Goal: Transaction & Acquisition: Purchase product/service

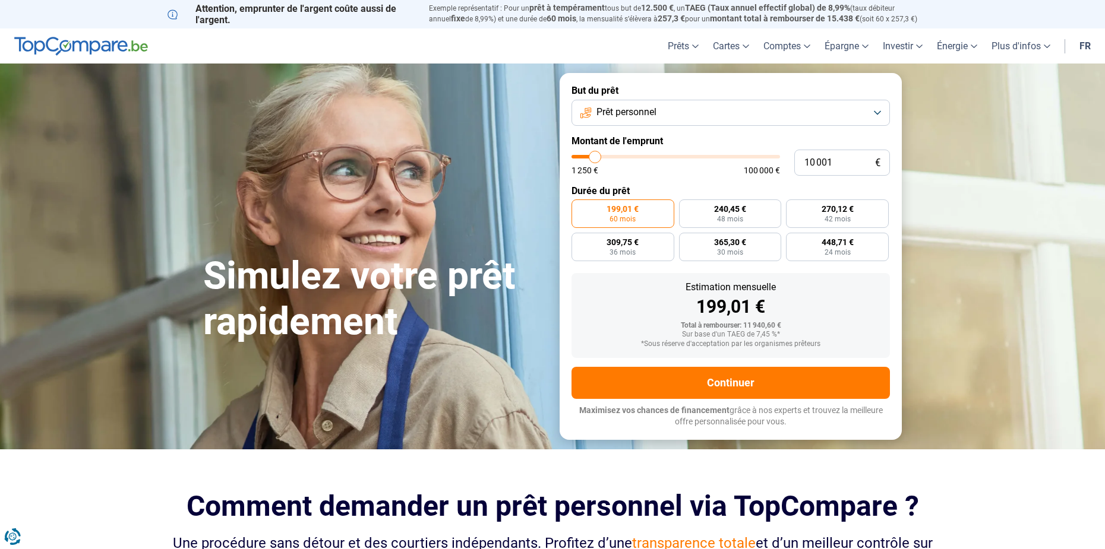
type input "6 250"
type input "6250"
type input "6 000"
type input "6000"
type input "5 750"
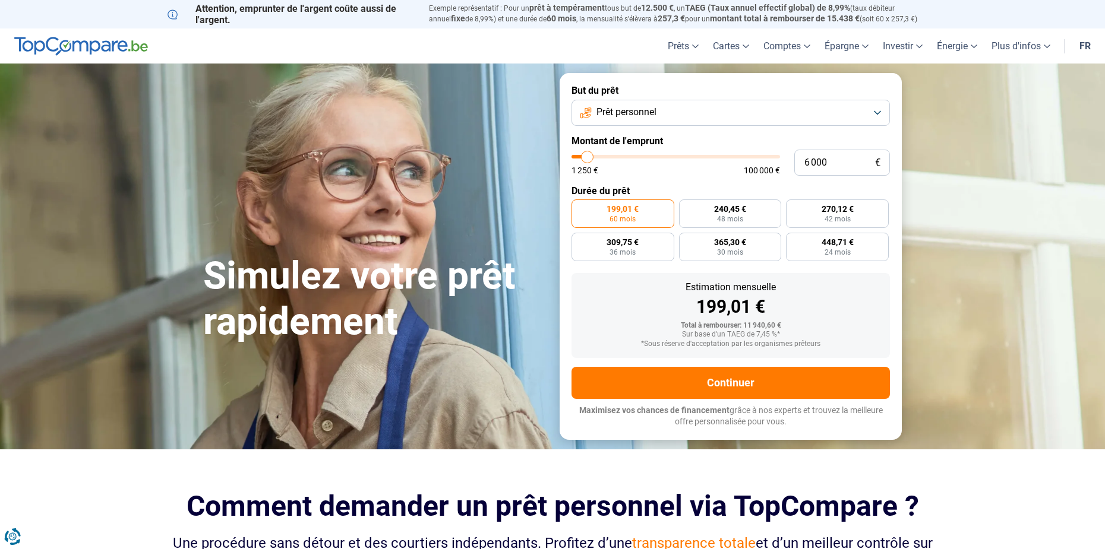
type input "5750"
type input "5 250"
type input "5250"
type input "5 000"
type input "5000"
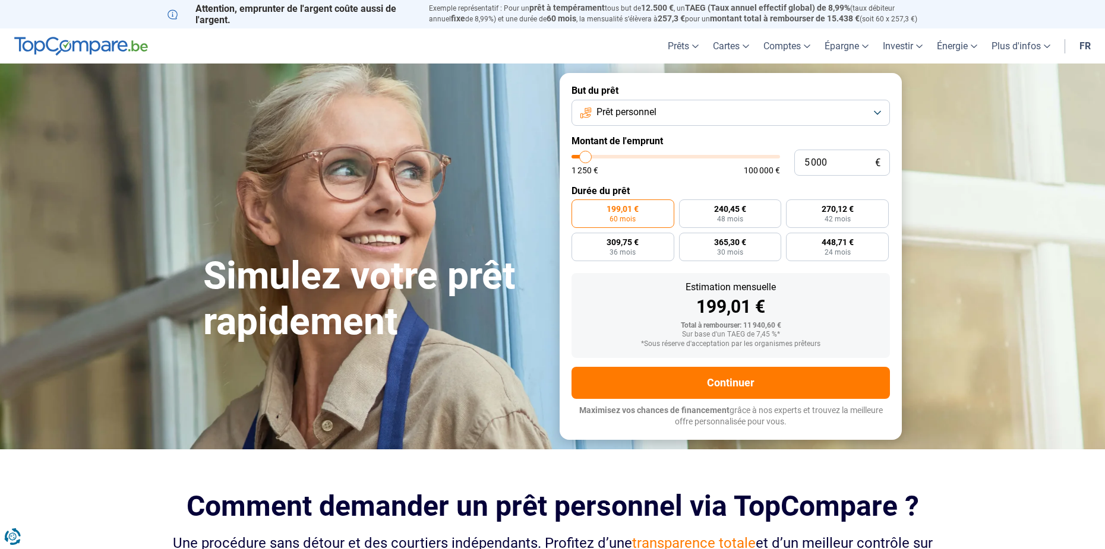
type input "4 750"
type input "4750"
type input "4 500"
type input "4500"
type input "4 250"
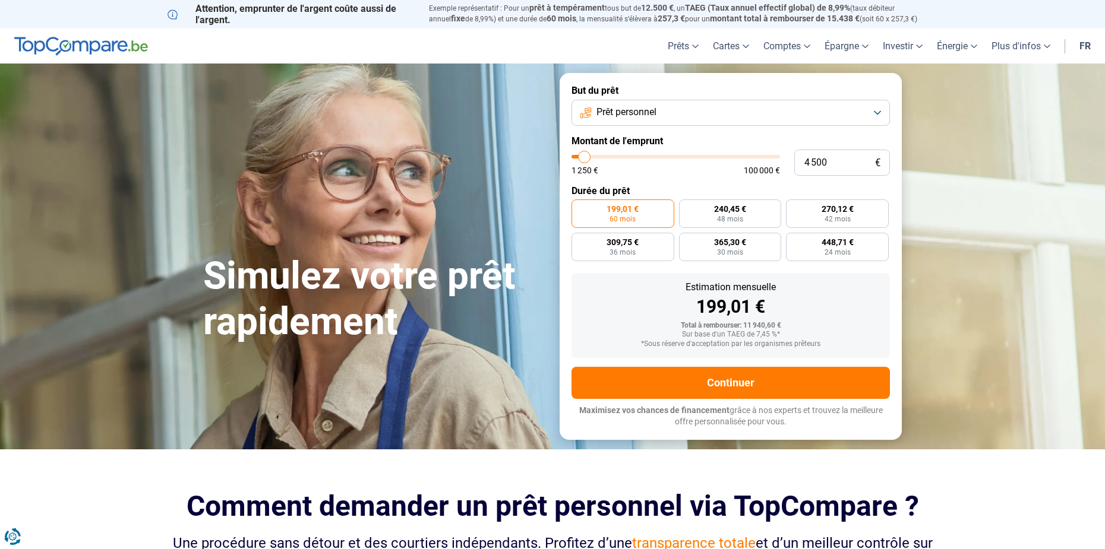
type input "4250"
type input "3 750"
type input "3750"
type input "3 500"
type input "3500"
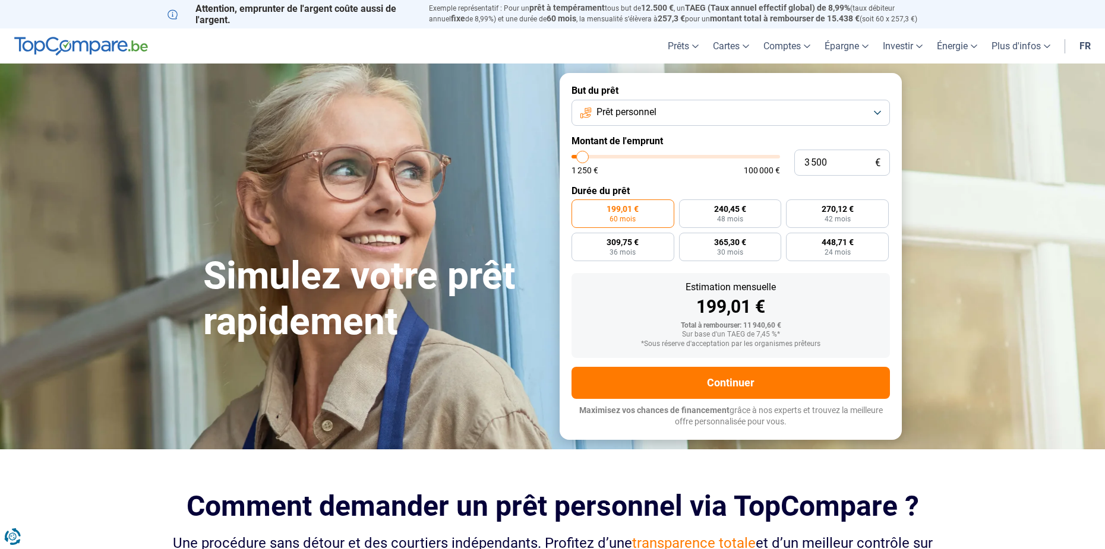
type input "3 250"
type input "3250"
type input "3 500"
type input "3500"
type input "3 750"
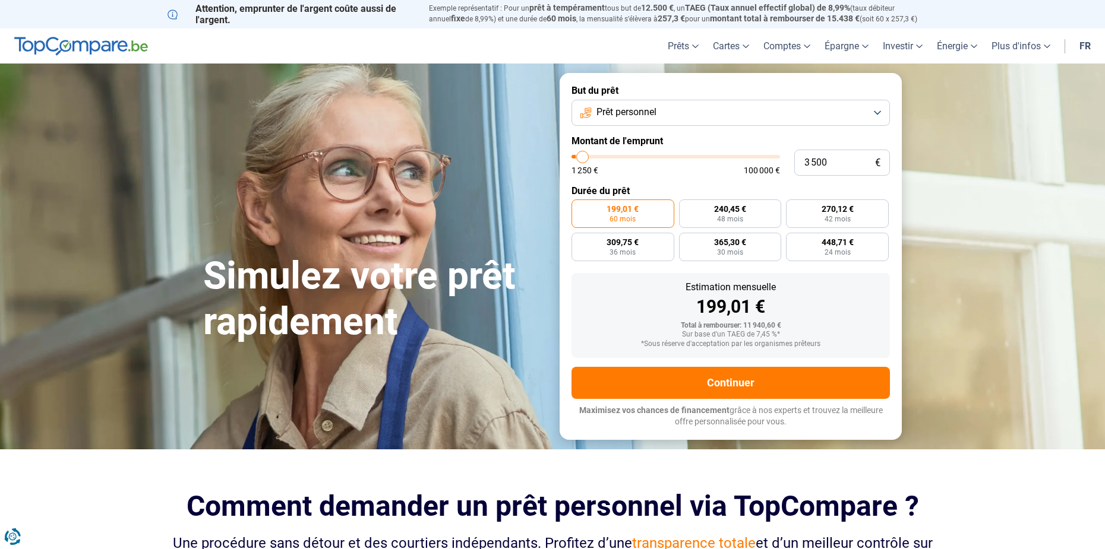
type input "3750"
type input "4 250"
type input "4250"
type input "4 500"
type input "4500"
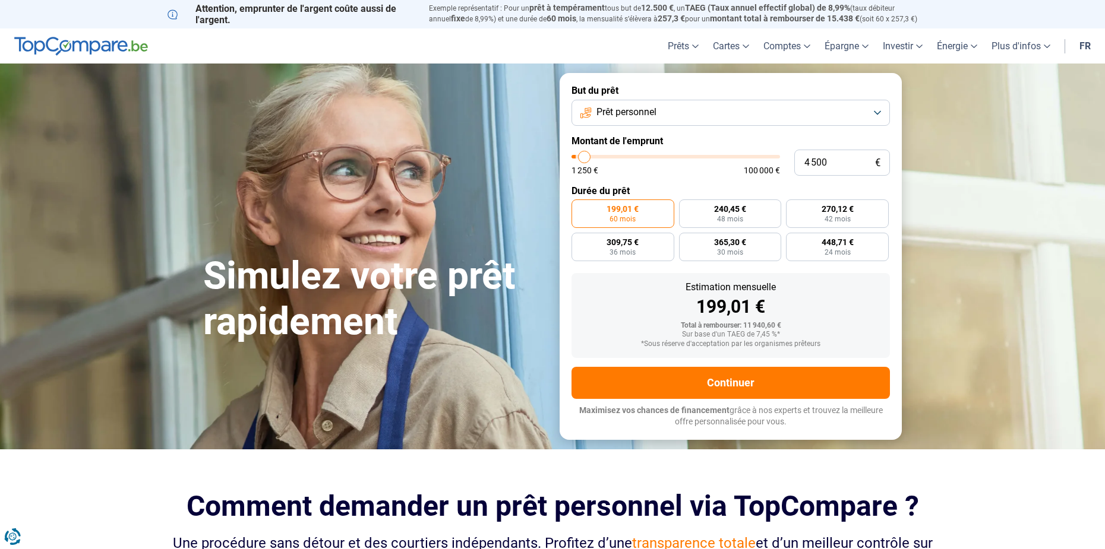
type input "4 750"
type input "4750"
type input "5 000"
type input "5000"
type input "5 250"
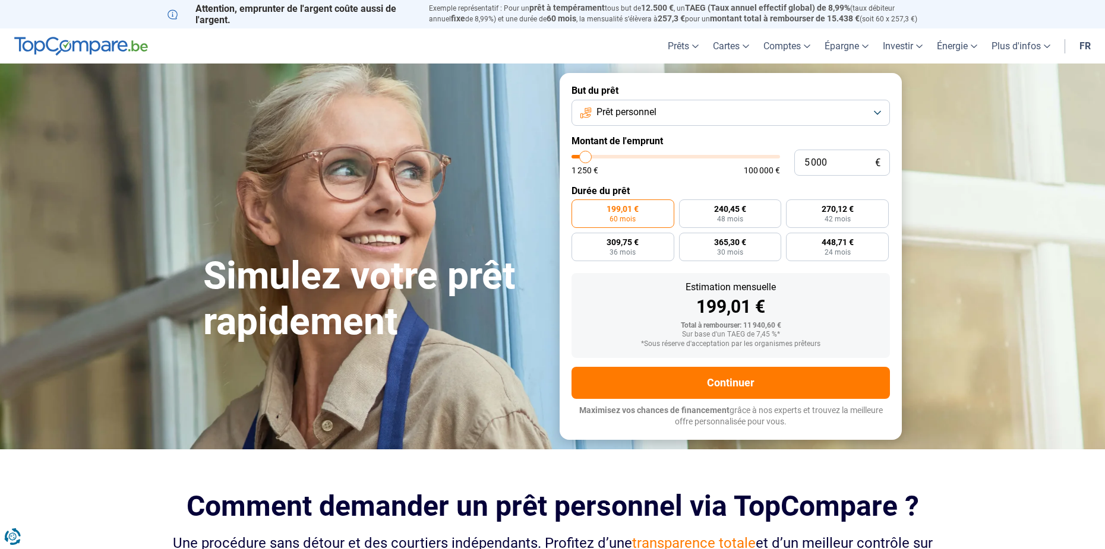
type input "5250"
type input "5 750"
type input "5750"
type input "6 000"
type input "6000"
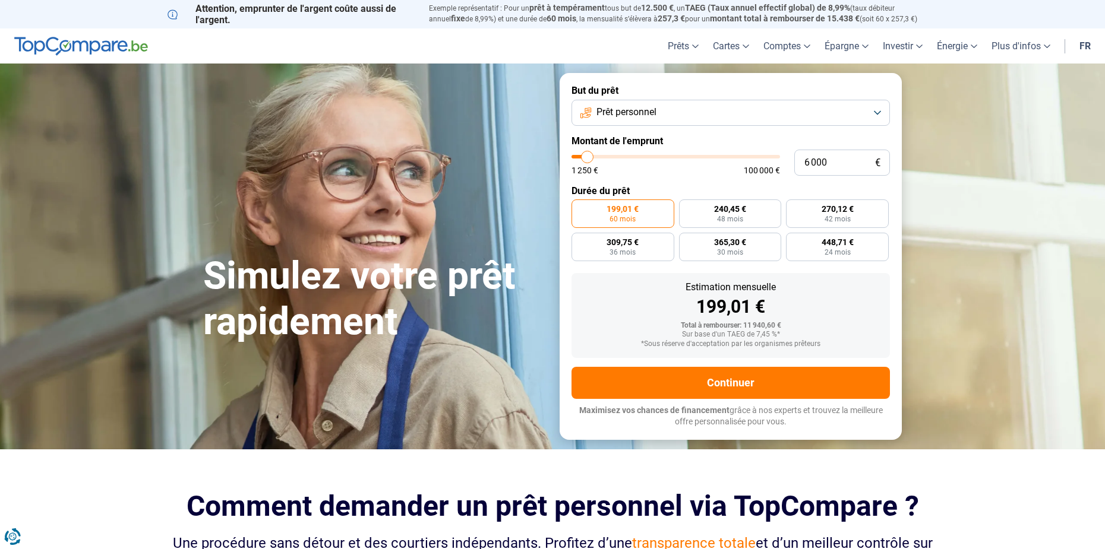
type input "6 250"
type input "6250"
type input "6 500"
type input "6500"
type input "6 750"
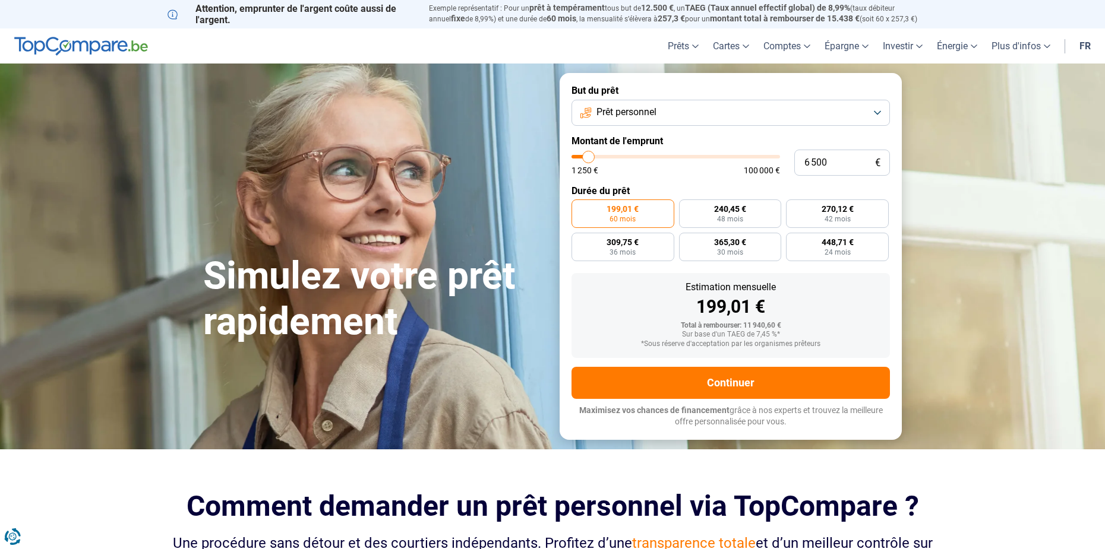
type input "6750"
type input "7 250"
type input "7250"
type input "7 500"
type input "7500"
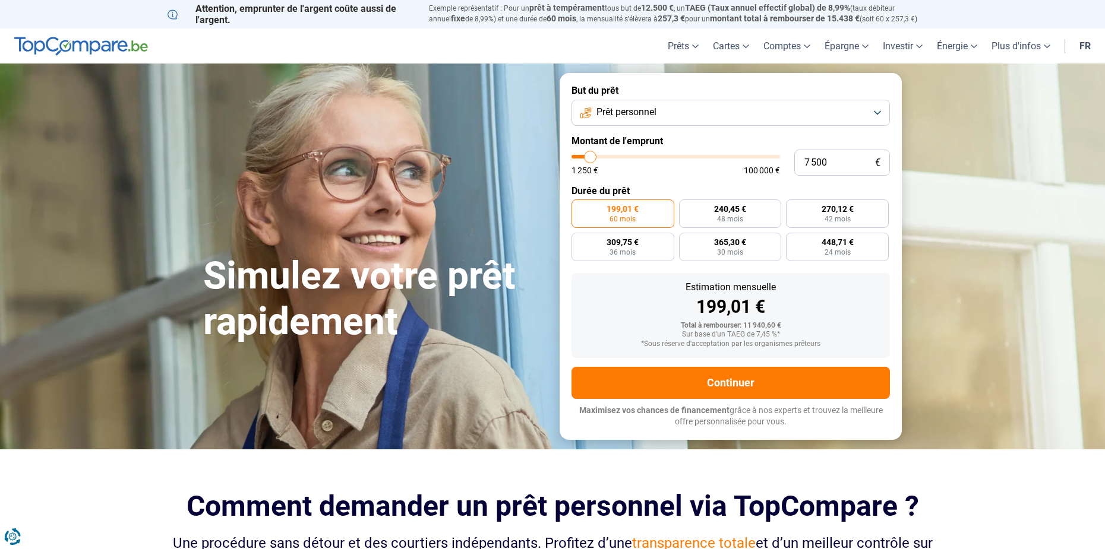
type input "7 750"
type input "7750"
type input "8 000"
type input "8000"
click at [591, 158] on input "range" at bounding box center [675, 157] width 208 height 4
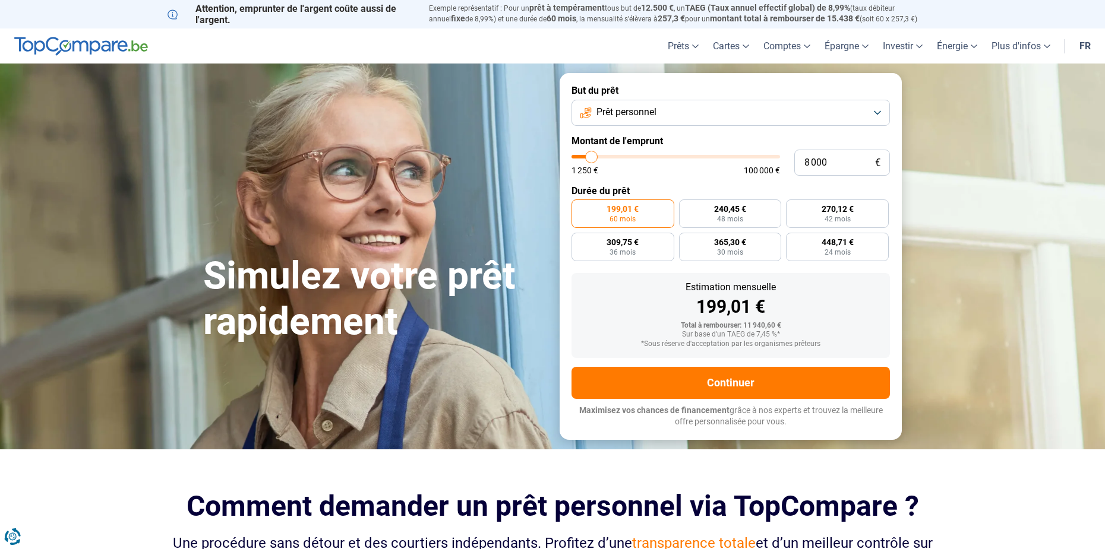
radio input "true"
click at [725, 114] on button "Prêt personnel" at bounding box center [730, 113] width 318 height 26
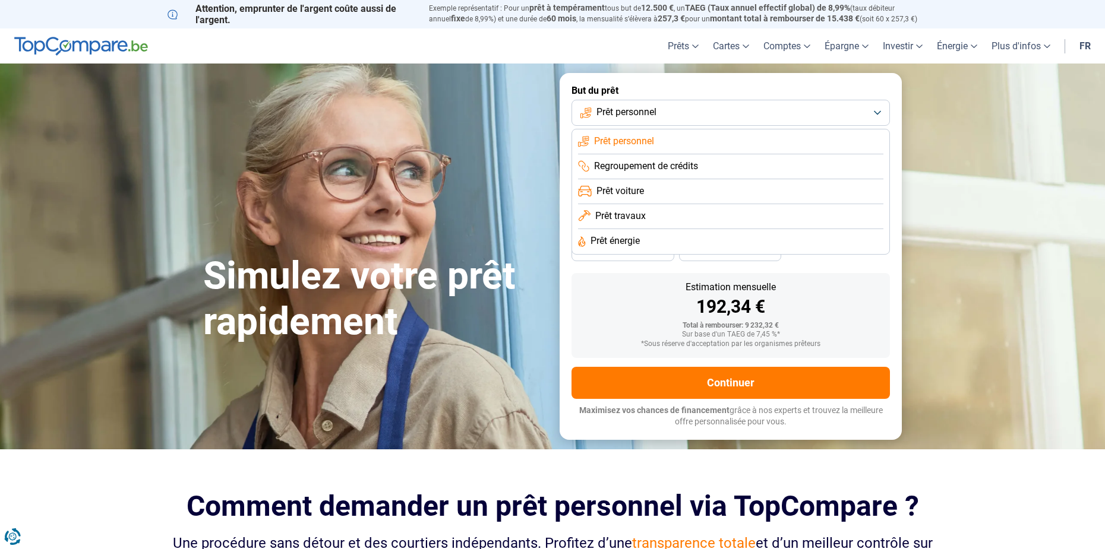
click at [657, 147] on li "Prêt personnel" at bounding box center [730, 141] width 305 height 25
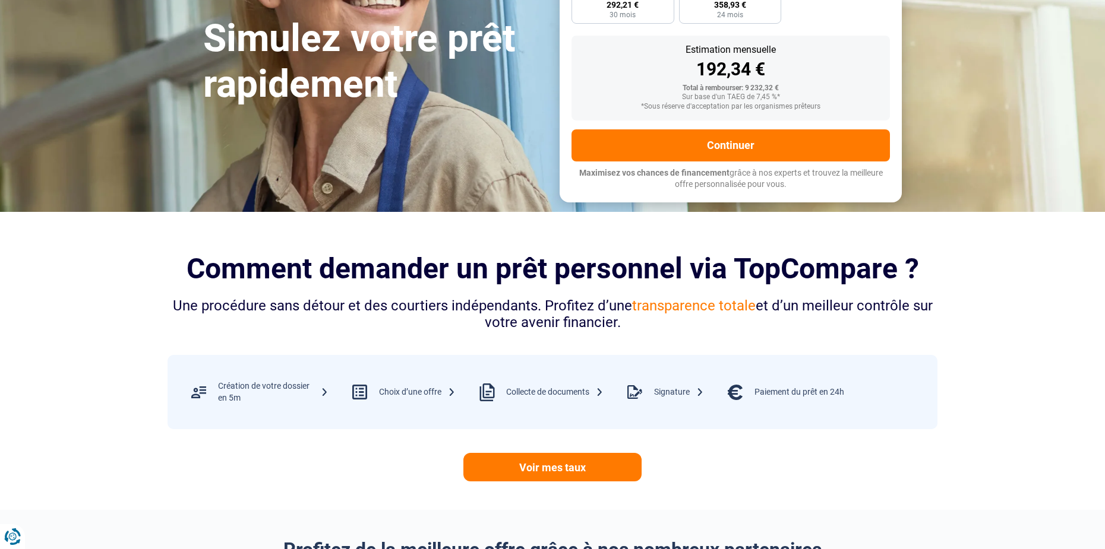
scroll to position [416, 0]
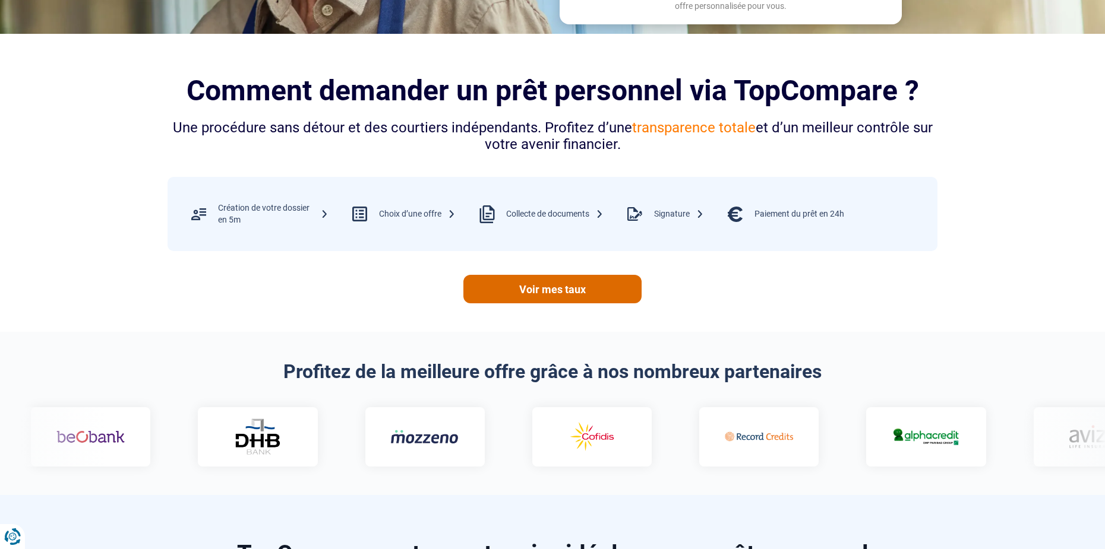
click at [548, 291] on link "Voir mes taux" at bounding box center [552, 289] width 178 height 29
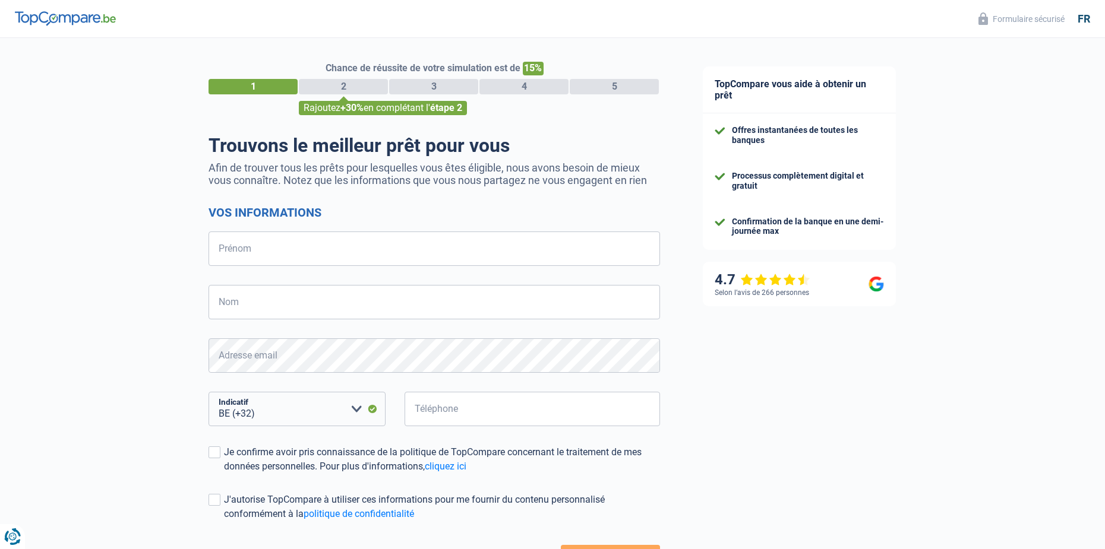
select select "32"
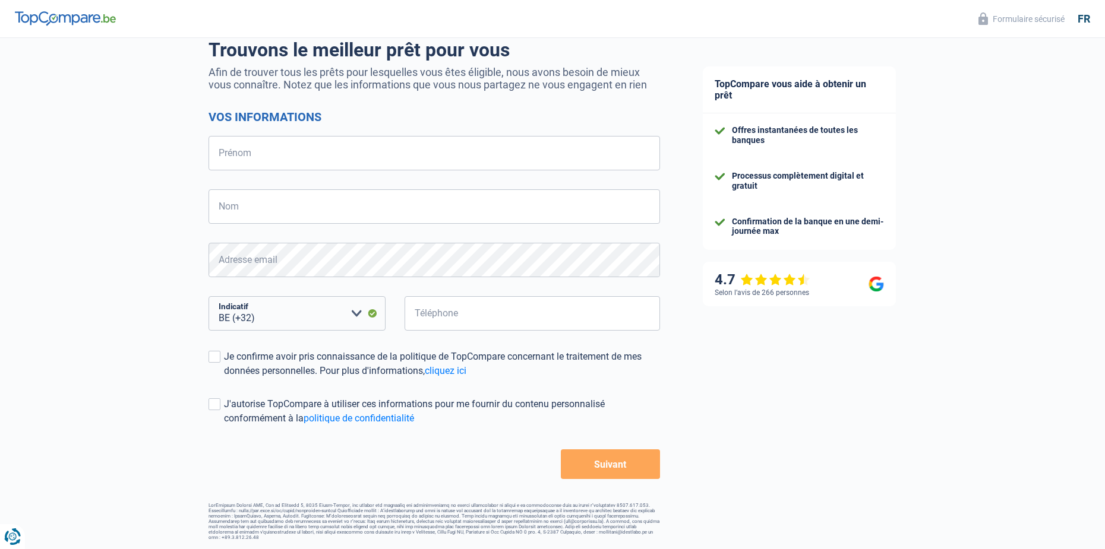
scroll to position [36, 0]
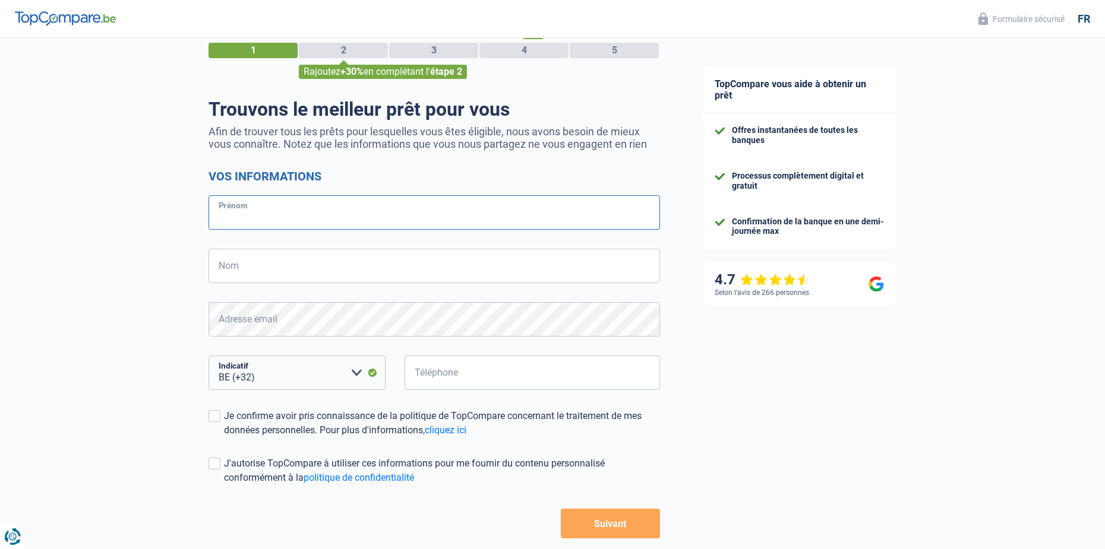
click at [348, 219] on input "Prénom" at bounding box center [433, 212] width 451 height 34
type input "[PERSON_NAME]"
type input "collart"
type input "497855002"
click at [208, 419] on span at bounding box center [214, 416] width 12 height 12
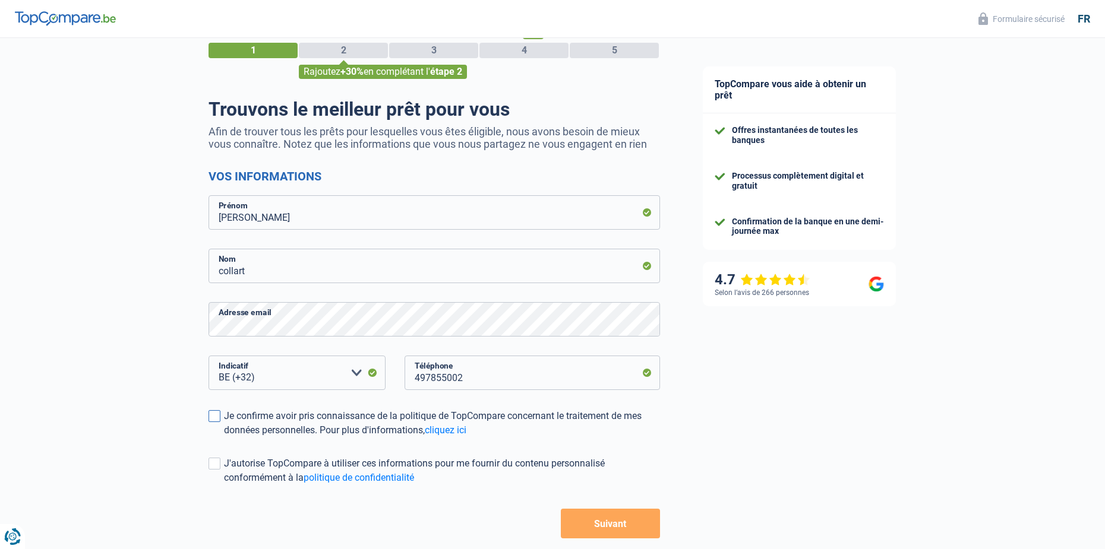
click at [224, 438] on input "Je confirme avoir pris connaissance de la politique de TopCompare concernant le…" at bounding box center [224, 438] width 0 height 0
click at [224, 463] on div "J'autorise TopCompare à utiliser ces informations pour me fournir du contenu pe…" at bounding box center [442, 471] width 436 height 29
click at [224, 485] on input "J'autorise TopCompare à utiliser ces informations pour me fournir du contenu pe…" at bounding box center [224, 485] width 0 height 0
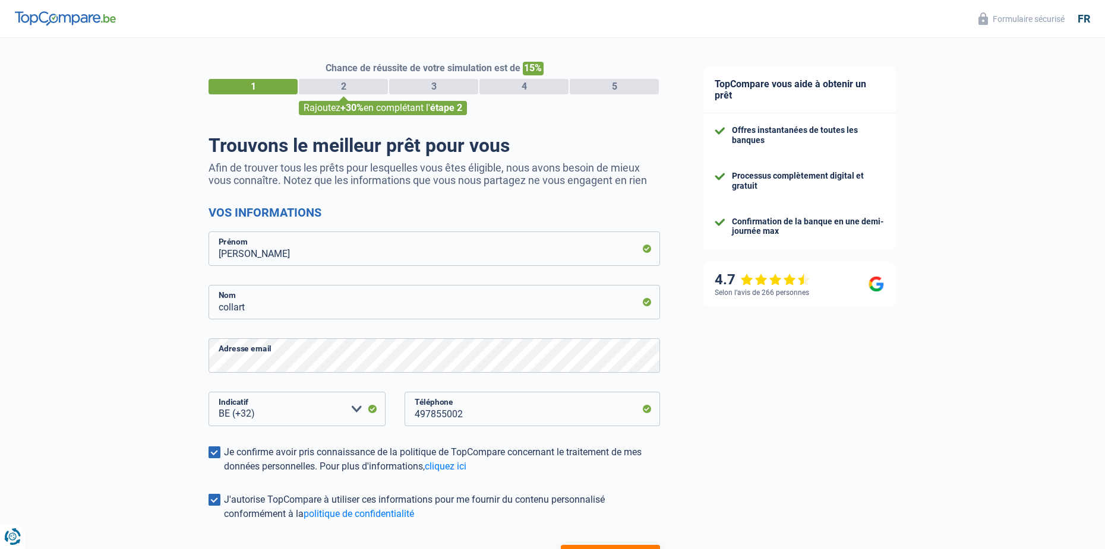
scroll to position [96, 0]
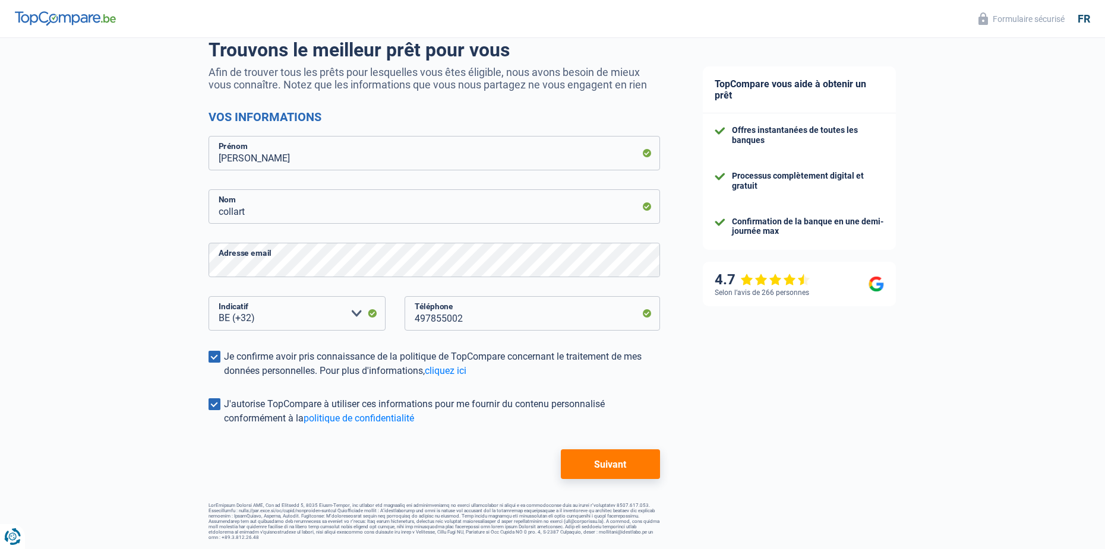
click at [621, 463] on button "Suivant" at bounding box center [610, 465] width 99 height 30
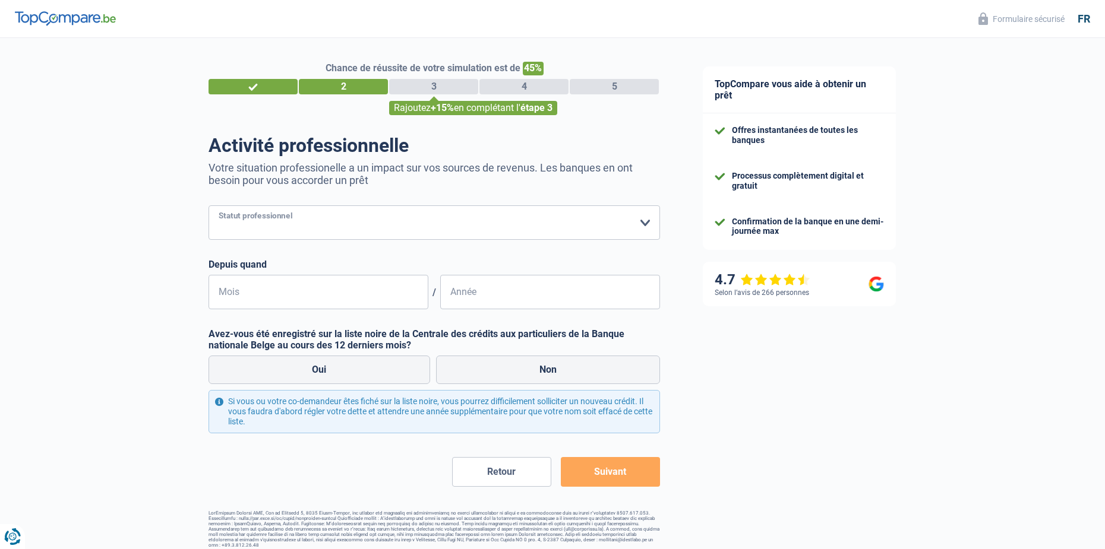
click at [454, 219] on select "Ouvrier Employé privé Employé public Invalide Indépendant Pensionné Chômeur Mut…" at bounding box center [433, 222] width 451 height 34
select select "publicEmployee"
click at [208, 207] on select "Ouvrier Employé privé Employé public Invalide Indépendant Pensionné Chômeur Mut…" at bounding box center [433, 222] width 451 height 34
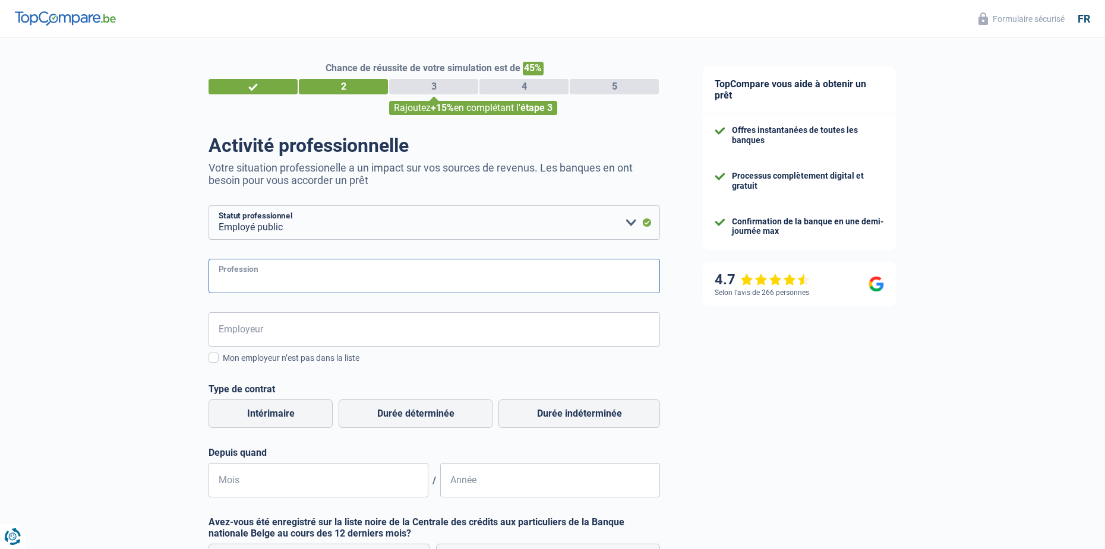
click at [295, 284] on input "Profession" at bounding box center [433, 276] width 451 height 34
click at [289, 282] on input "Profession" at bounding box center [433, 276] width 451 height 34
type input "Caissier"
click at [258, 324] on input "Employeur" at bounding box center [433, 329] width 451 height 34
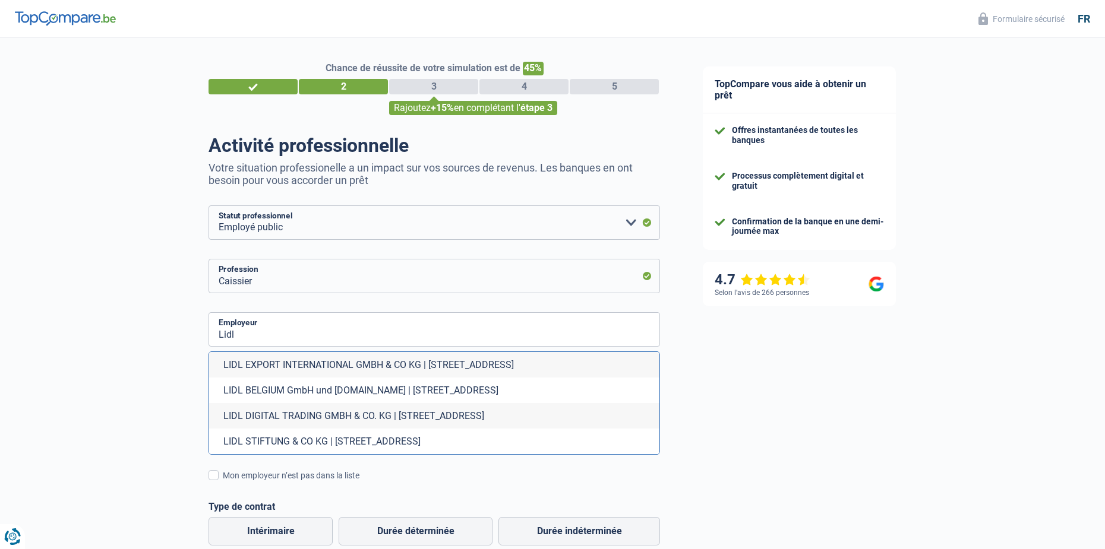
click at [184, 336] on div "Chance de réussite de votre simulation est de 45% 1 2 3 4 5 Rajoutez +15% en co…" at bounding box center [340, 445] width 681 height 825
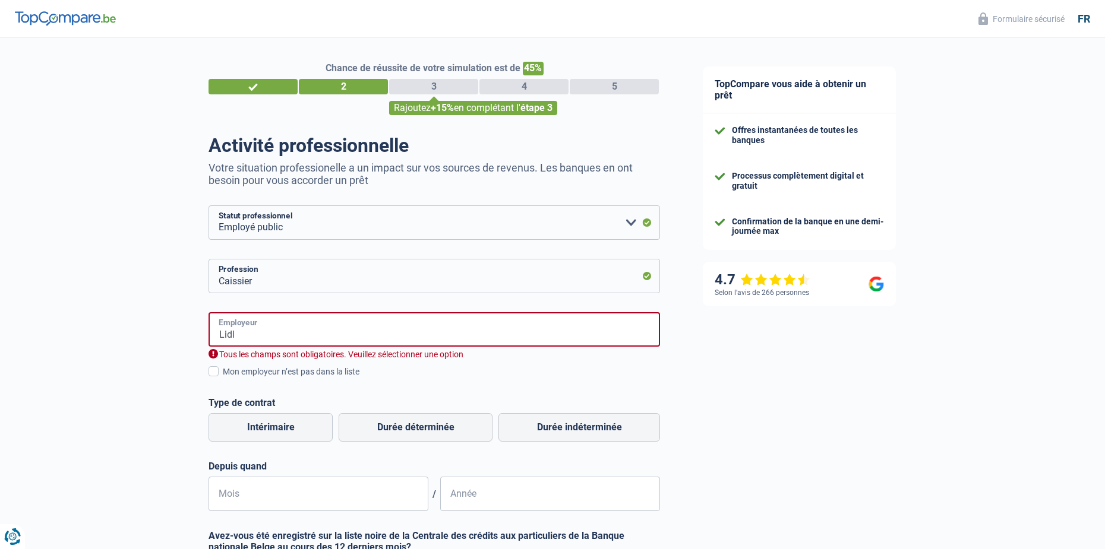
click at [246, 322] on input "Lidl" at bounding box center [433, 329] width 451 height 34
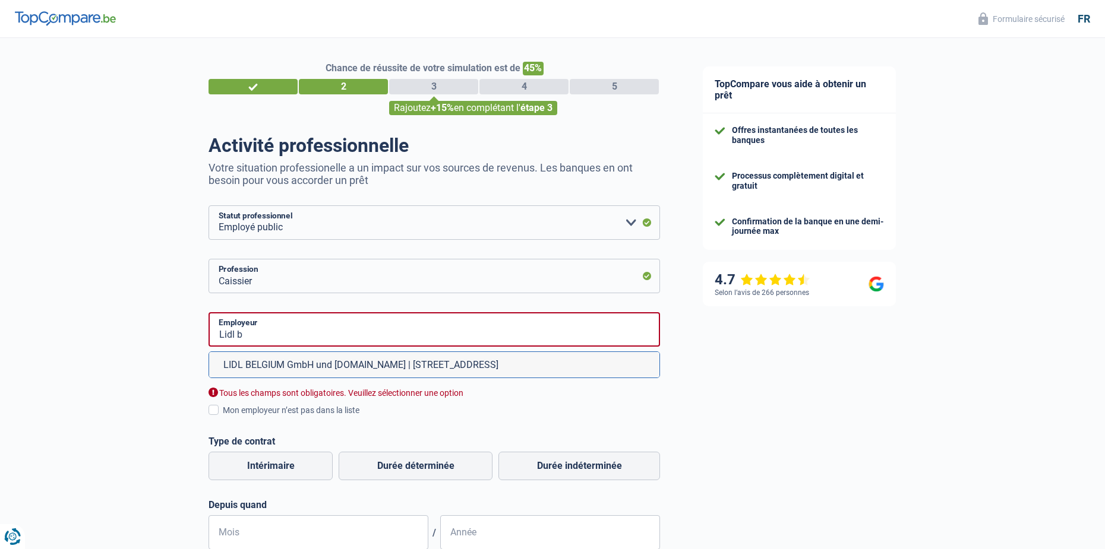
click at [348, 364] on li "LIDL BELGIUM GmbH und [DOMAIN_NAME] | [STREET_ADDRESS]" at bounding box center [434, 365] width 450 height 26
type input "LIDL BELGIUM GmbH und [DOMAIN_NAME] | [STREET_ADDRESS]"
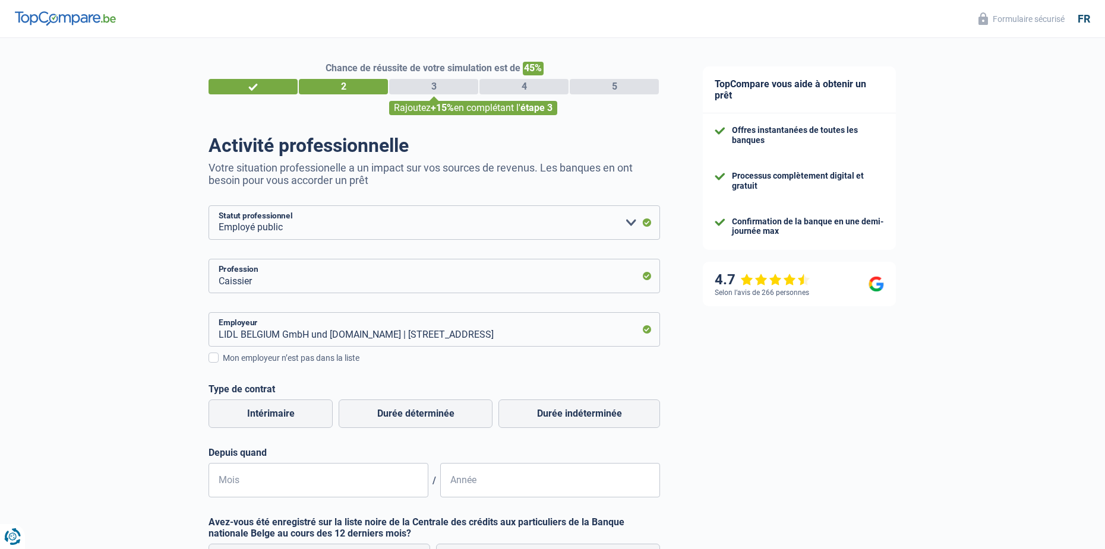
scroll to position [59, 0]
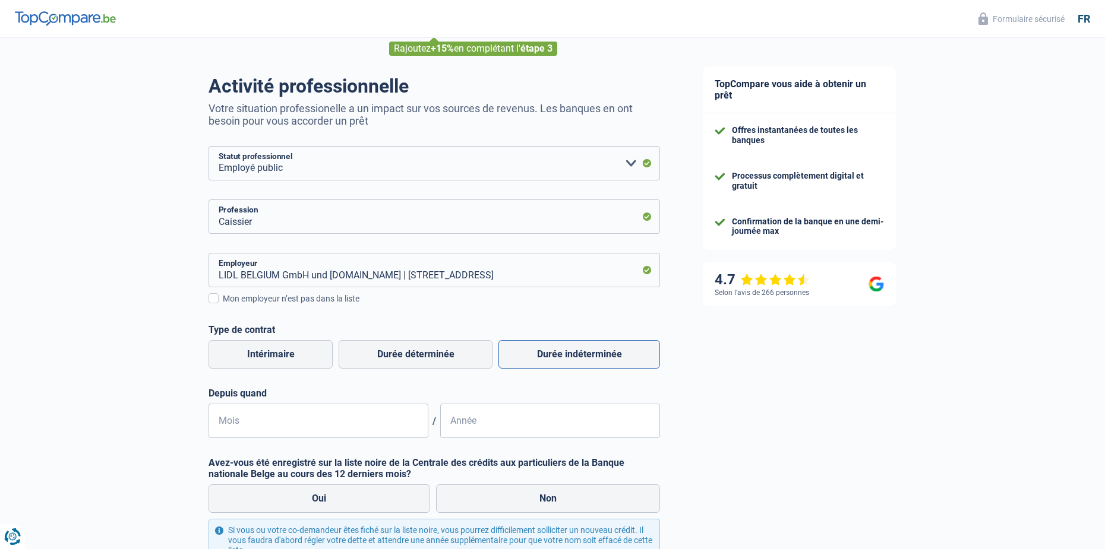
click at [564, 361] on label "Durée indéterminée" at bounding box center [579, 354] width 162 height 29
click at [564, 361] on input "Durée indéterminée" at bounding box center [579, 354] width 162 height 29
radio input "true"
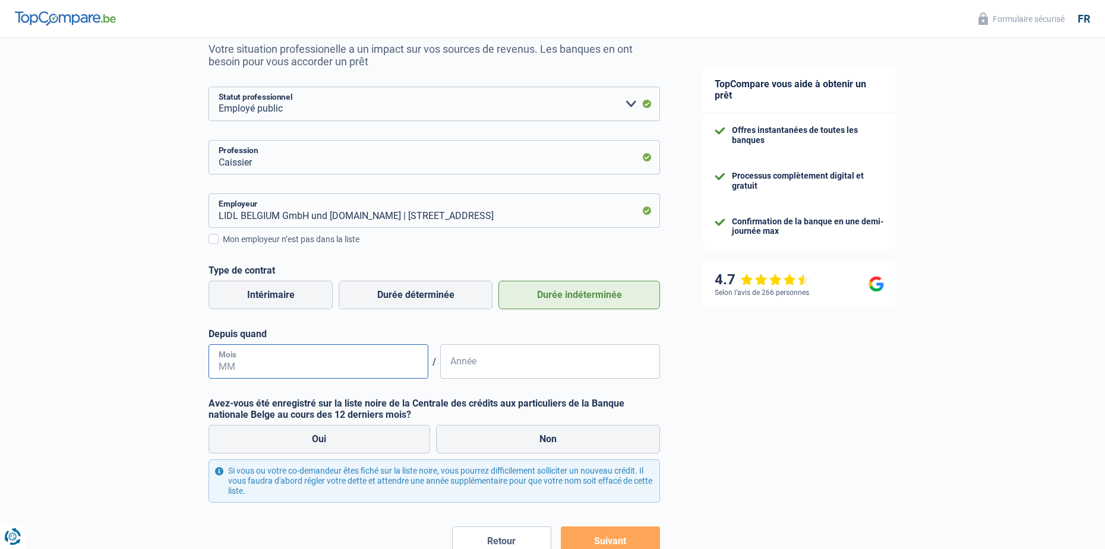
click at [307, 371] on input "Mois" at bounding box center [318, 361] width 220 height 34
type input "05"
type input "2019"
click at [689, 375] on div "TopCompare vous aide à obtenir un prêt Offres instantanées de toutes les banque…" at bounding box center [892, 273] width 423 height 708
click at [558, 444] on label "Non" at bounding box center [548, 439] width 224 height 29
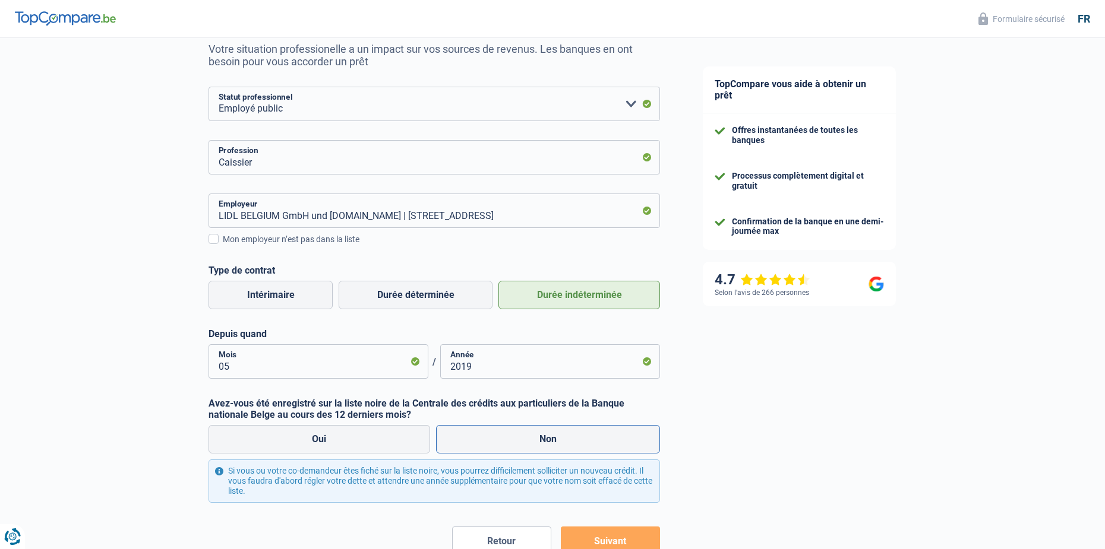
click at [558, 444] on input "Non" at bounding box center [548, 439] width 224 height 29
radio input "true"
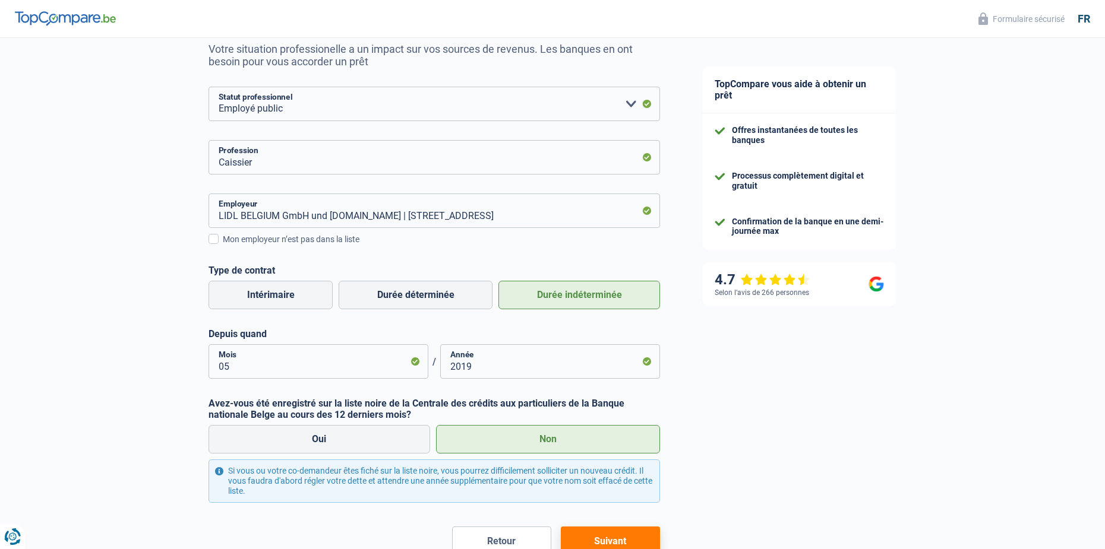
scroll to position [178, 0]
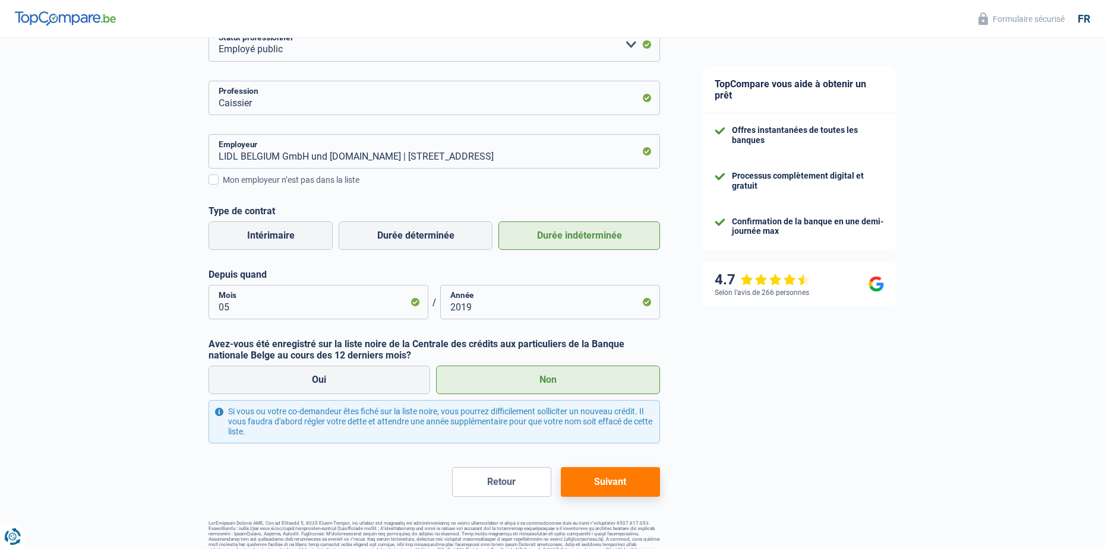
click at [619, 483] on button "Suivant" at bounding box center [610, 482] width 99 height 30
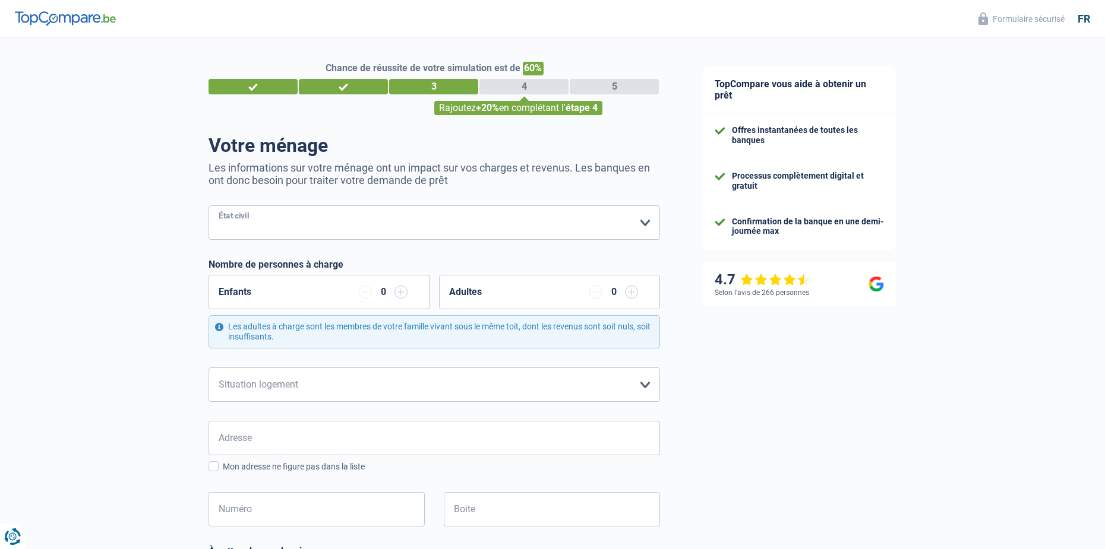
click at [632, 225] on select "[PERSON_NAME](e) Cohabitant(e) légal(e) Divorcé(e) Veuf(ve) Séparé (de fait) Ve…" at bounding box center [433, 222] width 451 height 34
select select "cohabitation"
click at [208, 207] on select "[PERSON_NAME](e) Cohabitant(e) légal(e) Divorcé(e) Veuf(ve) Séparé (de fait) Ve…" at bounding box center [433, 222] width 451 height 34
click at [494, 385] on select "Locataire Propriétaire avec prêt hypothécaire Propriétaire sans prêt hypothécai…" at bounding box center [433, 385] width 451 height 34
select select "ownerWithMortgage"
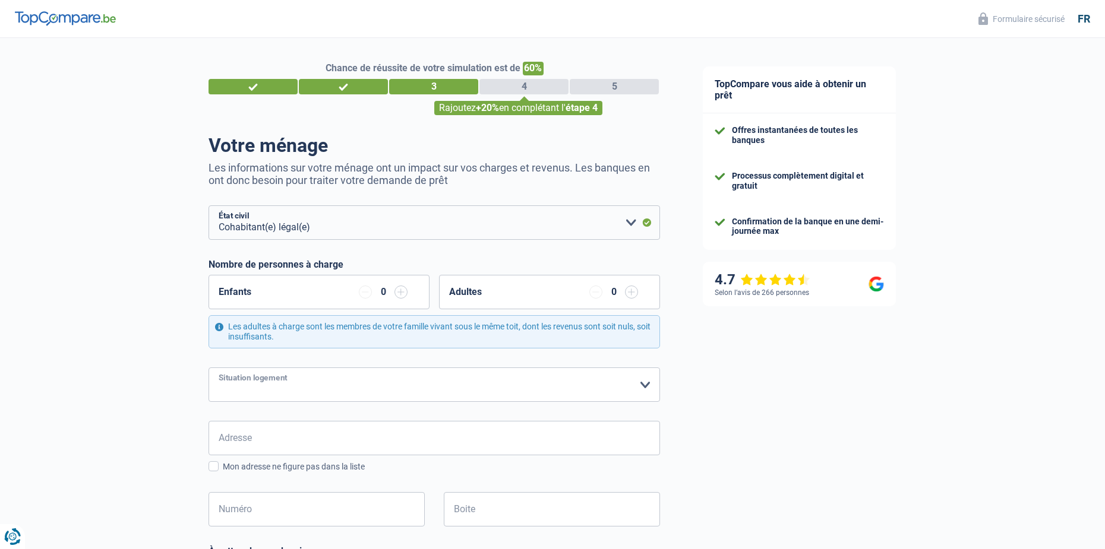
click at [208, 368] on select "Locataire Propriétaire avec prêt hypothécaire Propriétaire sans prêt hypothécai…" at bounding box center [433, 385] width 451 height 34
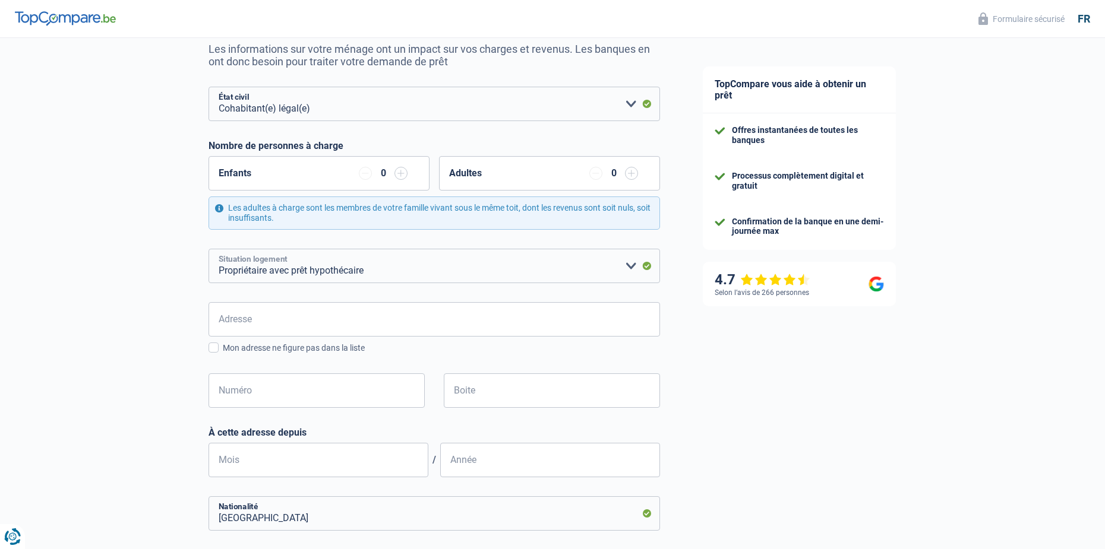
scroll to position [178, 0]
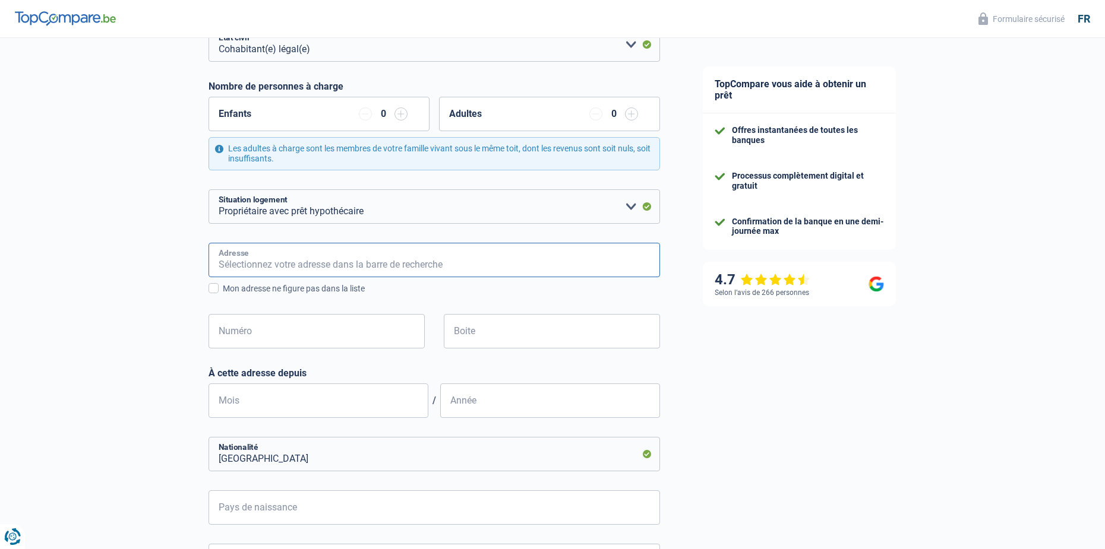
click at [369, 264] on input "Adresse" at bounding box center [433, 260] width 451 height 34
type input "Chaussée de Renaix"
type input "[GEOGRAPHIC_DATA]"
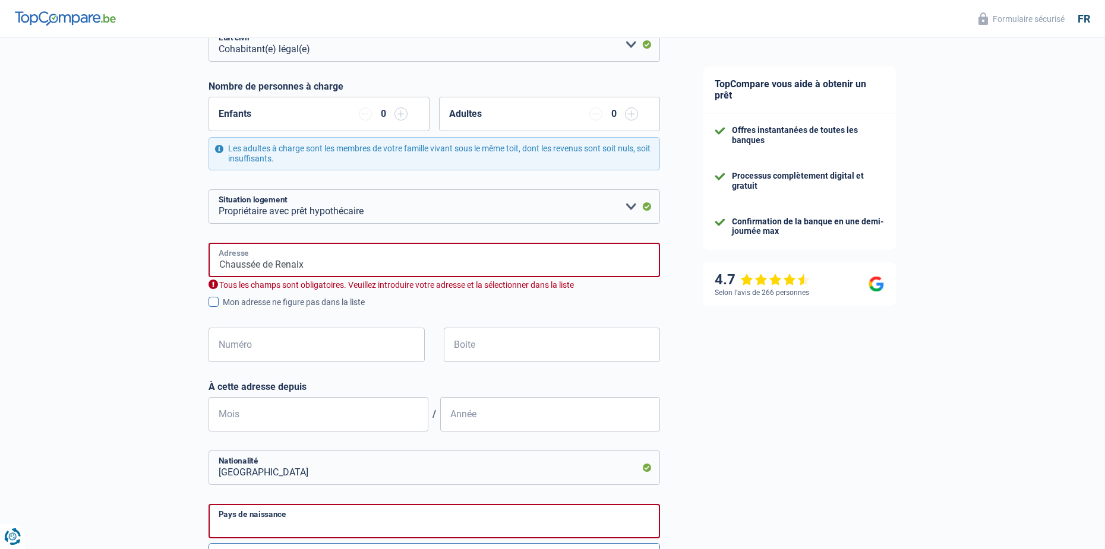
type input "[GEOGRAPHIC_DATA]"
click at [308, 320] on div "Chaussée de Renaix Adresse Tous les champs sont obligatoires. Veuillez introdui…" at bounding box center [433, 312] width 451 height 138
click at [270, 339] on input "Numéro" at bounding box center [316, 345] width 216 height 34
type input "100"
click at [449, 381] on div "Boite" at bounding box center [551, 354] width 235 height 53
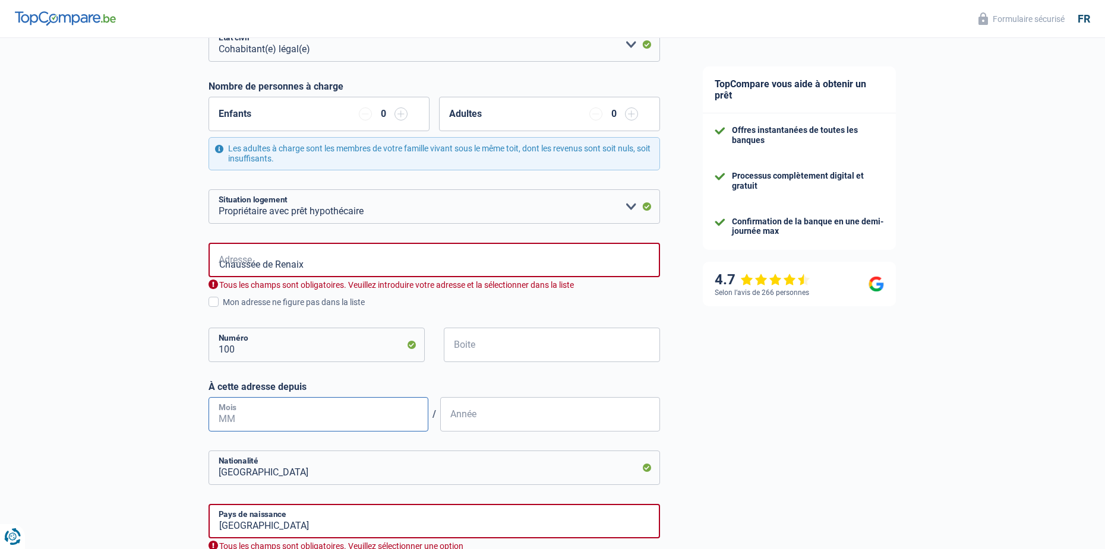
click at [330, 423] on input "Mois" at bounding box center [318, 414] width 220 height 34
click at [373, 266] on input "Chaussée de Renaix" at bounding box center [433, 260] width 451 height 34
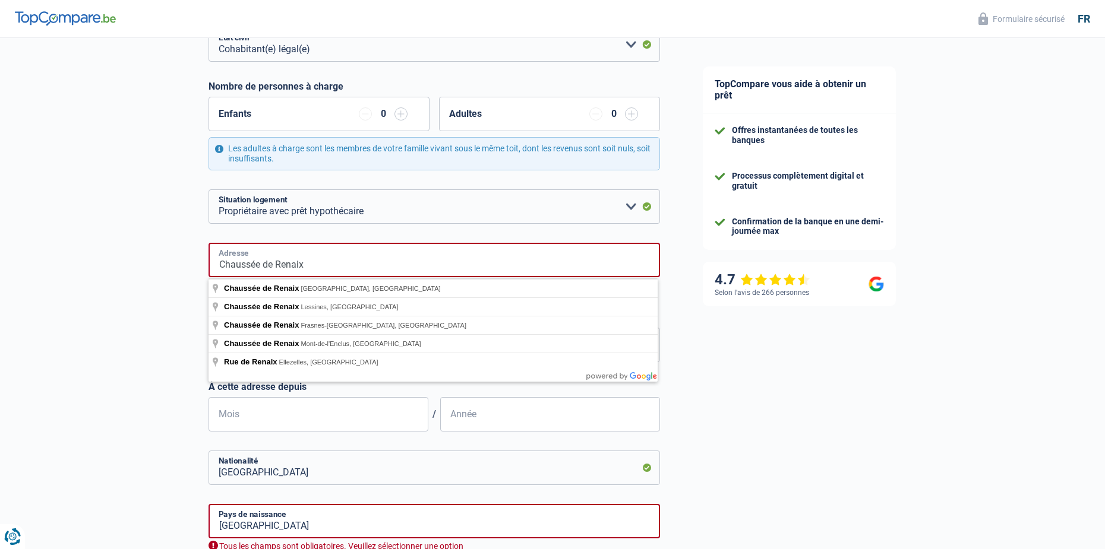
click at [399, 270] on input "Chaussée de Renaix" at bounding box center [433, 260] width 451 height 34
click at [302, 262] on input "Chaussée de Renaix" at bounding box center [433, 260] width 451 height 34
click at [280, 217] on select "Locataire Propriétaire avec prêt hypothécaire Propriétaire sans prêt hypothécai…" at bounding box center [433, 206] width 451 height 34
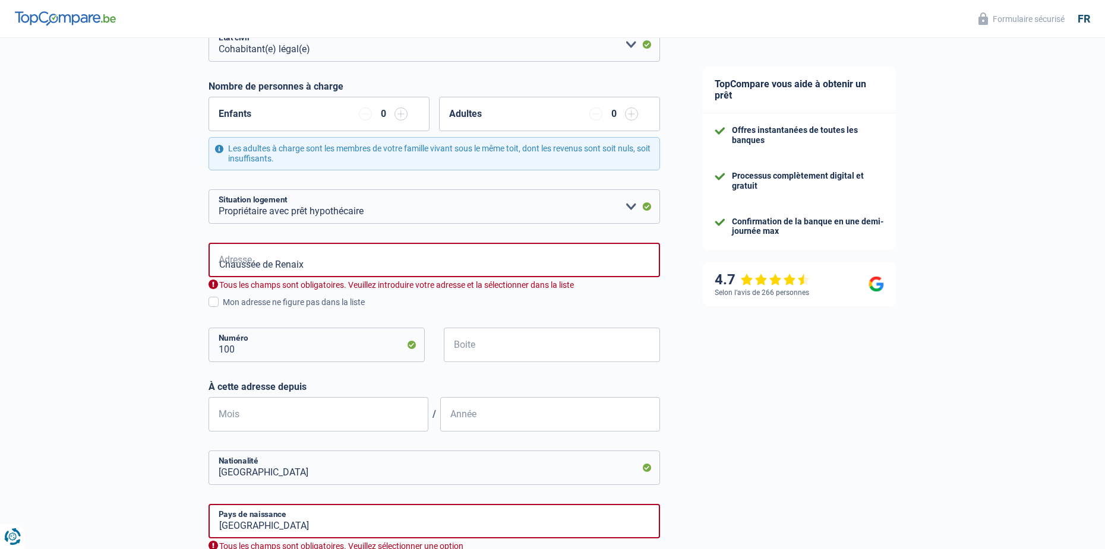
click at [147, 250] on div "Chance de réussite de votre simulation est de 60% 1 2 3 4 5 Rajoutez +20% en co…" at bounding box center [340, 316] width 681 height 923
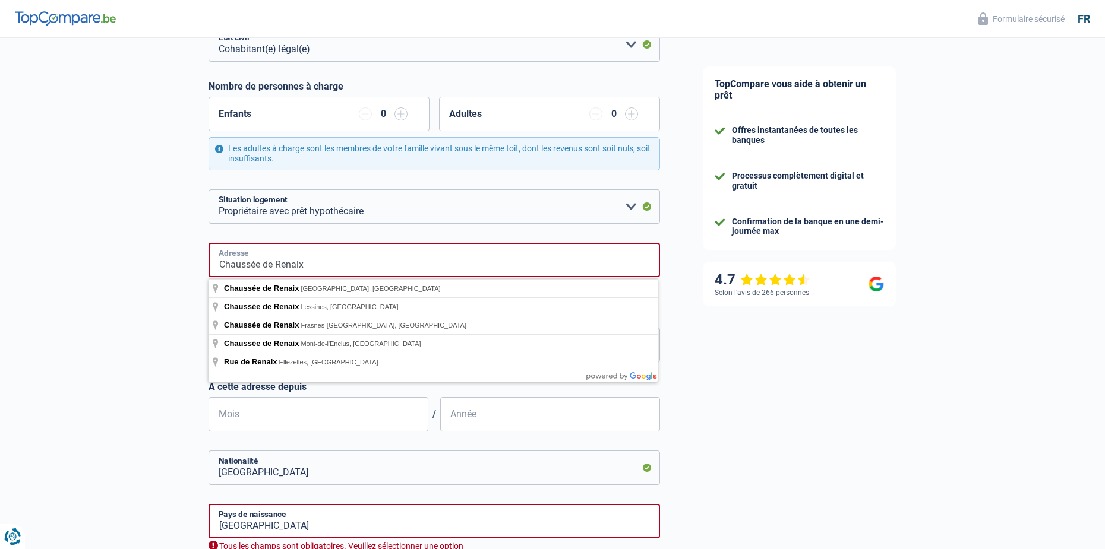
click at [377, 271] on input "Chaussée de Renaix" at bounding box center [433, 260] width 451 height 34
type input "Chaussée de Renaix, [GEOGRAPHIC_DATA], [GEOGRAPHIC_DATA]"
select select "BE"
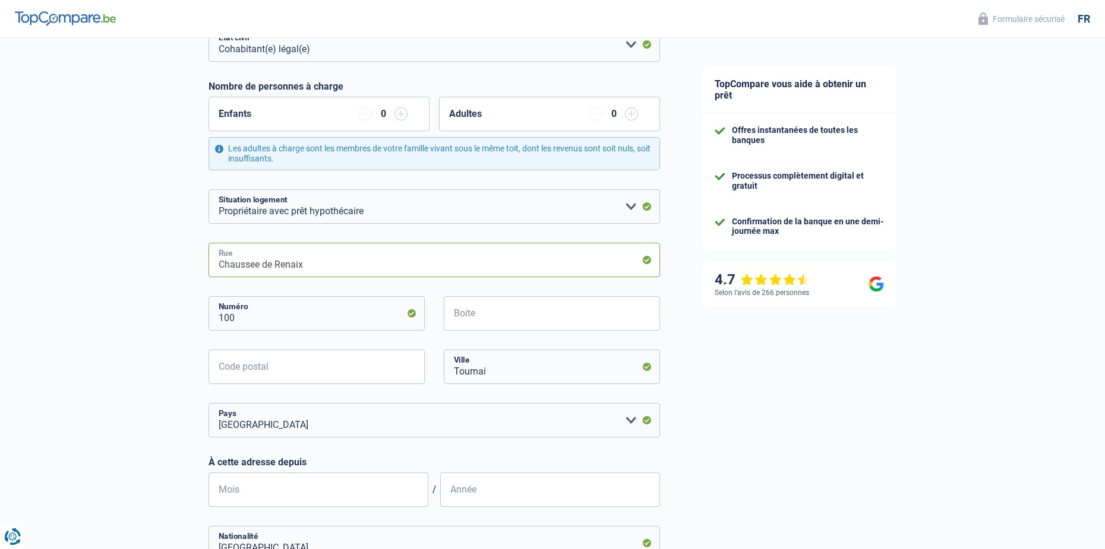
click at [333, 268] on input "Chaussee de Renaix" at bounding box center [433, 260] width 451 height 34
click at [157, 287] on div "Chance de réussite de votre simulation est de 60% 1 2 3 4 5 Rajoutez +20% en co…" at bounding box center [340, 354] width 681 height 999
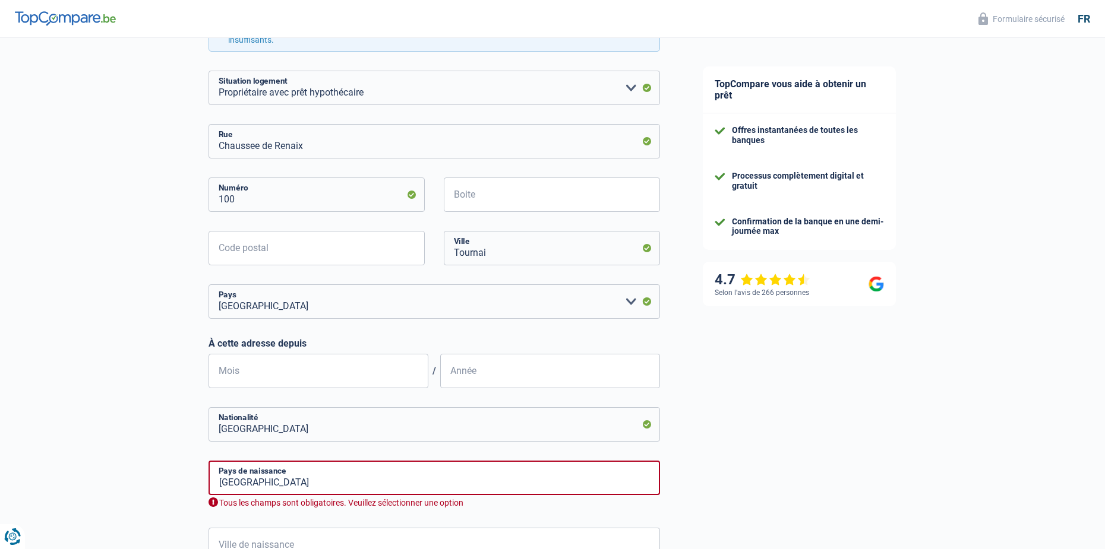
scroll to position [119, 0]
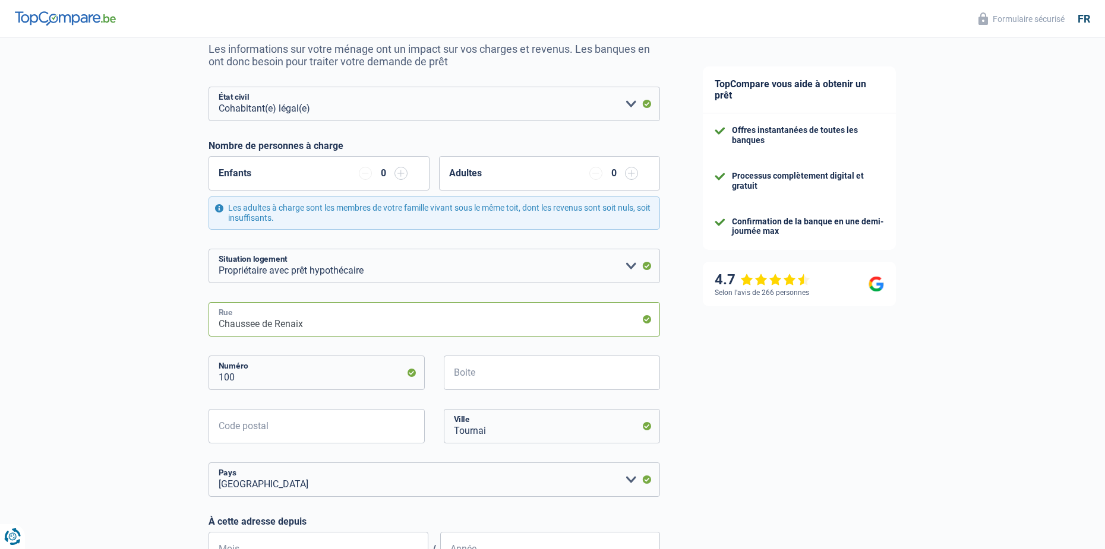
click at [346, 328] on input "Chaussee de Renaix" at bounding box center [433, 319] width 451 height 34
drag, startPoint x: 319, startPoint y: 324, endPoint x: 198, endPoint y: 325, distance: 120.6
click at [198, 325] on div "Chance de réussite de votre simulation est de 60% 1 2 3 4 5 Rajoutez +20% en co…" at bounding box center [340, 413] width 681 height 999
click at [727, 346] on div "TopCompare vous aide à obtenir un prêt Offres instantanées de toutes les banque…" at bounding box center [892, 418] width 423 height 999
click at [634, 323] on input "Chausse" at bounding box center [433, 319] width 451 height 34
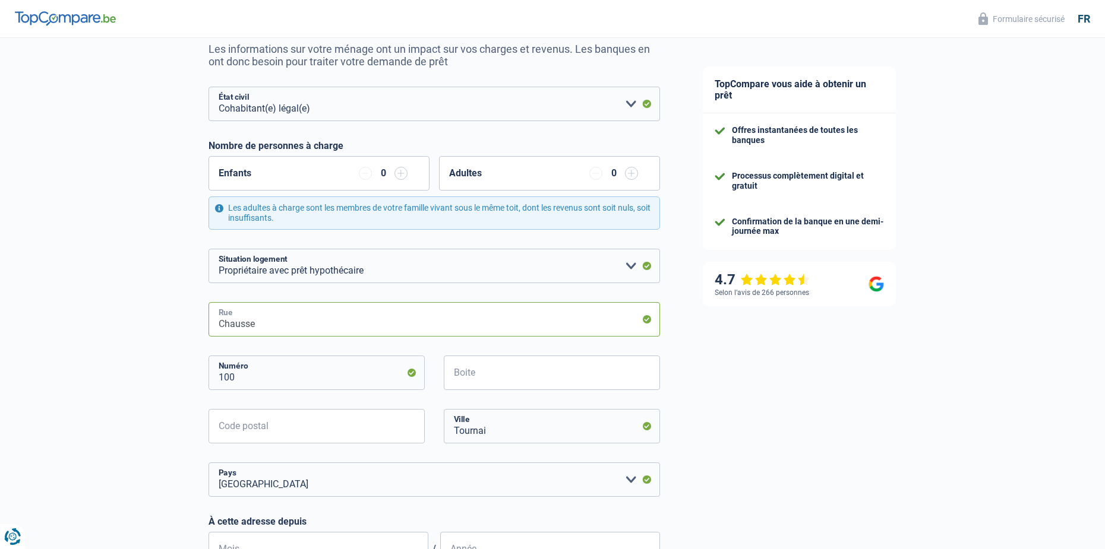
type input "Chaussée de Renaix"
type input "7860"
type input "Lessines"
click at [344, 326] on input "Chaussée de Renaix" at bounding box center [433, 319] width 451 height 34
click at [353, 322] on input "Chaussée de Renaix" at bounding box center [433, 319] width 451 height 34
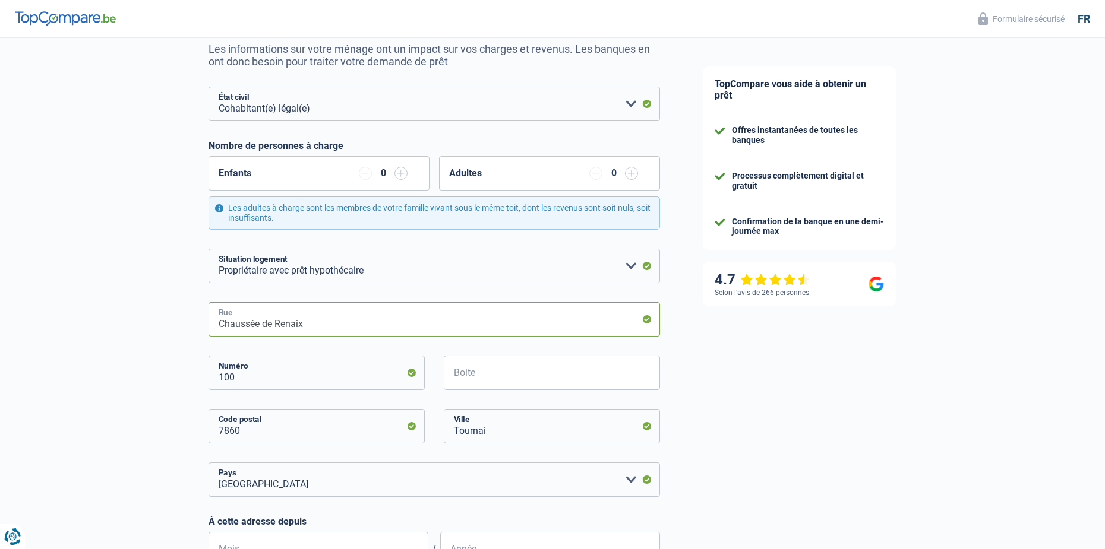
scroll to position [178, 0]
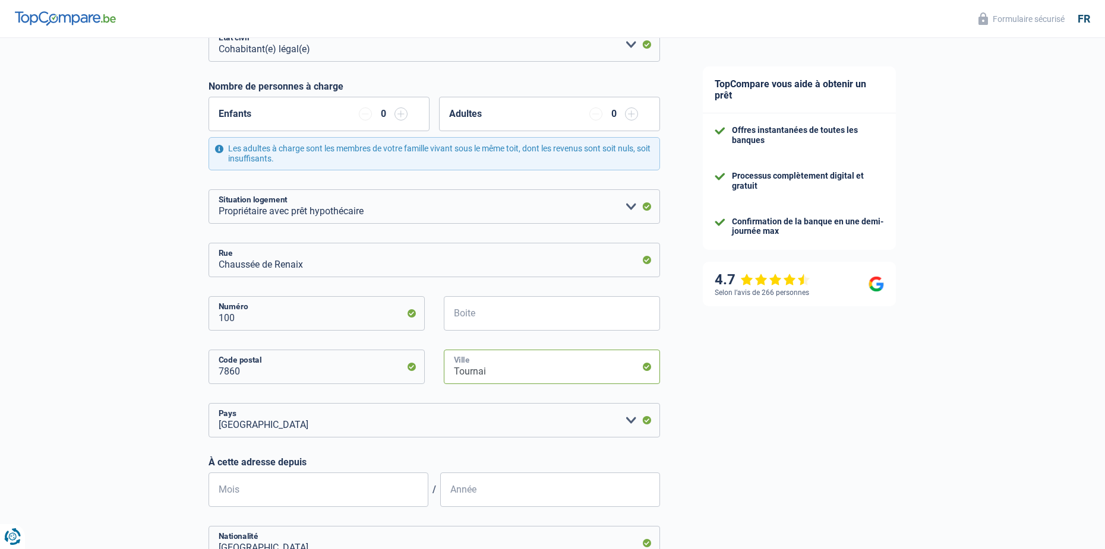
drag, startPoint x: 492, startPoint y: 372, endPoint x: 425, endPoint y: 379, distance: 67.4
click at [425, 379] on div "7860 Code postal Tournai Ville" at bounding box center [434, 376] width 469 height 53
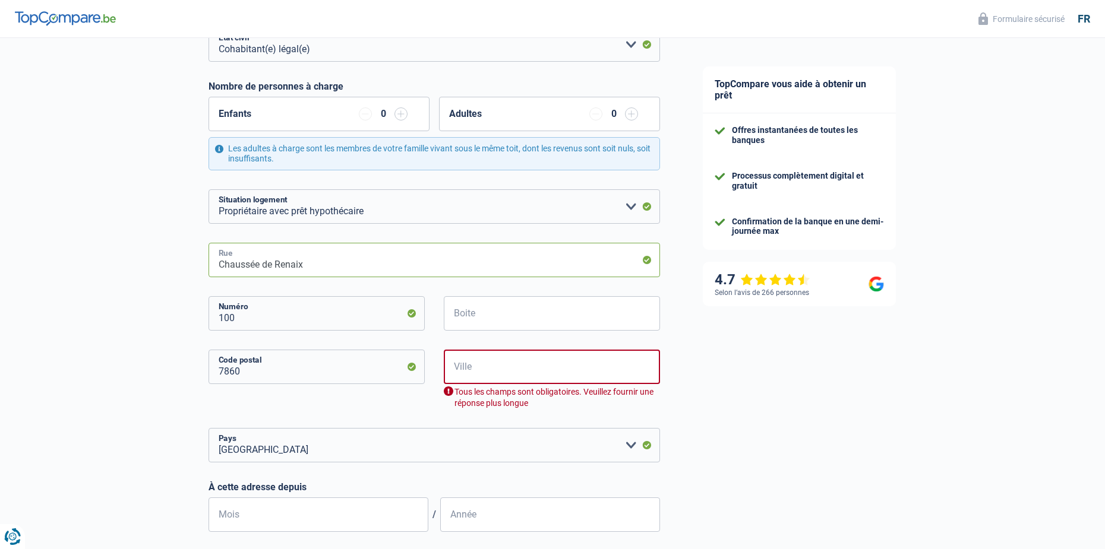
click at [349, 267] on input "Chaussée de Renaix" at bounding box center [433, 260] width 451 height 34
drag, startPoint x: 391, startPoint y: 280, endPoint x: 398, endPoint y: 283, distance: 7.5
click at [397, 282] on div "Chaussée de renaix Rue 100 Numéro Boite 7860 Code postal Ville Tous les champs …" at bounding box center [433, 353] width 451 height 220
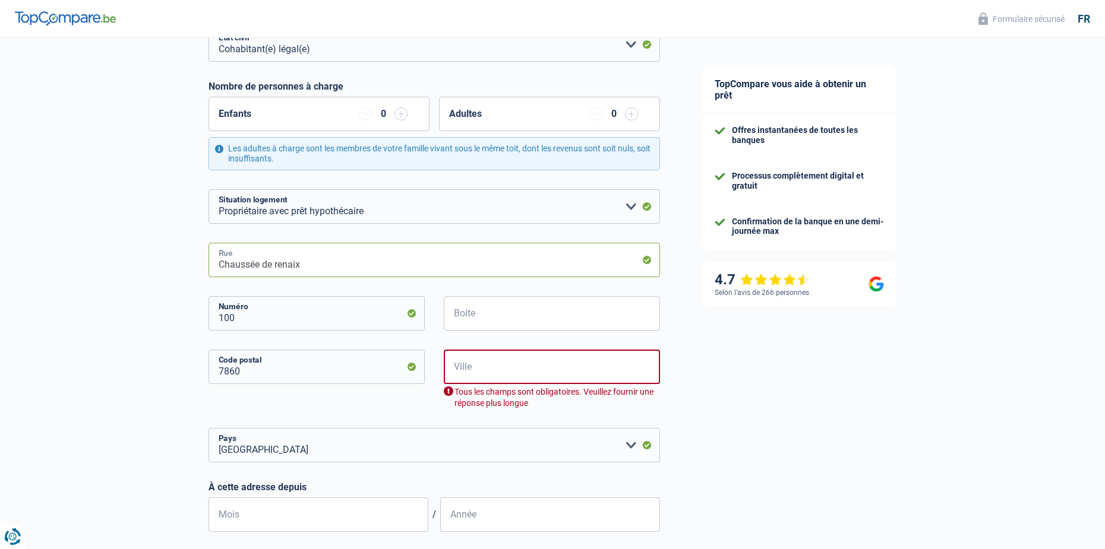
type input "Chaussée de renaix"
click at [404, 290] on div "Chaussée de renaix Rue 100 Numéro Boite 7860 Code postal Ville Tous les champs …" at bounding box center [433, 353] width 451 height 220
click at [495, 365] on input "Ville" at bounding box center [552, 367] width 216 height 34
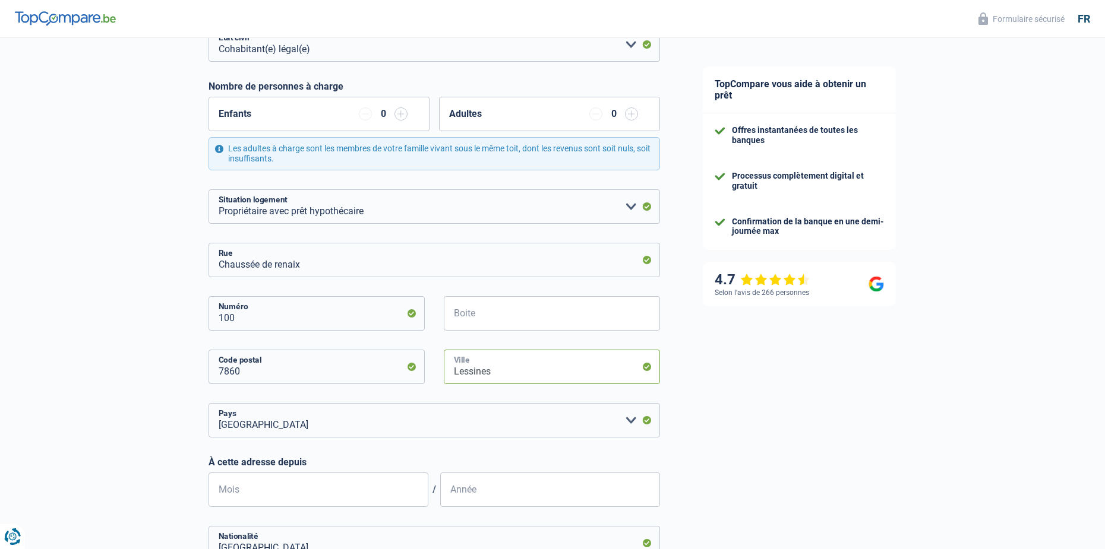
type input "Lessines"
click at [675, 374] on div "Chance de réussite de votre simulation est de 60% 1 2 3 4 5 Rajoutez +20% en co…" at bounding box center [340, 354] width 681 height 999
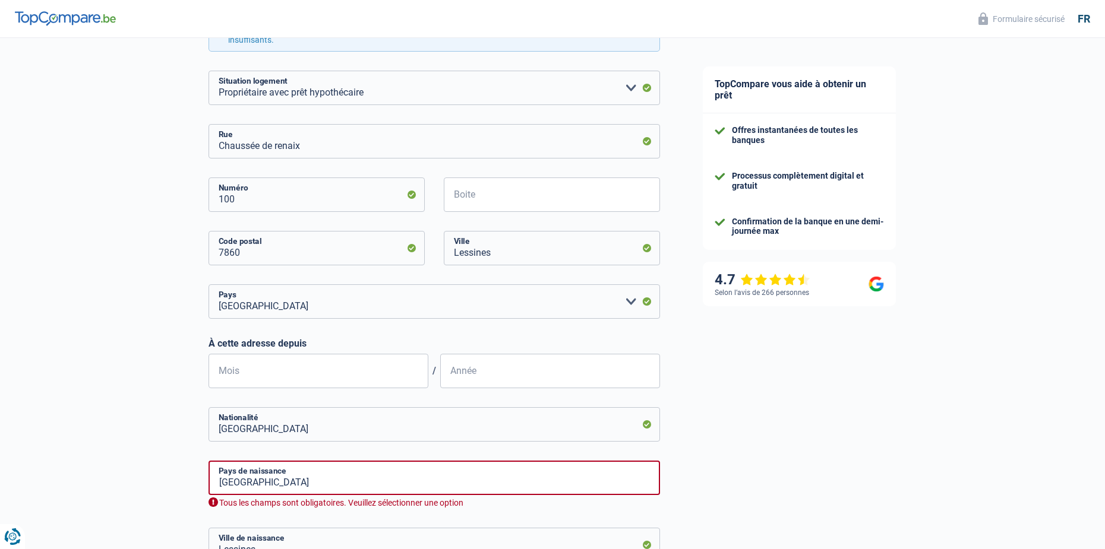
scroll to position [416, 0]
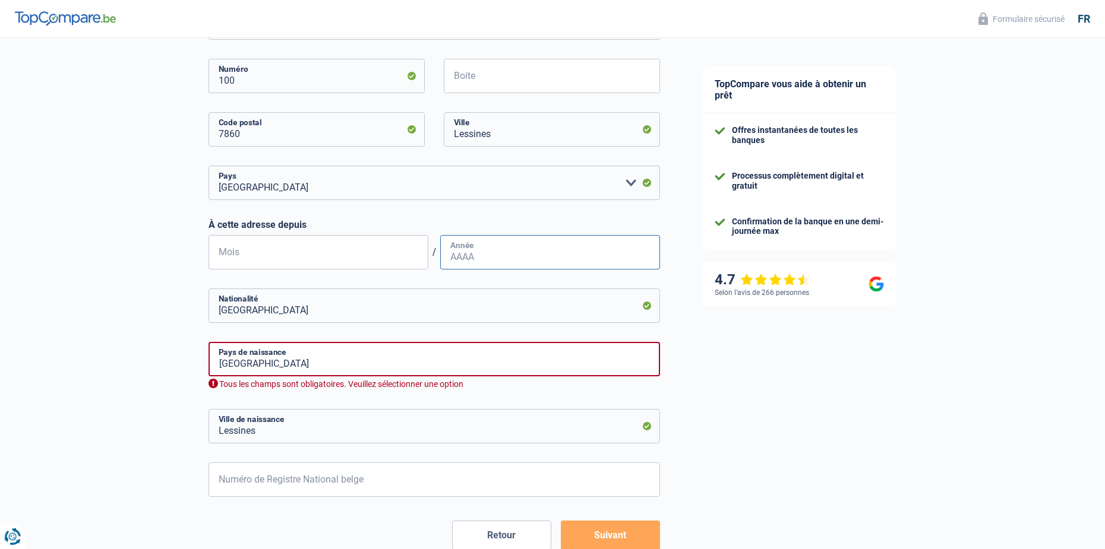
click at [479, 257] on input "Année" at bounding box center [550, 252] width 220 height 34
type input "2025"
click at [428, 247] on div "Mois / 2025 Année" at bounding box center [433, 252] width 451 height 34
click at [413, 254] on input "Mois" at bounding box center [318, 252] width 220 height 34
click at [334, 262] on input "Mois" at bounding box center [318, 252] width 220 height 34
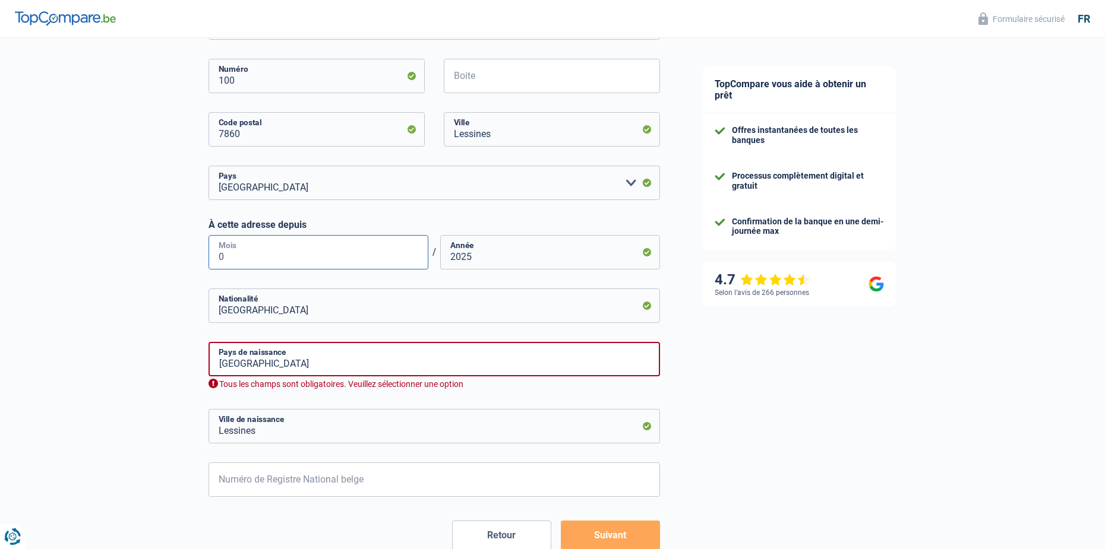
type input "08"
click at [725, 359] on div "TopCompare vous aide à obtenir un prêt Offres instantanées de toutes les banque…" at bounding box center [892, 121] width 423 height 999
click at [382, 366] on input "[GEOGRAPHIC_DATA]" at bounding box center [433, 359] width 451 height 34
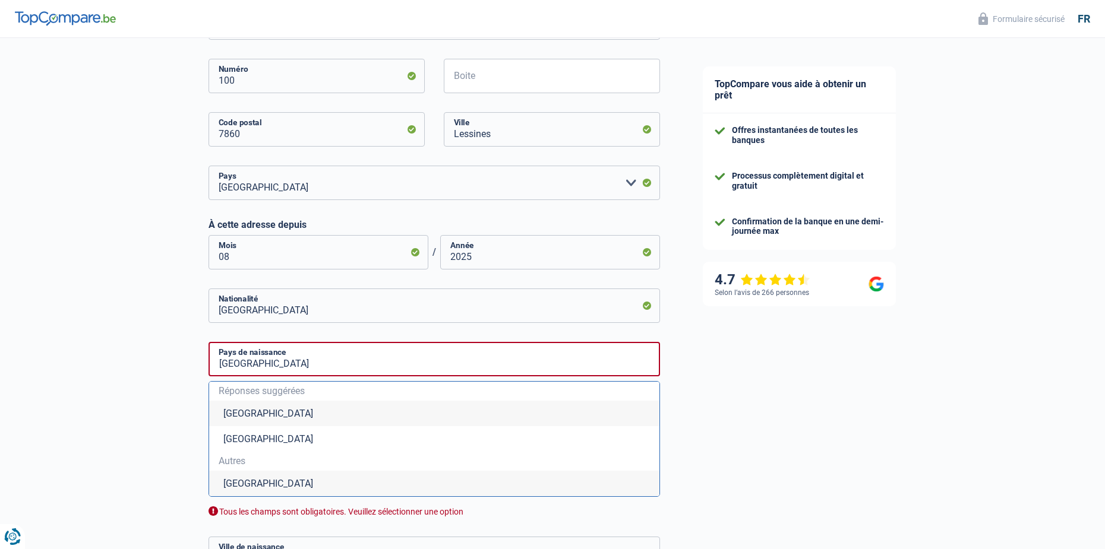
click at [268, 413] on li "[GEOGRAPHIC_DATA]" at bounding box center [434, 414] width 450 height 26
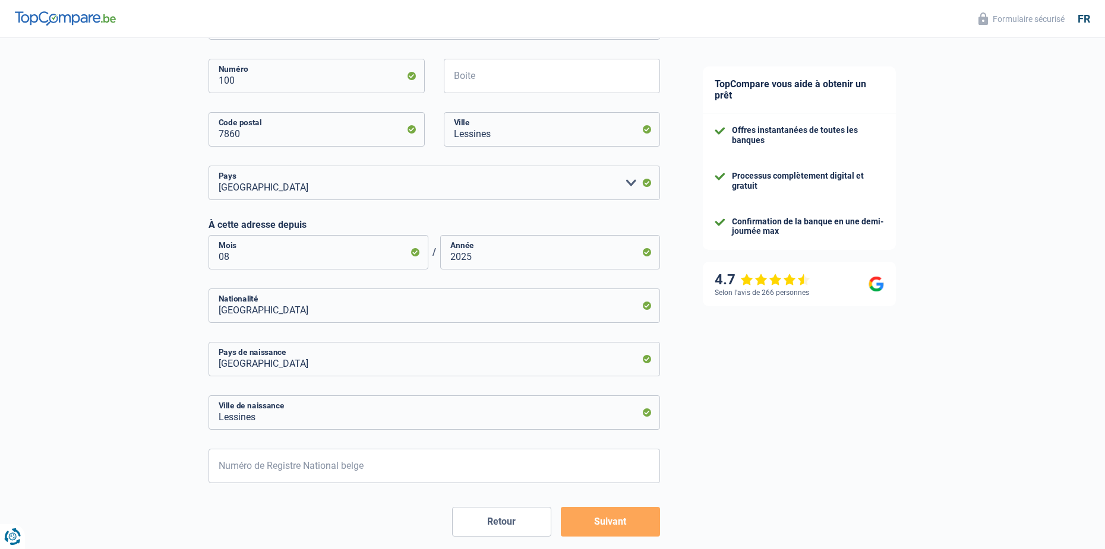
scroll to position [473, 0]
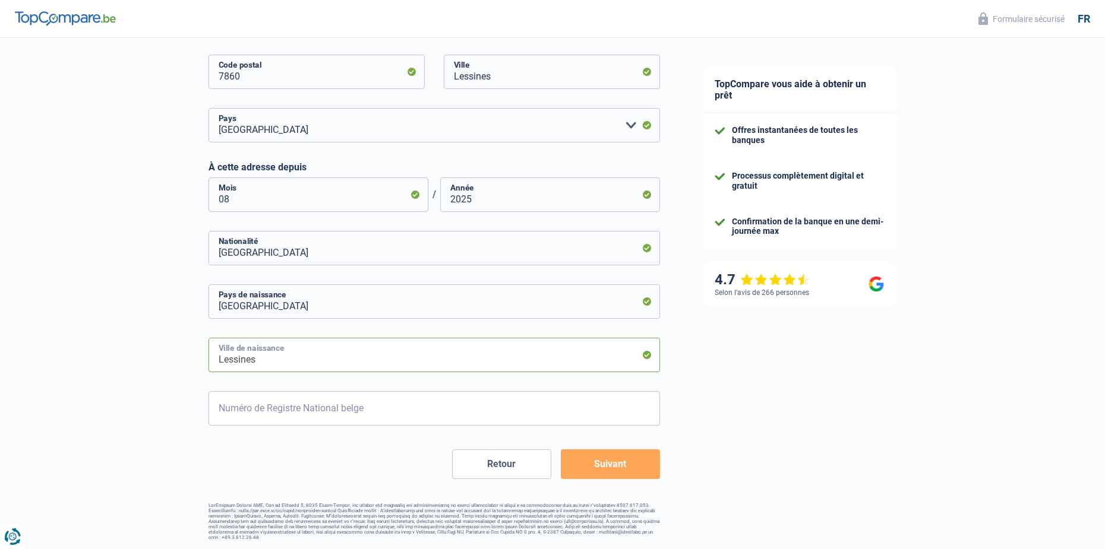
click at [293, 367] on input "Lessines" at bounding box center [433, 355] width 451 height 34
type input "[GEOGRAPHIC_DATA]"
click at [384, 413] on input "Numéro de Registre National belge" at bounding box center [433, 408] width 451 height 34
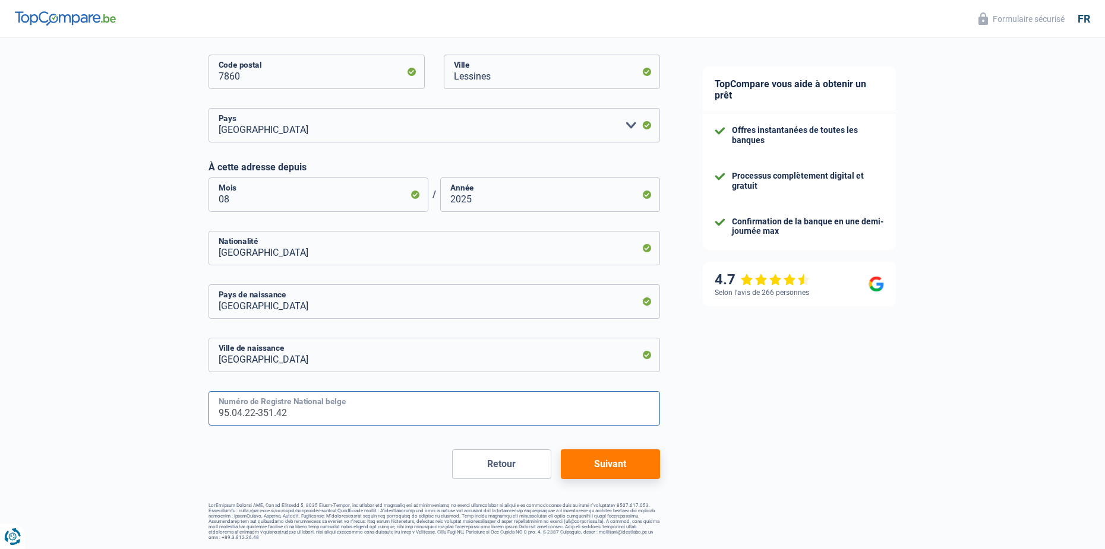
type input "95.04.22-351.42"
click at [600, 467] on button "Suivant" at bounding box center [610, 465] width 99 height 30
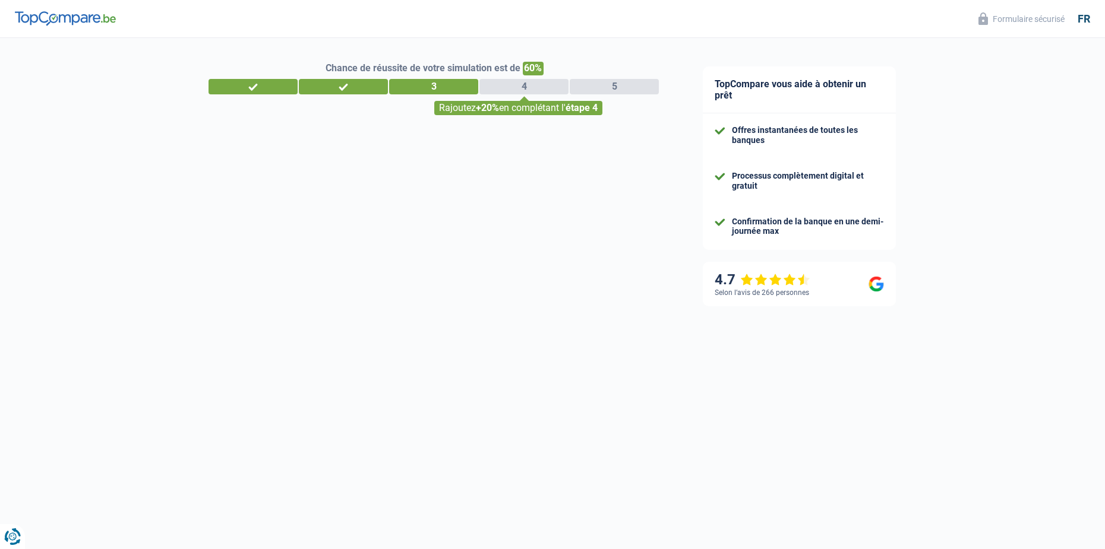
select select "netSalary"
select select "mealVouchers"
select select "mortgage"
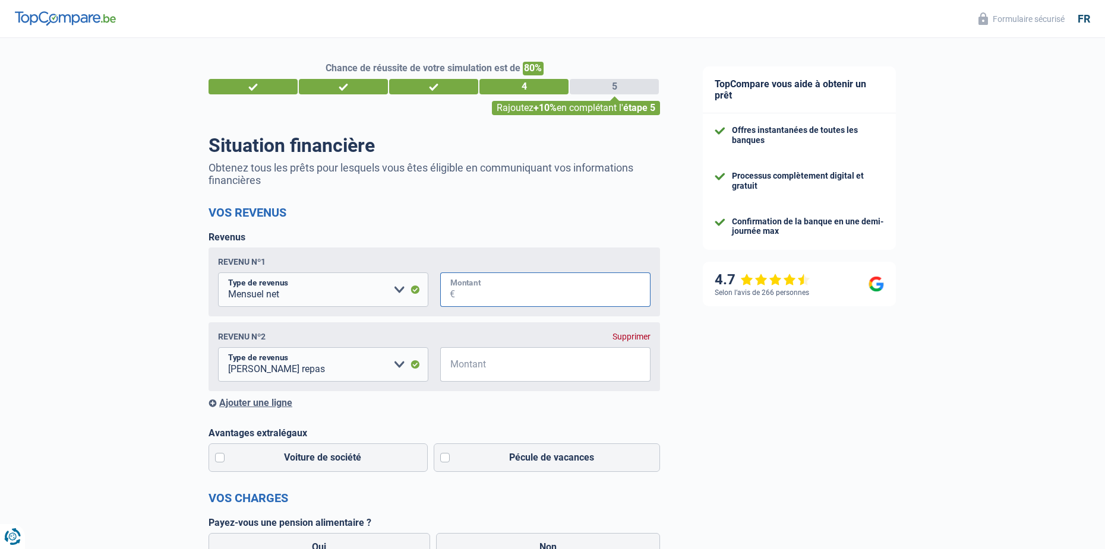
click at [474, 294] on input "Montant" at bounding box center [552, 290] width 195 height 34
click at [480, 375] on input "Montant" at bounding box center [552, 364] width 195 height 34
click at [480, 374] on input "Montant" at bounding box center [552, 364] width 195 height 34
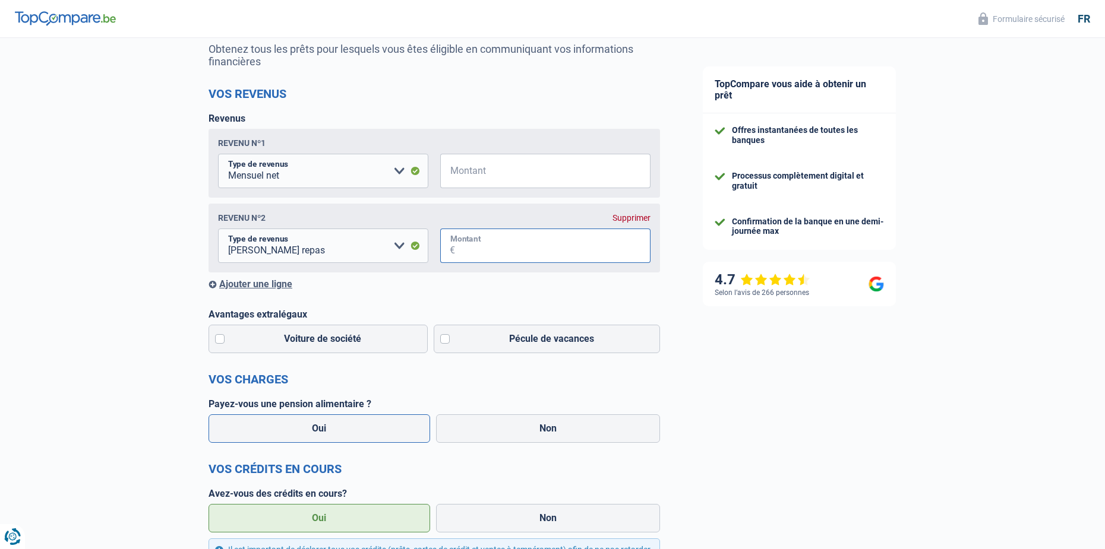
scroll to position [178, 0]
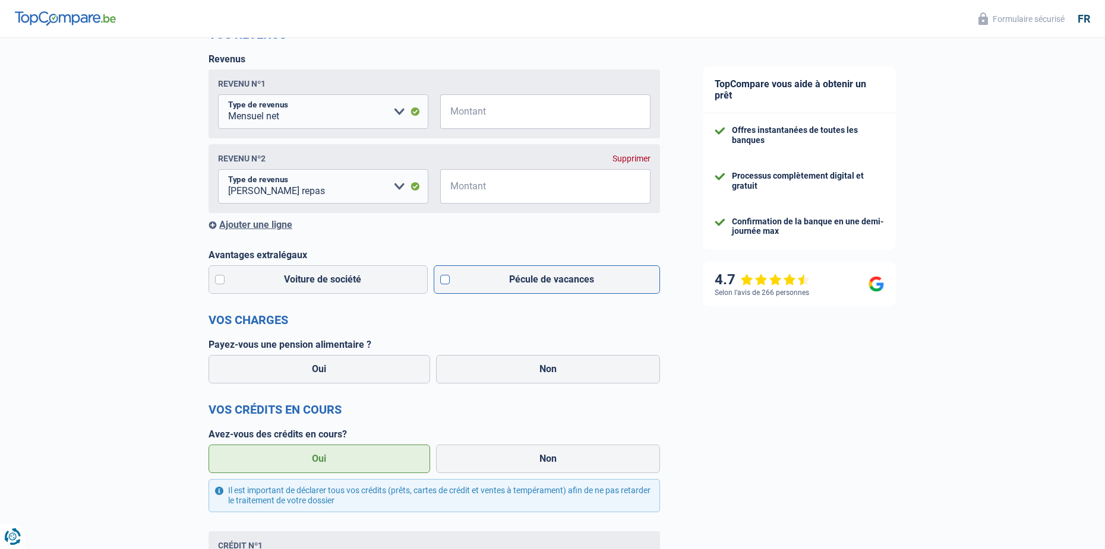
click at [446, 284] on label "Pécule de vacances" at bounding box center [547, 279] width 227 height 29
click at [446, 284] on input "Pécule de vacances" at bounding box center [547, 279] width 227 height 29
checkbox input "true"
click at [495, 380] on label "Non" at bounding box center [548, 369] width 224 height 29
click at [495, 380] on input "Non" at bounding box center [548, 369] width 224 height 29
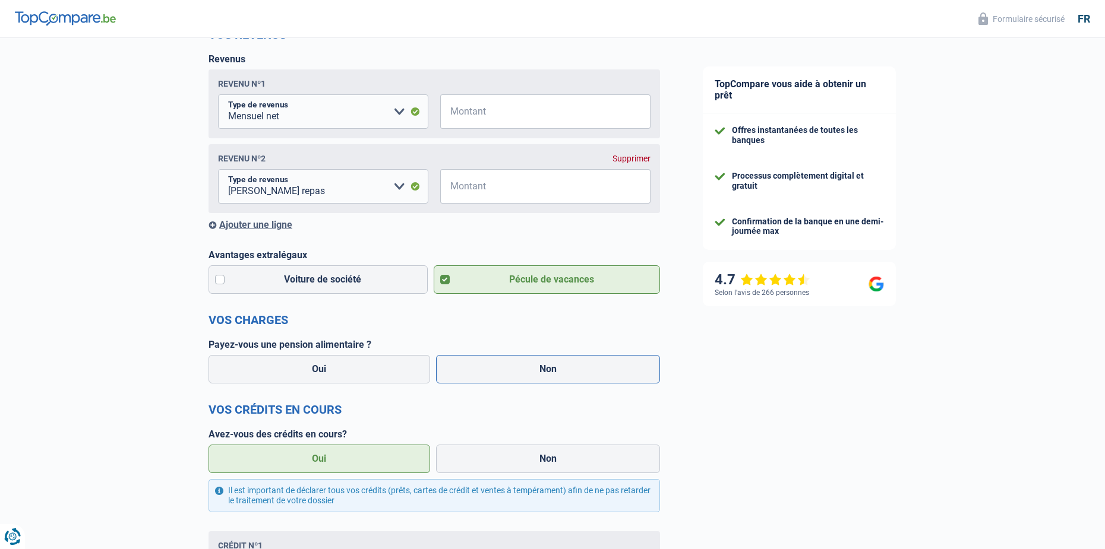
radio input "true"
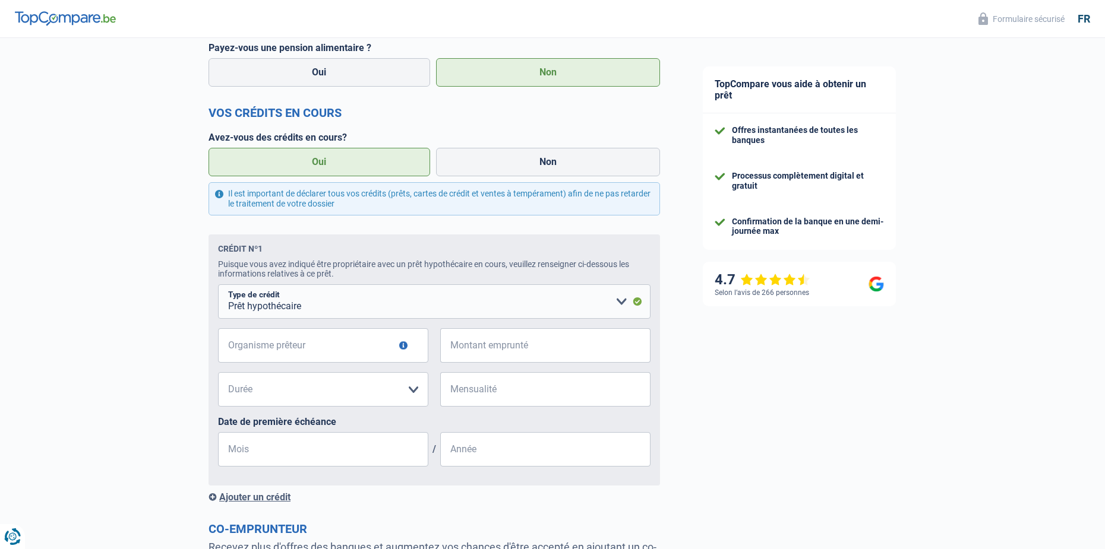
scroll to position [534, 0]
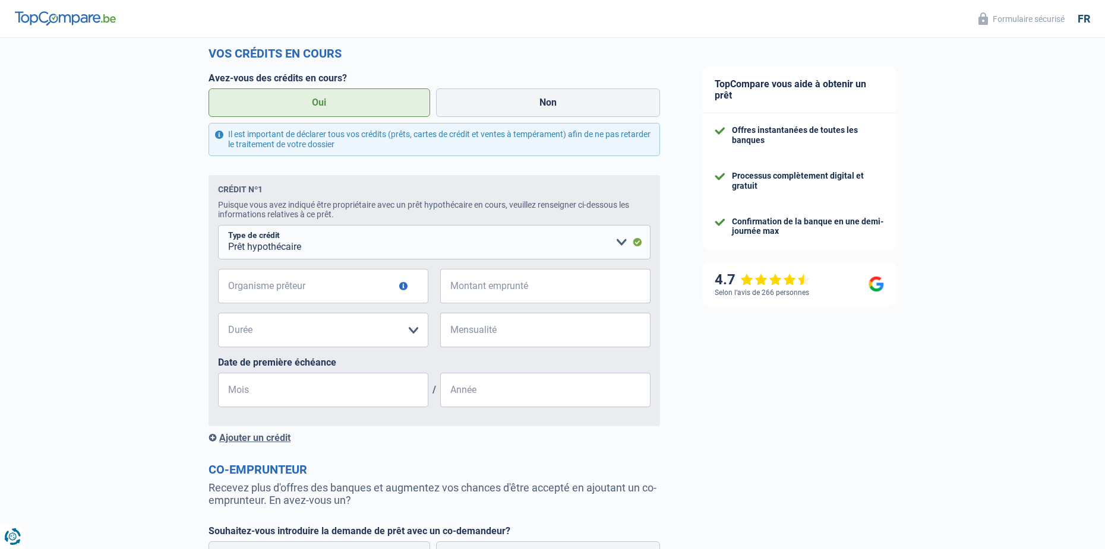
click at [404, 289] on button "button" at bounding box center [403, 286] width 8 height 8
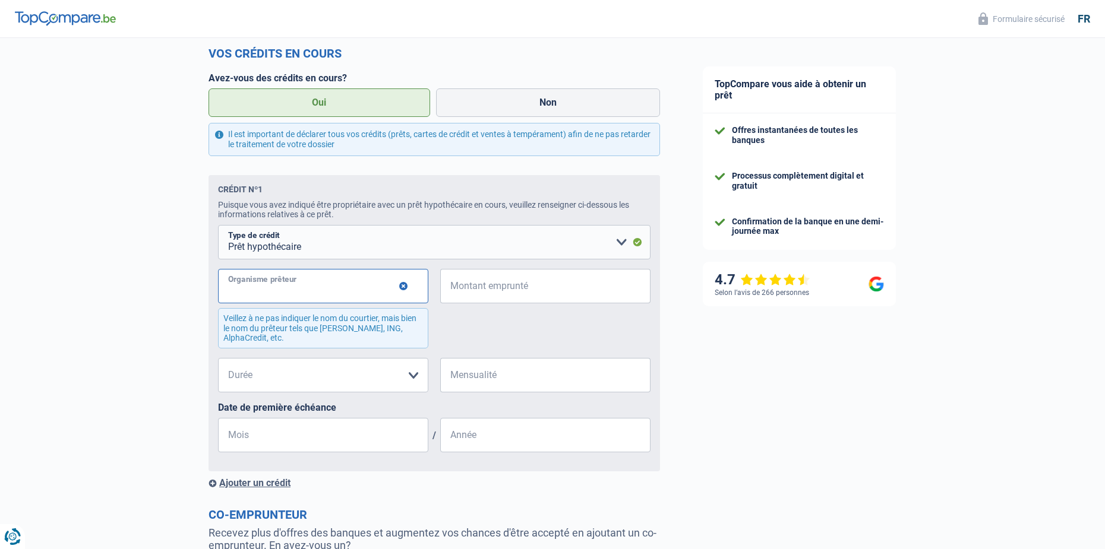
click at [328, 289] on input "Organisme prêteur" at bounding box center [323, 286] width 210 height 34
type input "CPH"
click at [517, 287] on input "Montant emprunté" at bounding box center [552, 286] width 195 height 34
click at [416, 380] on select "120 mois 180 mois 240 mois 300 mois 360 mois 420 mois Veuillez sélectionner une…" at bounding box center [323, 375] width 210 height 34
select select "300"
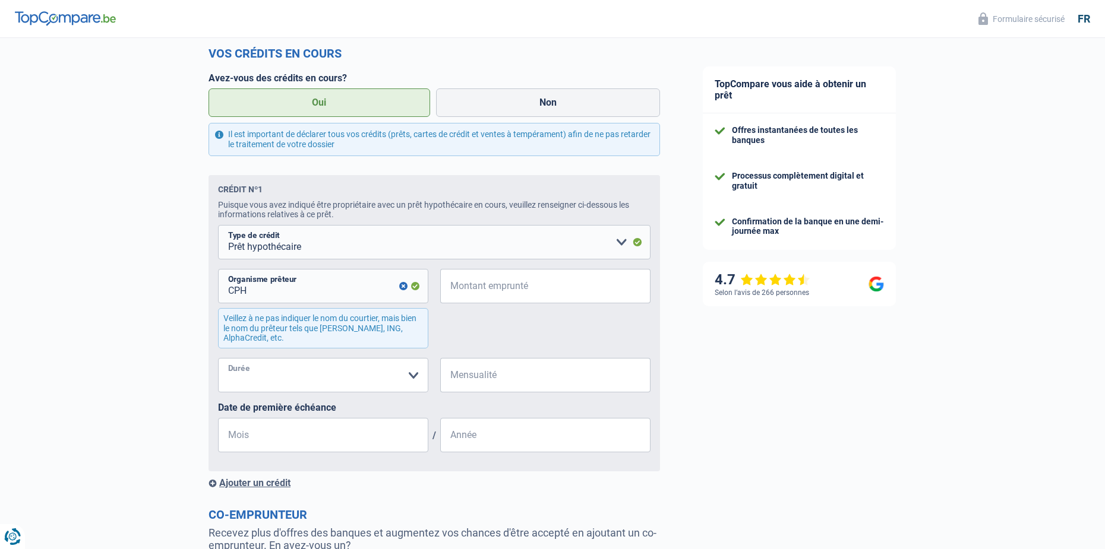
click at [218, 362] on select "120 mois 180 mois 240 mois 300 mois 360 mois 420 mois Veuillez sélectionner une…" at bounding box center [323, 375] width 210 height 34
click at [516, 271] on fieldset "Carte ou ouverture de crédit Prêt hypothécaire Vente à tempérament Prêt à tempé…" at bounding box center [434, 343] width 432 height 237
click at [530, 288] on input "Montant emprunté" at bounding box center [552, 286] width 195 height 34
type input "1"
select select
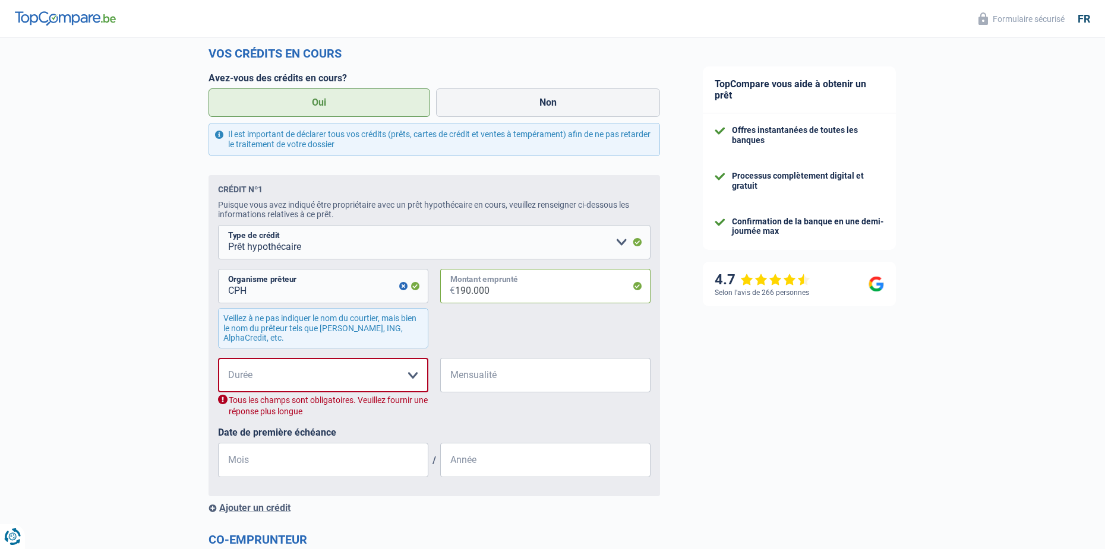
type input "190.000"
click at [413, 380] on select "120 mois 180 mois 240 mois 300 mois 360 mois 420 mois Veuillez sélectionner une…" at bounding box center [323, 375] width 210 height 34
select select "300"
click at [218, 362] on select "120 mois 180 mois 240 mois 300 mois 360 mois 420 mois Veuillez sélectionner une…" at bounding box center [323, 375] width 210 height 34
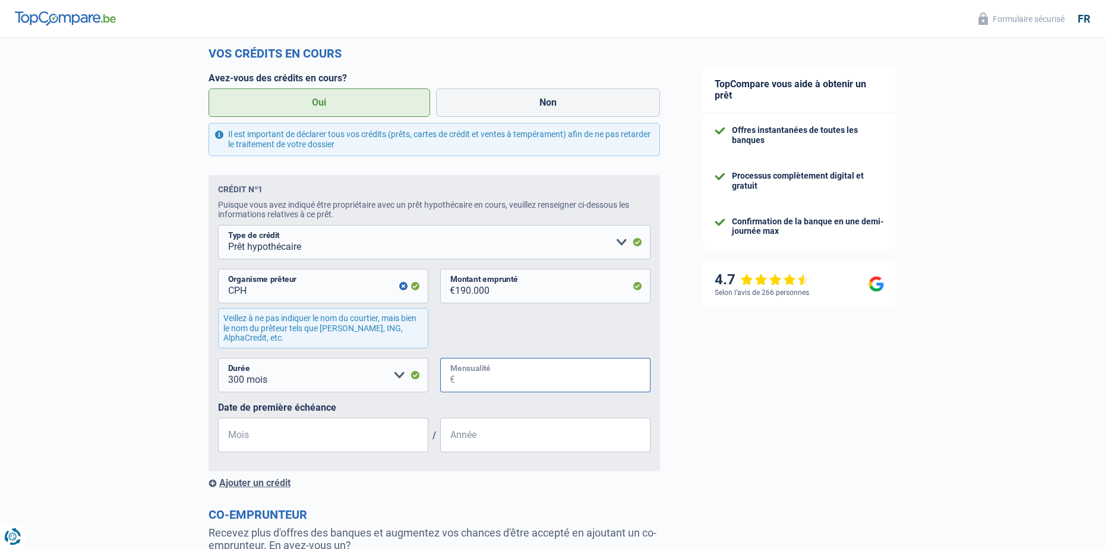
click at [507, 387] on input "Mensualité" at bounding box center [552, 375] width 195 height 34
type input "955"
click at [377, 442] on input "Mois" at bounding box center [323, 435] width 210 height 34
type input "07"
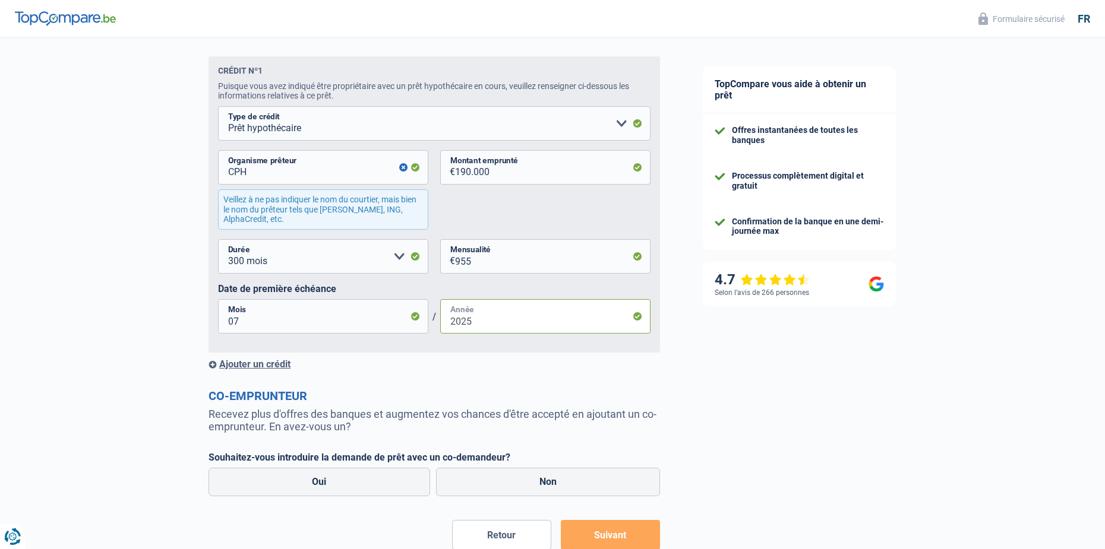
scroll to position [728, 0]
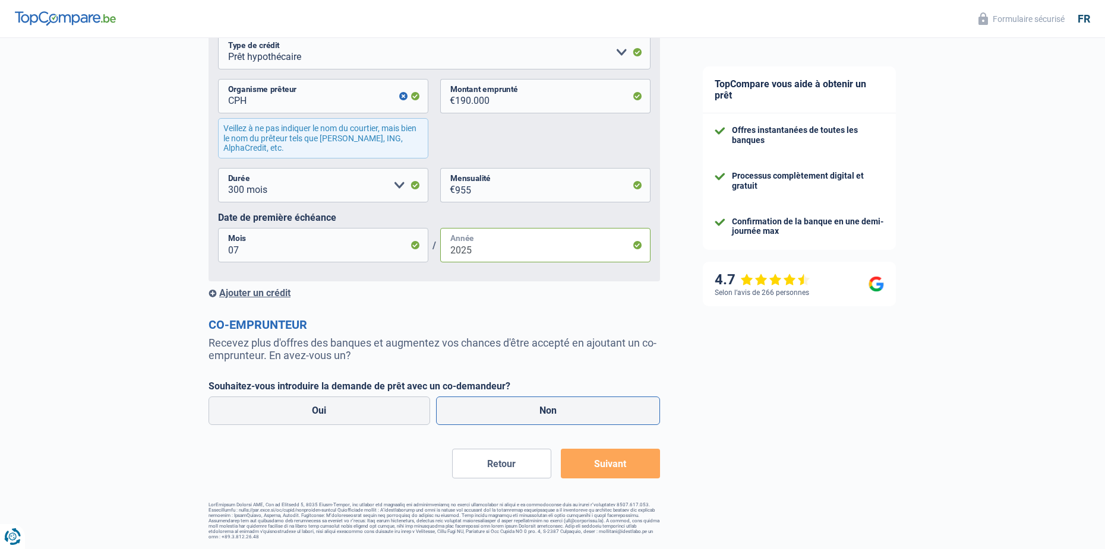
type input "2025"
click at [507, 406] on label "Non" at bounding box center [548, 411] width 224 height 29
click at [507, 406] on input "Non" at bounding box center [548, 411] width 224 height 29
radio input "true"
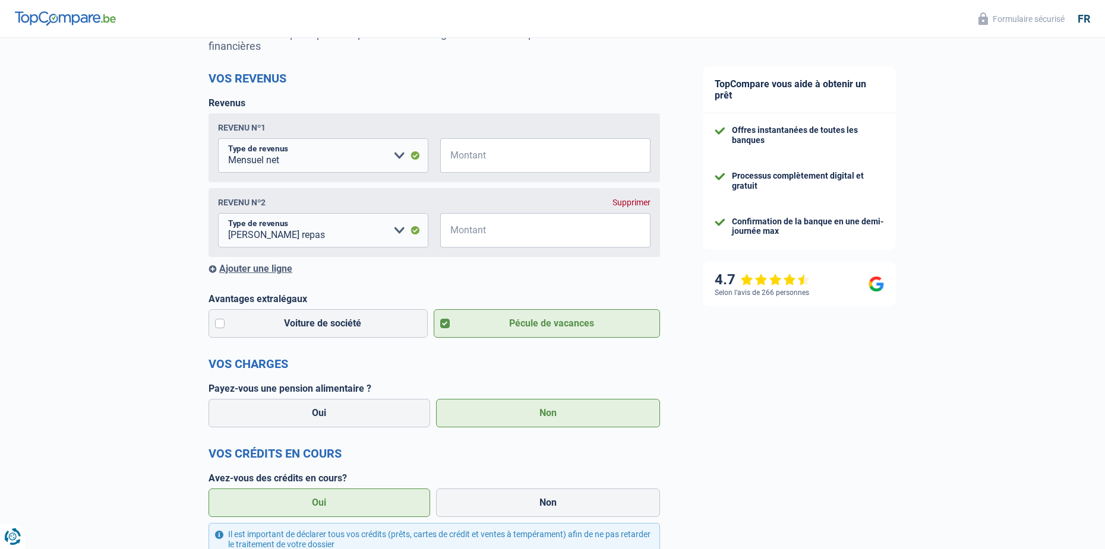
scroll to position [75, 0]
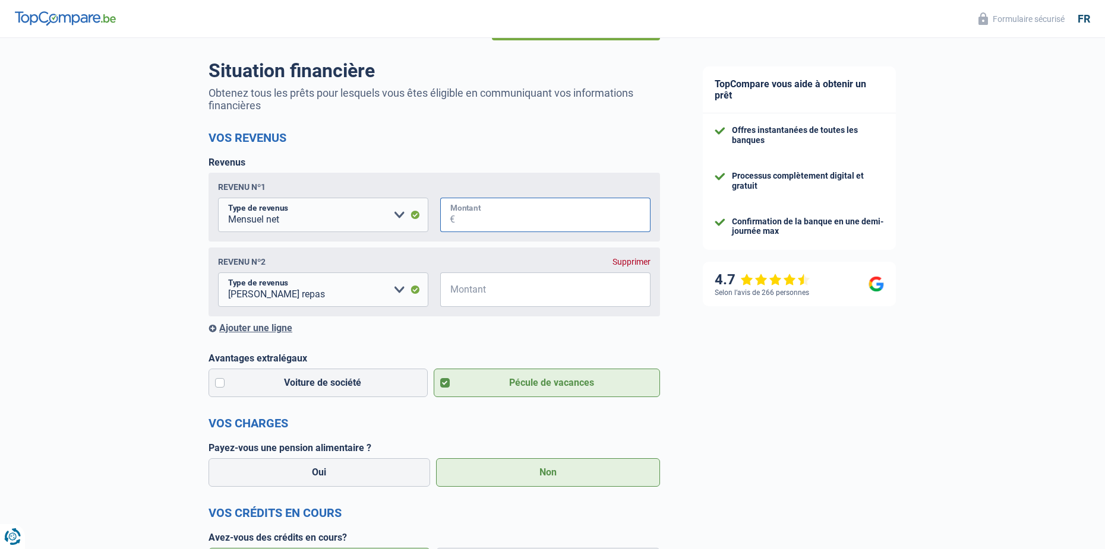
click at [475, 222] on input "Montant" at bounding box center [552, 215] width 195 height 34
type input "2.000"
click at [498, 296] on input "Montant" at bounding box center [552, 290] width 195 height 34
type input "5"
type input "150"
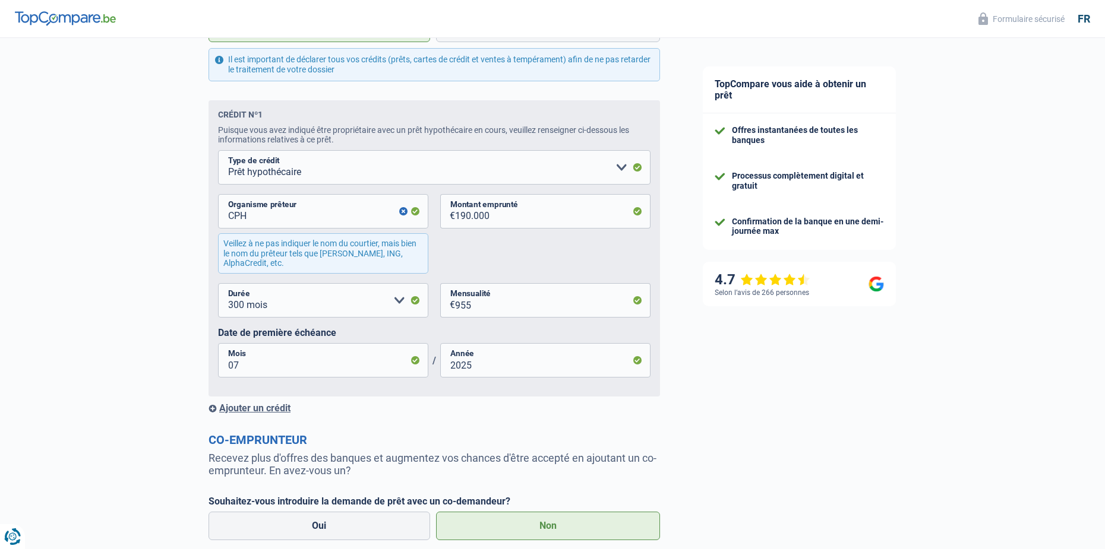
scroll to position [728, 0]
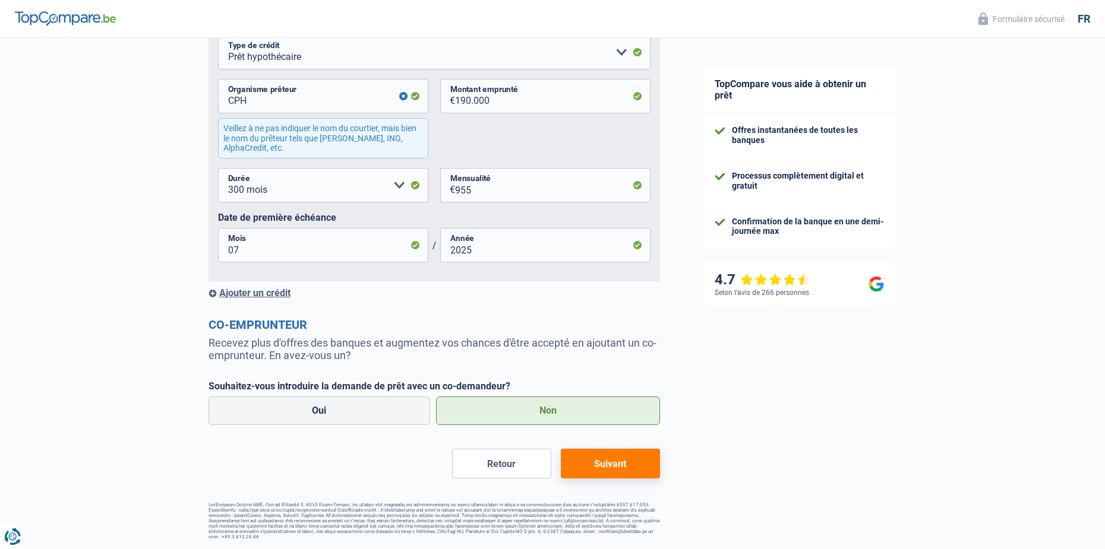
click at [617, 461] on button "Suivant" at bounding box center [610, 464] width 99 height 30
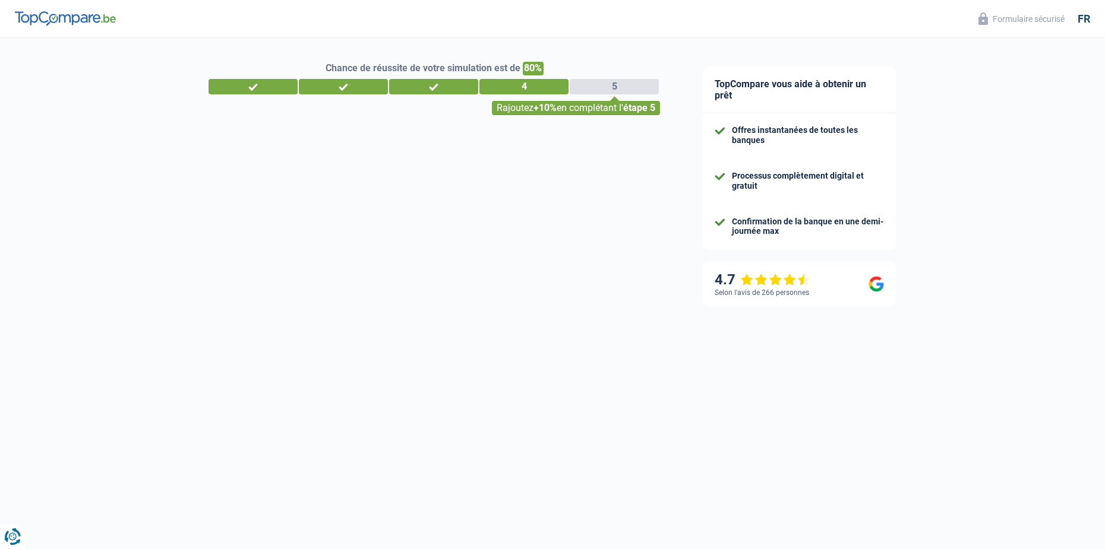
select select "48"
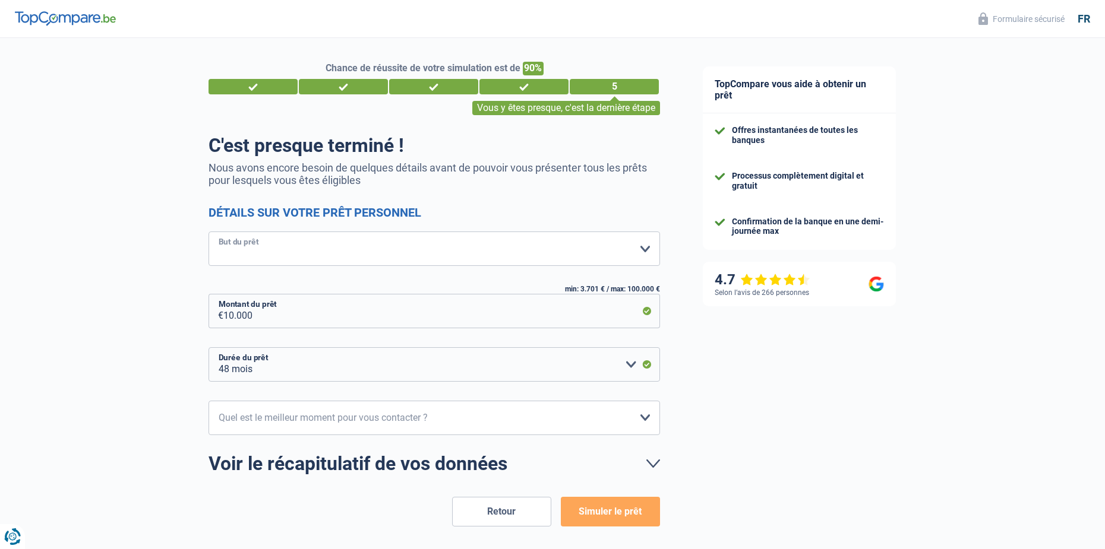
click at [622, 245] on select "Confort maison: meubles, textile, peinture, électroménager, outillage non-profe…" at bounding box center [433, 249] width 451 height 34
select select "other"
click at [208, 233] on select "Confort maison: meubles, textile, peinture, électroménager, outillage non-profe…" at bounding box center [433, 249] width 451 height 34
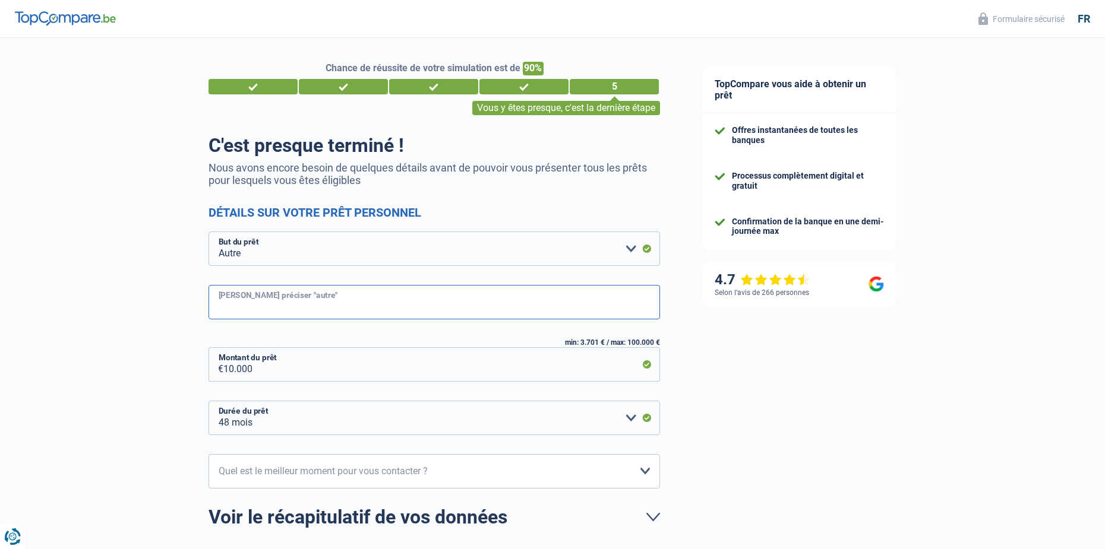
click at [318, 305] on input "[PERSON_NAME] préciser "autre"" at bounding box center [433, 302] width 451 height 34
type input "Achat moto"
drag, startPoint x: 233, startPoint y: 372, endPoint x: 222, endPoint y: 372, distance: 11.3
click at [222, 372] on div "10.000 € Montant du prêt" at bounding box center [433, 364] width 451 height 34
click at [189, 365] on div "Chance de réussite de votre simulation est de 90% 1 2 3 4 5 Vous y êtes presque…" at bounding box center [340, 339] width 681 height 613
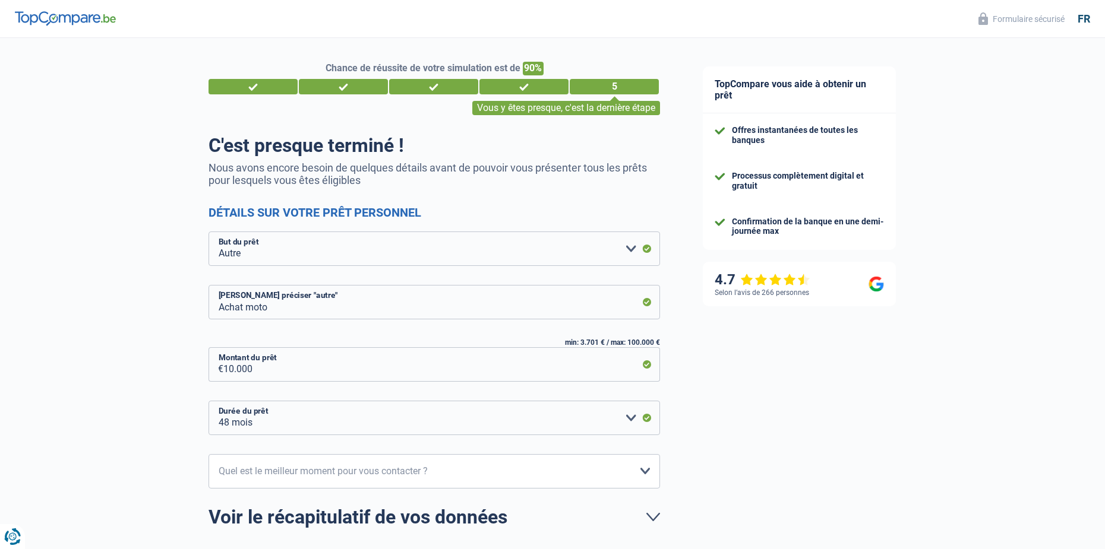
scroll to position [101, 0]
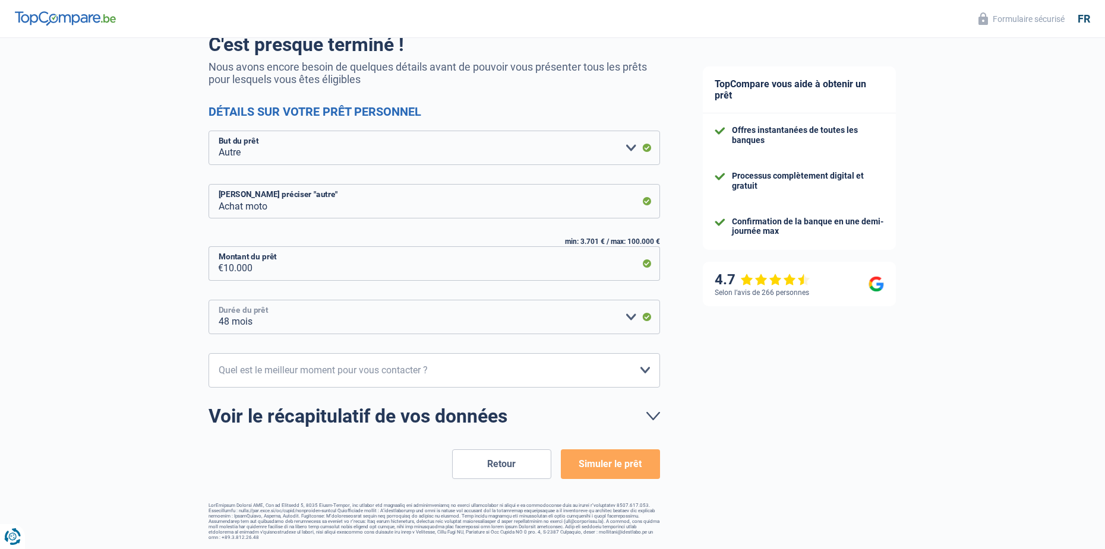
click at [627, 320] on select "12 mois 18 mois 24 mois 30 mois 36 mois 42 mois 48 mois Veuillez sélectionner u…" at bounding box center [433, 317] width 451 height 34
select select "36"
click at [208, 300] on select "12 mois 18 mois 24 mois 30 mois 36 mois 42 mois 48 mois Veuillez sélectionner u…" at bounding box center [433, 317] width 451 height 34
click at [657, 375] on select "10h-12h 12h-14h 14h-16h 16h-18h Veuillez sélectionner une option" at bounding box center [433, 370] width 451 height 34
select select "16-18"
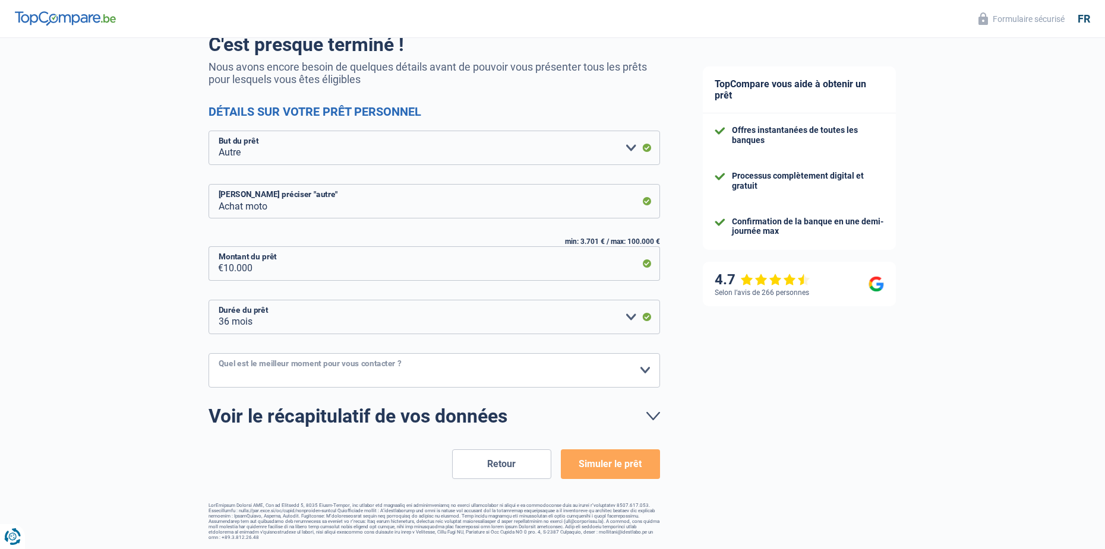
click at [208, 354] on select "10h-12h 12h-14h 14h-16h 16h-18h Veuillez sélectionner une option" at bounding box center [433, 370] width 451 height 34
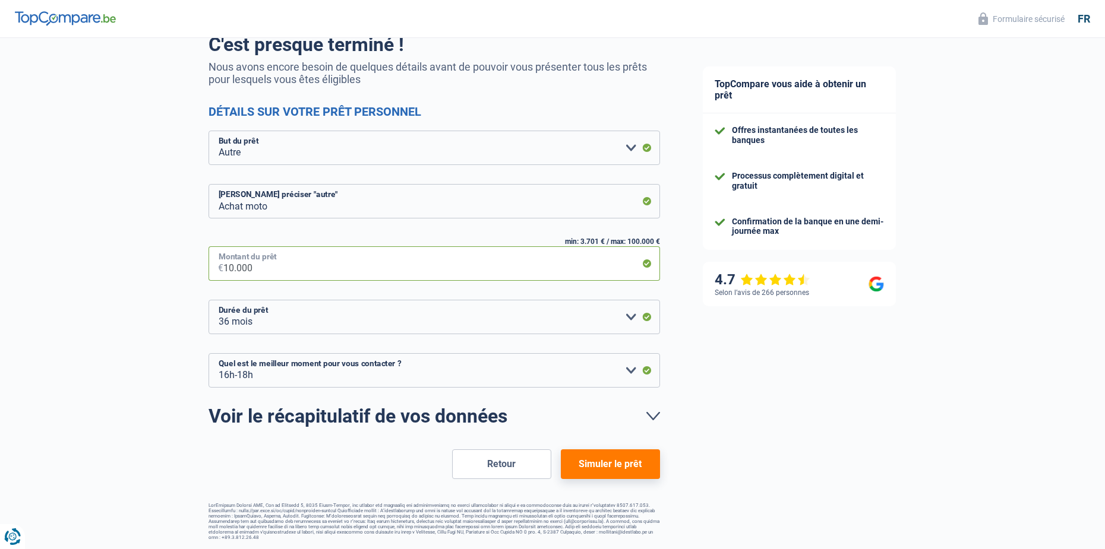
drag, startPoint x: 232, startPoint y: 267, endPoint x: 222, endPoint y: 268, distance: 10.2
click at [222, 268] on div "10.000 € Montant du prêt" at bounding box center [433, 263] width 451 height 34
type input "8.000"
select select "48"
type input "8.000"
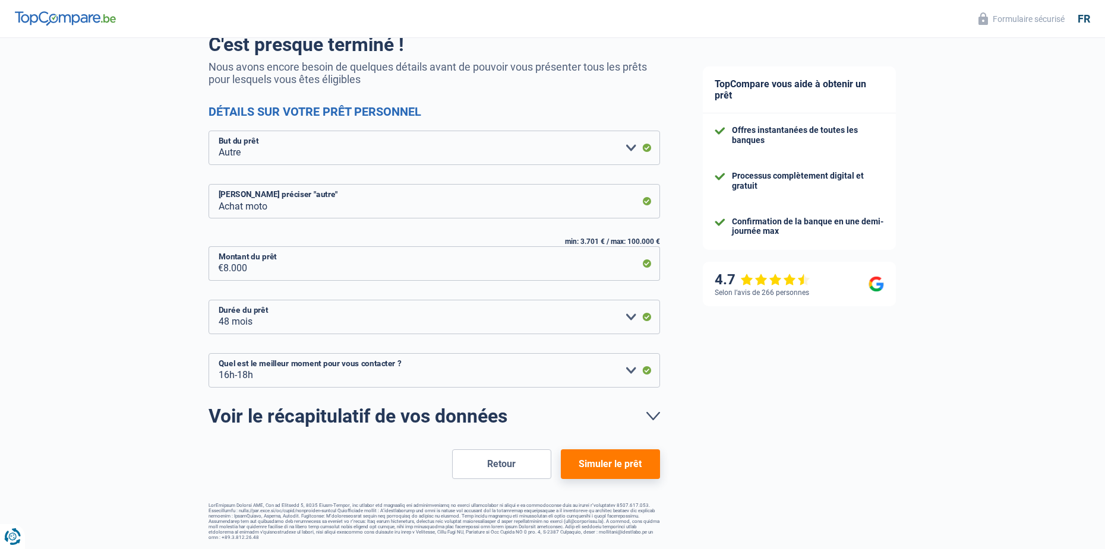
click at [197, 272] on div "Chance de réussite de votre simulation est de 90% 1 2 3 4 5 Vous y êtes presque…" at bounding box center [340, 238] width 681 height 613
click at [382, 332] on select "12 mois 18 mois 24 mois 30 mois 36 mois 42 mois 48 mois Veuillez sélectionner u…" at bounding box center [433, 317] width 451 height 34
click at [208, 300] on select "12 mois 18 mois 24 mois 30 mois 36 mois 42 mois 48 mois Veuillez sélectionner u…" at bounding box center [433, 317] width 451 height 34
click at [327, 330] on select "12 mois 18 mois 24 mois 30 mois 36 mois 42 mois 48 mois Veuillez sélectionner u…" at bounding box center [433, 317] width 451 height 34
select select "36"
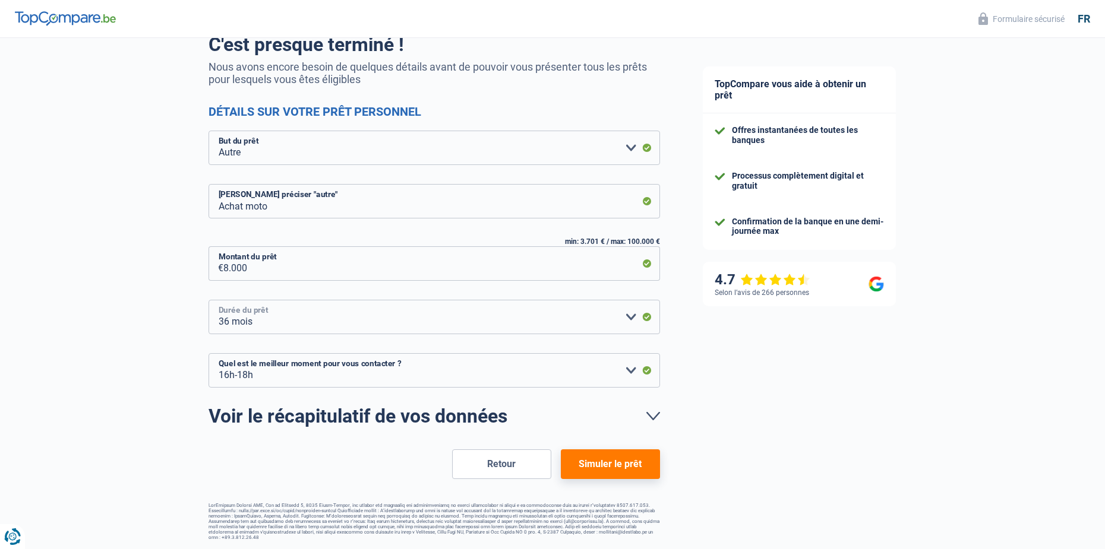
click at [208, 300] on select "12 mois 18 mois 24 mois 30 mois 36 mois 42 mois 48 mois Veuillez sélectionner u…" at bounding box center [433, 317] width 451 height 34
click at [319, 325] on select "12 mois 18 mois 24 mois 30 mois 36 mois 42 mois 48 mois Veuillez sélectionner u…" at bounding box center [433, 317] width 451 height 34
click at [208, 300] on select "12 mois 18 mois 24 mois 30 mois 36 mois 42 mois 48 mois Veuillez sélectionner u…" at bounding box center [433, 317] width 451 height 34
click at [618, 469] on button "Simuler le prêt" at bounding box center [610, 465] width 99 height 30
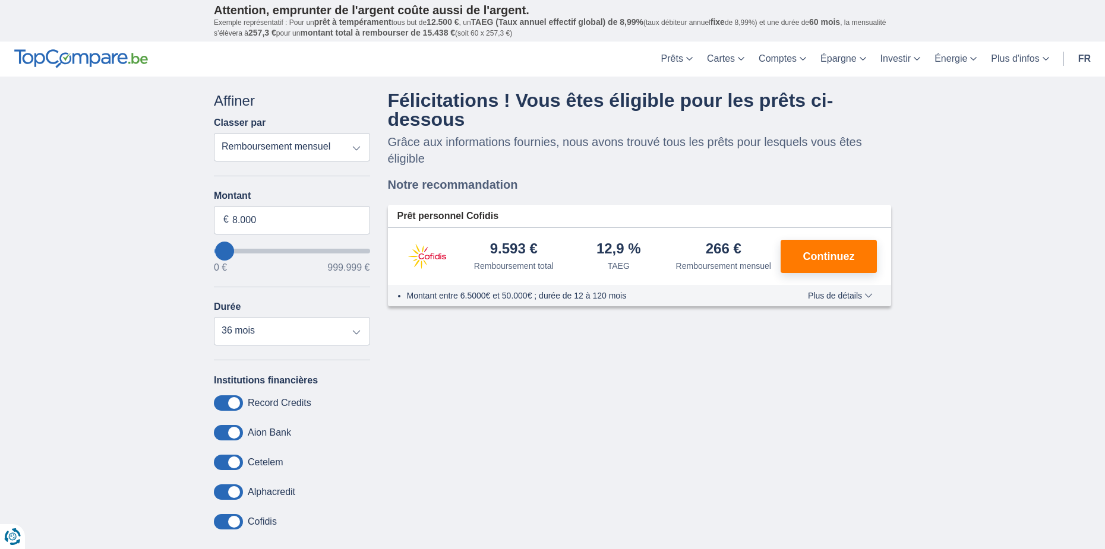
click at [353, 140] on select "Remboursement total TAEG Remboursement mensuel" at bounding box center [292, 147] width 156 height 29
click at [356, 148] on select "Remboursement total TAEG Remboursement mensuel" at bounding box center [292, 147] width 156 height 29
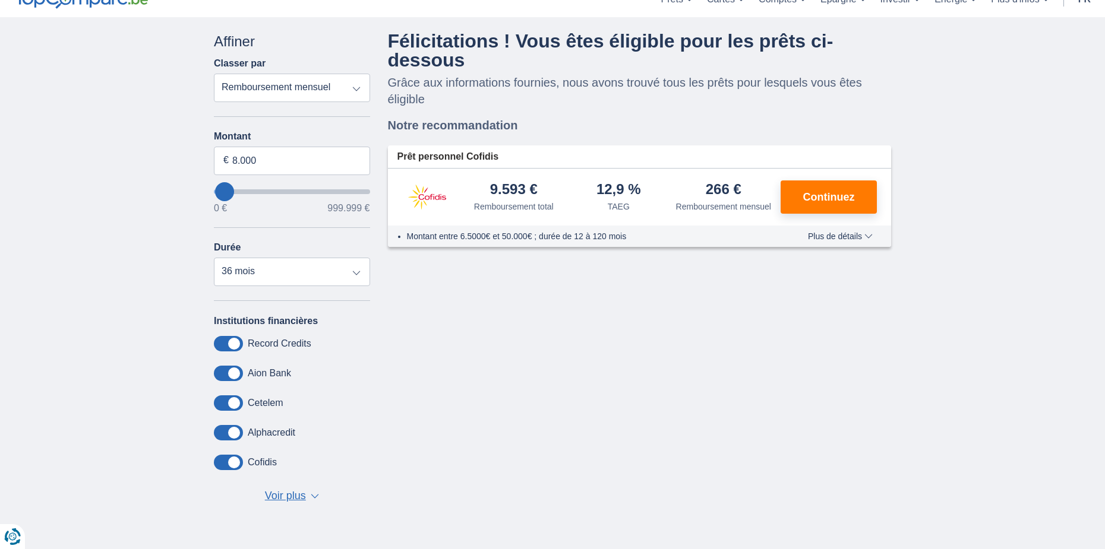
click at [870, 235] on span "Plus de détails" at bounding box center [840, 236] width 65 height 8
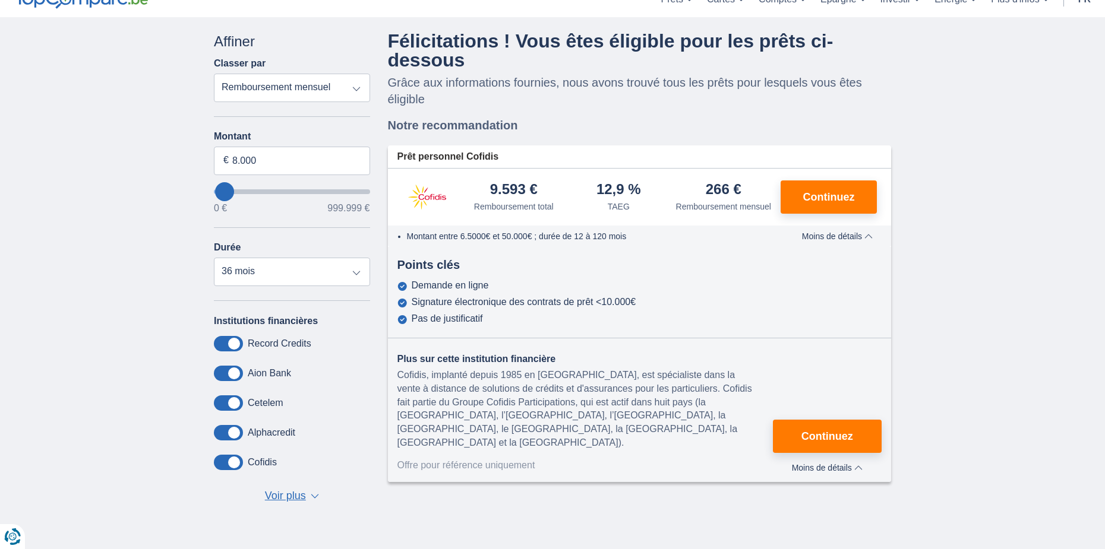
click at [862, 459] on button "Plus de détails Moins de détails" at bounding box center [827, 466] width 109 height 14
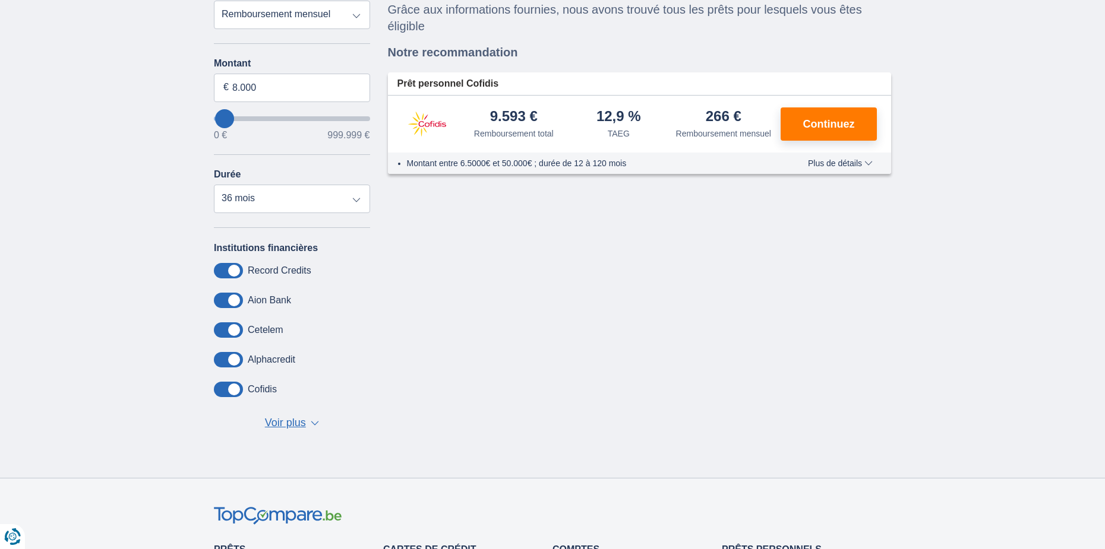
scroll to position [0, 0]
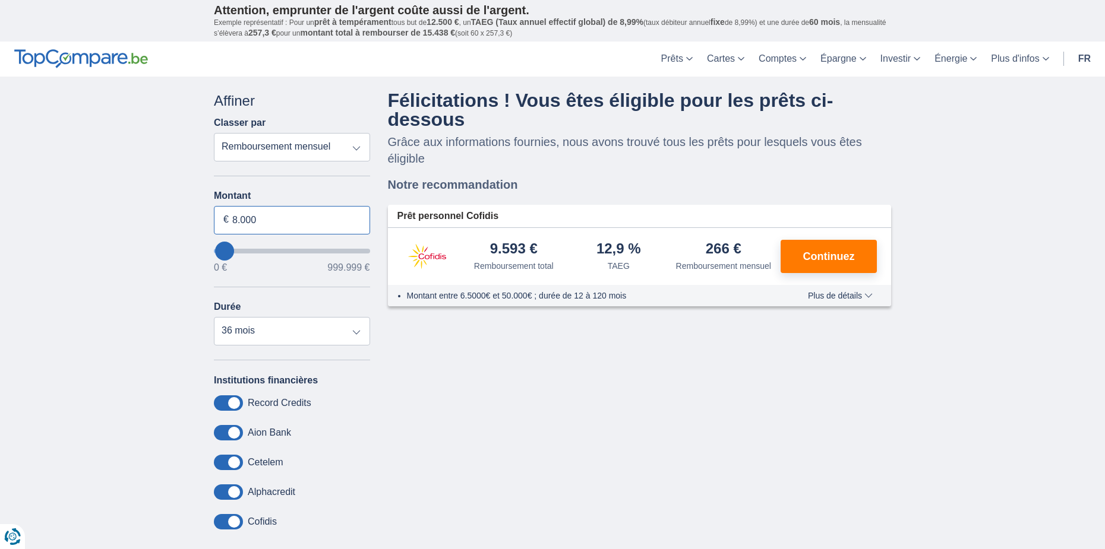
click at [235, 219] on input "8.000" at bounding box center [292, 220] width 156 height 29
type input "10.000"
type input "10000"
select select "48"
click at [505, 372] on div "Annuler Filtres Affiner Classer par Remboursement total TAEG Remboursement mens…" at bounding box center [552, 336] width 695 height 491
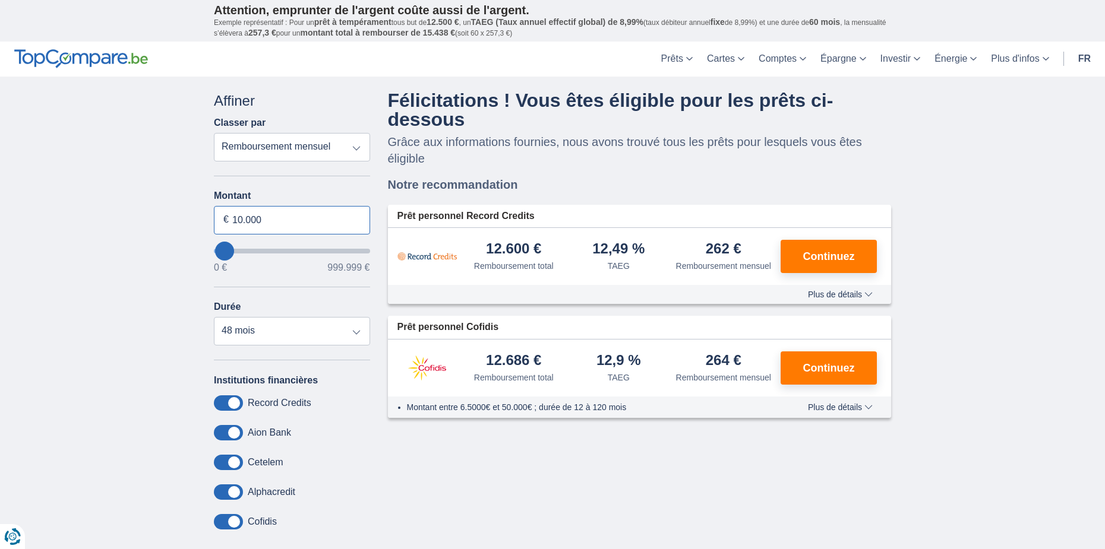
drag, startPoint x: 240, startPoint y: 220, endPoint x: 233, endPoint y: 220, distance: 6.6
click at [233, 220] on input "10.000" at bounding box center [292, 220] width 156 height 29
drag, startPoint x: 242, startPoint y: 220, endPoint x: 231, endPoint y: 220, distance: 11.3
click at [231, 220] on input "10.000" at bounding box center [292, 220] width 156 height 29
type input "8.000"
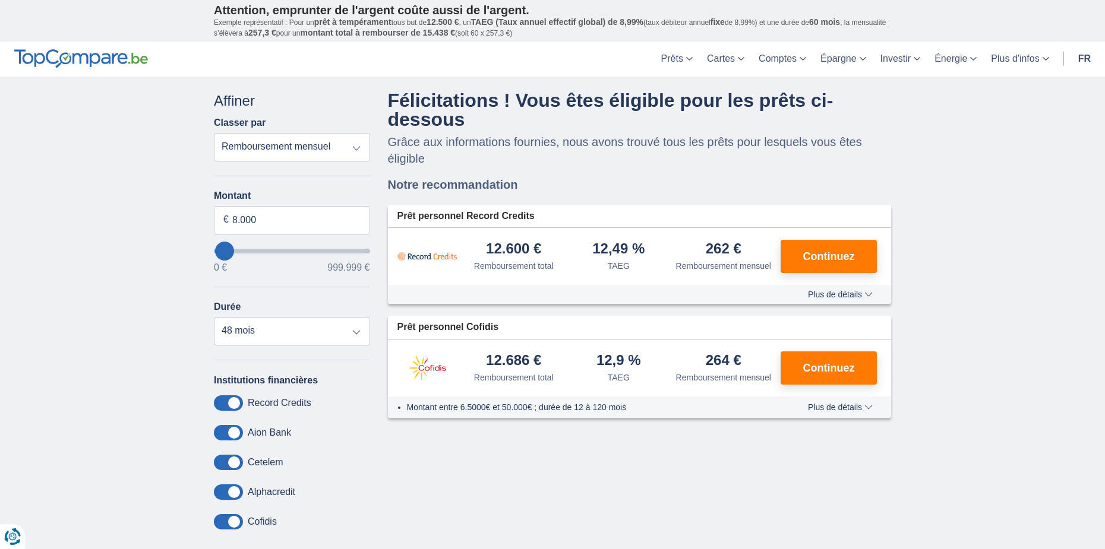
type input "8000"
click at [639, 459] on div "Annuler Filtres Affiner Classer par Remboursement total TAEG Remboursement mens…" at bounding box center [552, 336] width 695 height 491
drag, startPoint x: 236, startPoint y: 220, endPoint x: 230, endPoint y: 220, distance: 6.6
click at [230, 220] on input "8.000" at bounding box center [292, 220] width 156 height 29
type input "7.000"
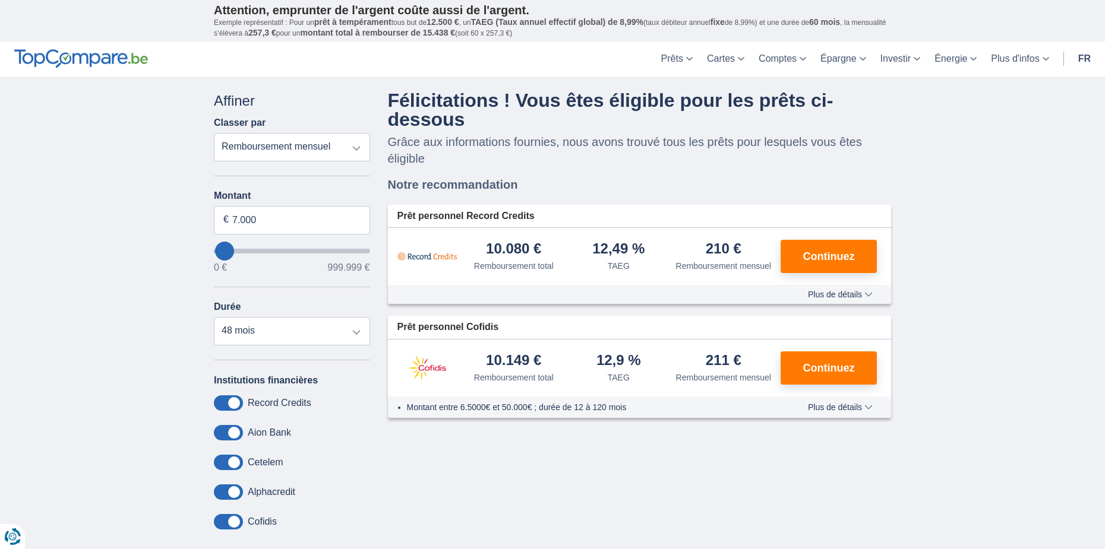
type input "7000"
select select "42"
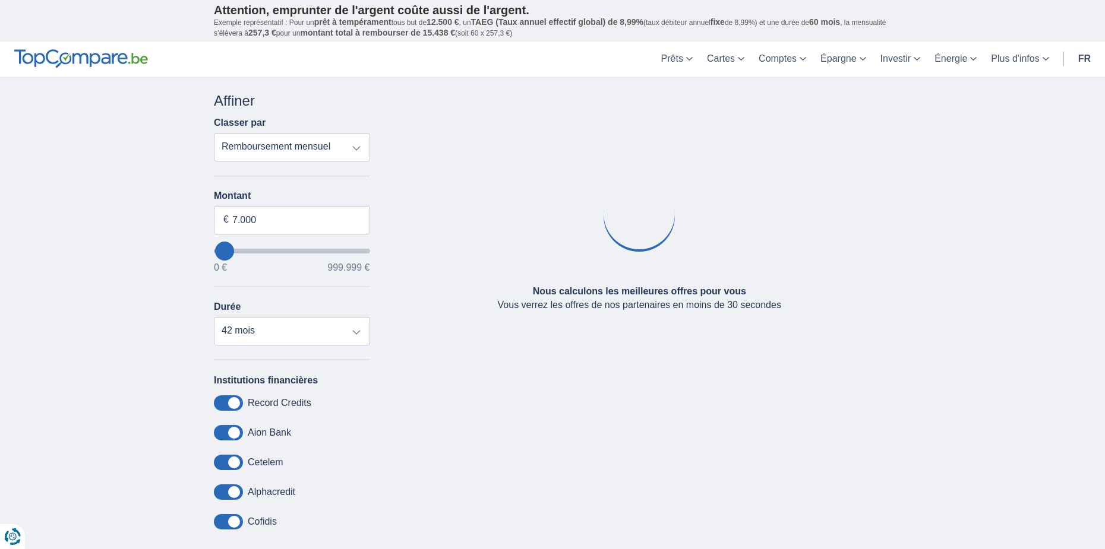
click at [551, 424] on div "Annuler Filtres Affiner Classer par Remboursement total TAEG Remboursement mens…" at bounding box center [552, 336] width 695 height 491
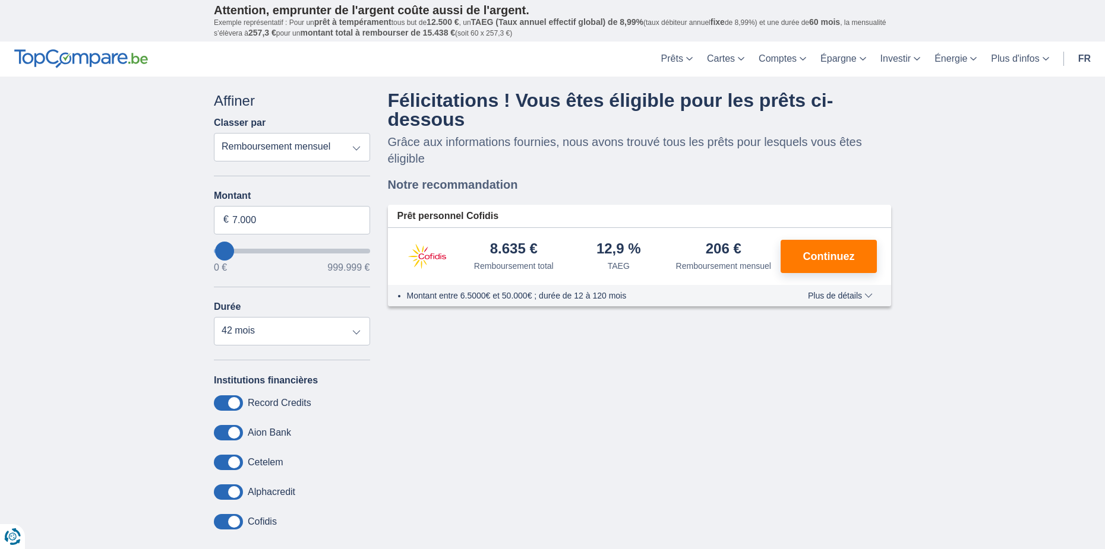
type input "35.000"
type input "35000"
type input "39.000"
type input "39000"
select select "120"
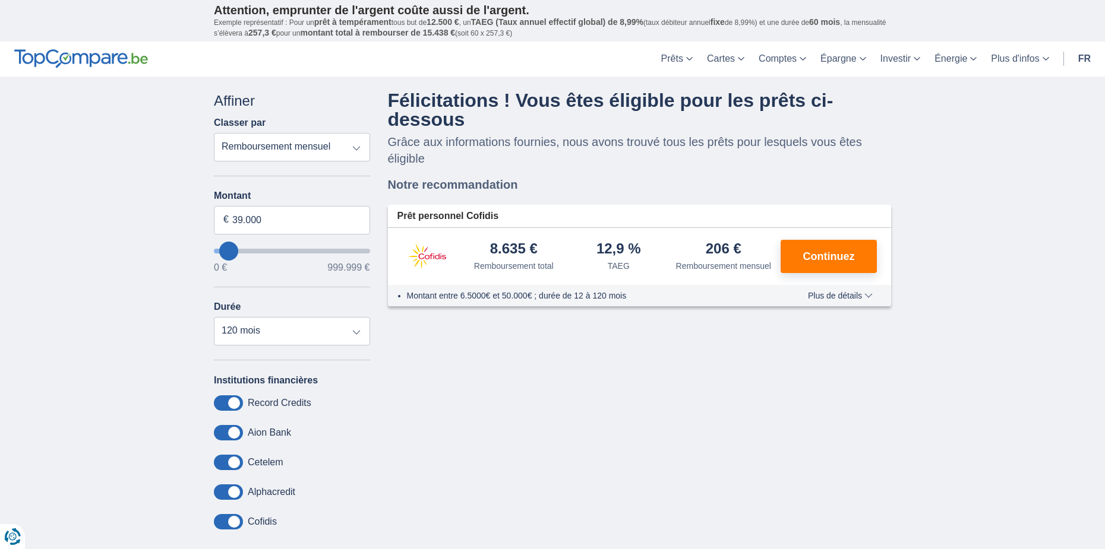
type input "43000"
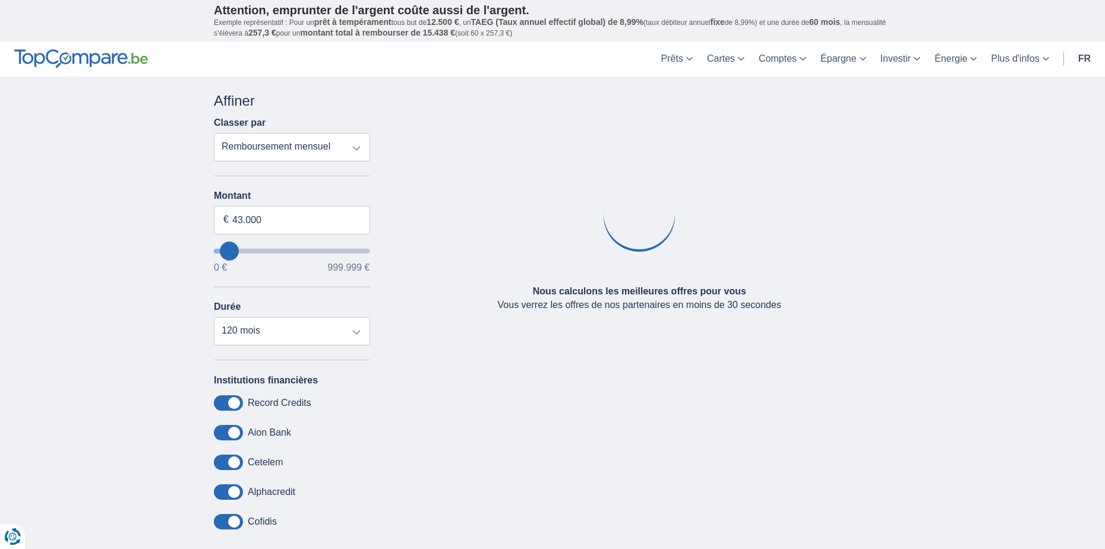
type input "39.000"
type input "39000"
type input "35.000"
type input "35000"
type input "30.000"
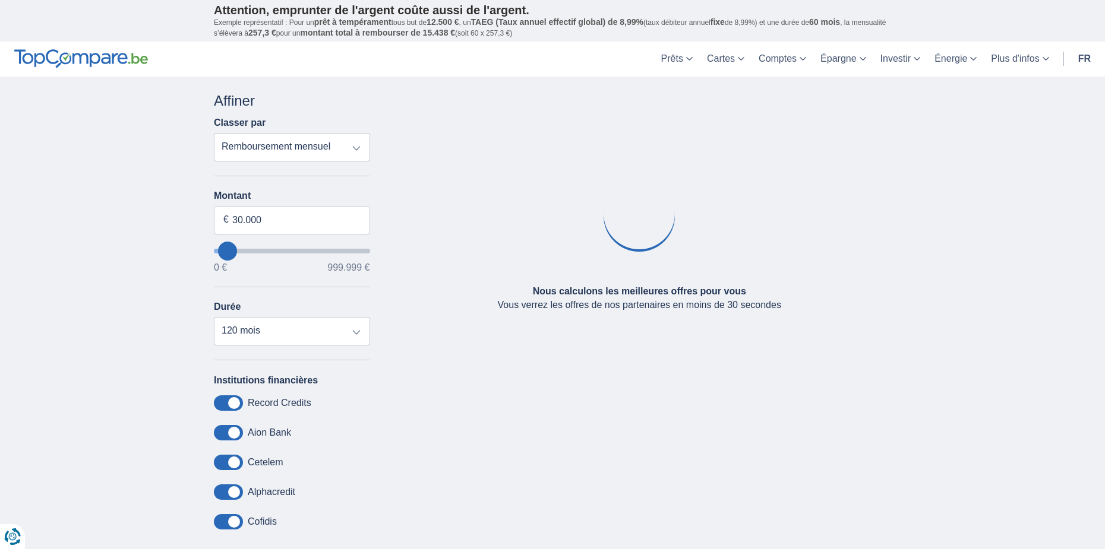
type input "26000"
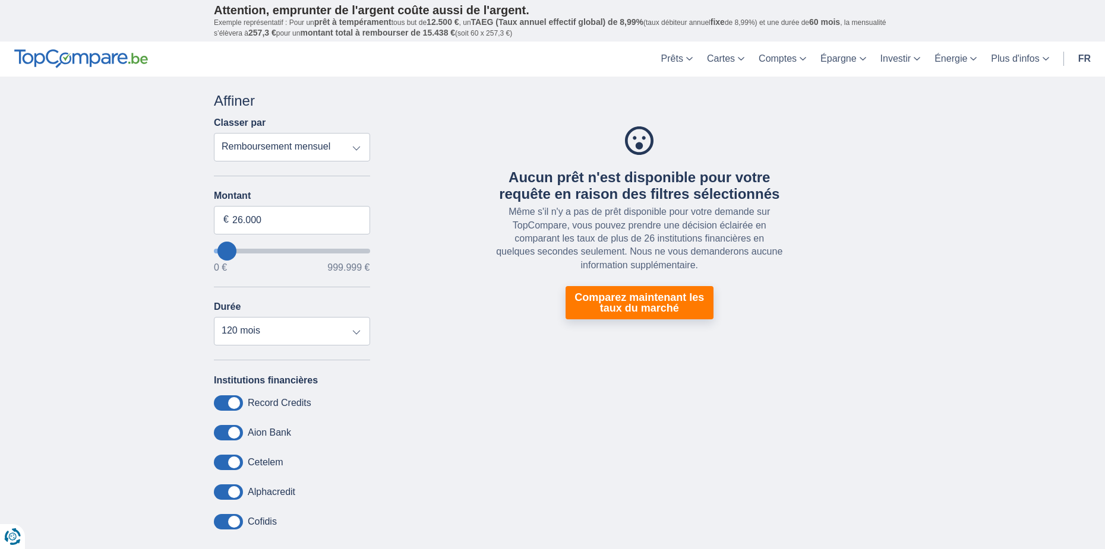
type input "0"
select select "12"
type input "0"
type input "22.000"
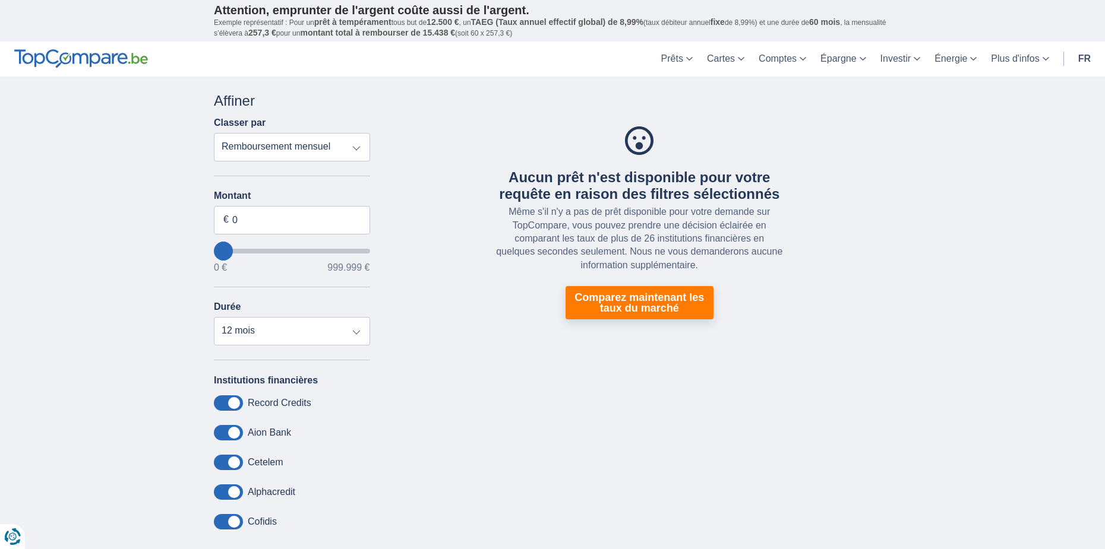
type input "22000"
type input "26.000"
type input "26000"
type input "30.000"
type input "35000"
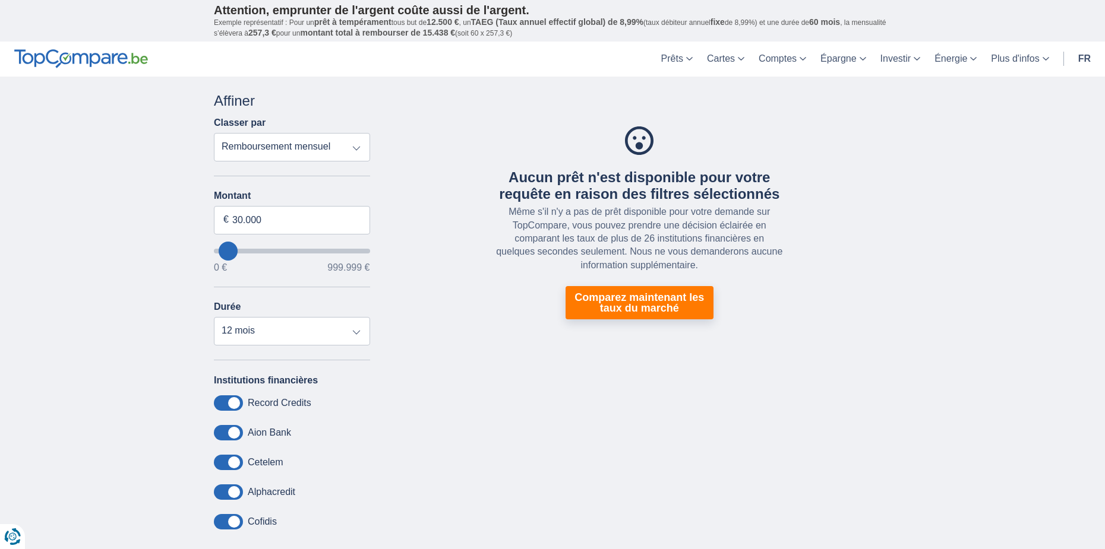
type input "35.000"
select select "120"
type input "30.000"
type input "30000"
type input "26.000"
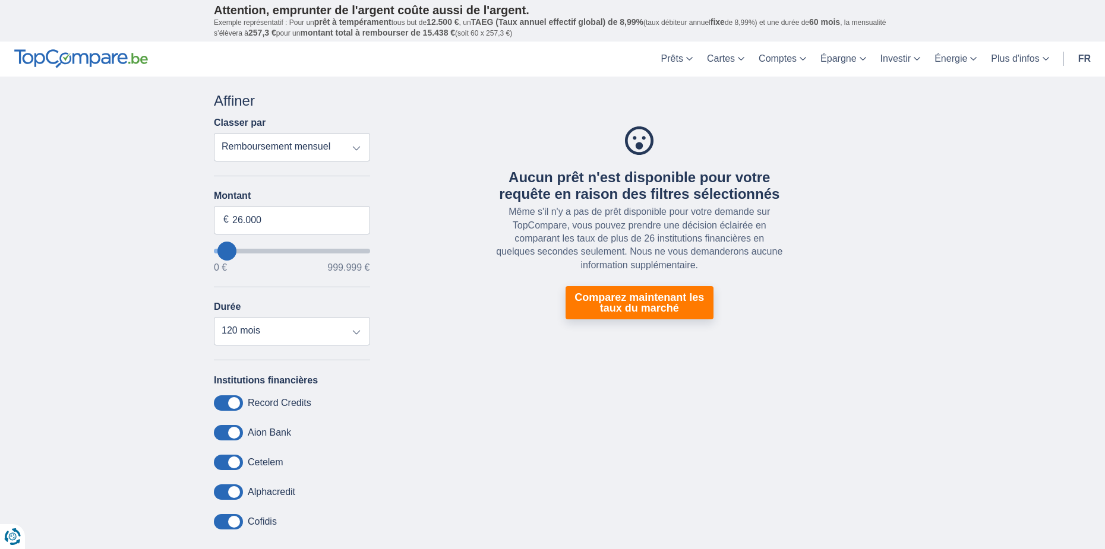
type input "22000"
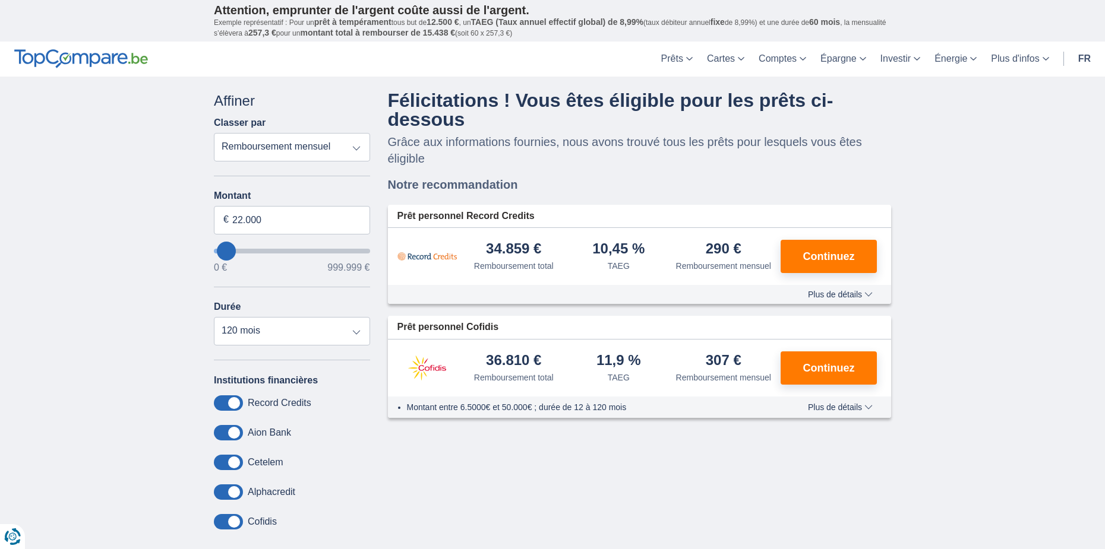
type input "0"
select select "12"
type input "0"
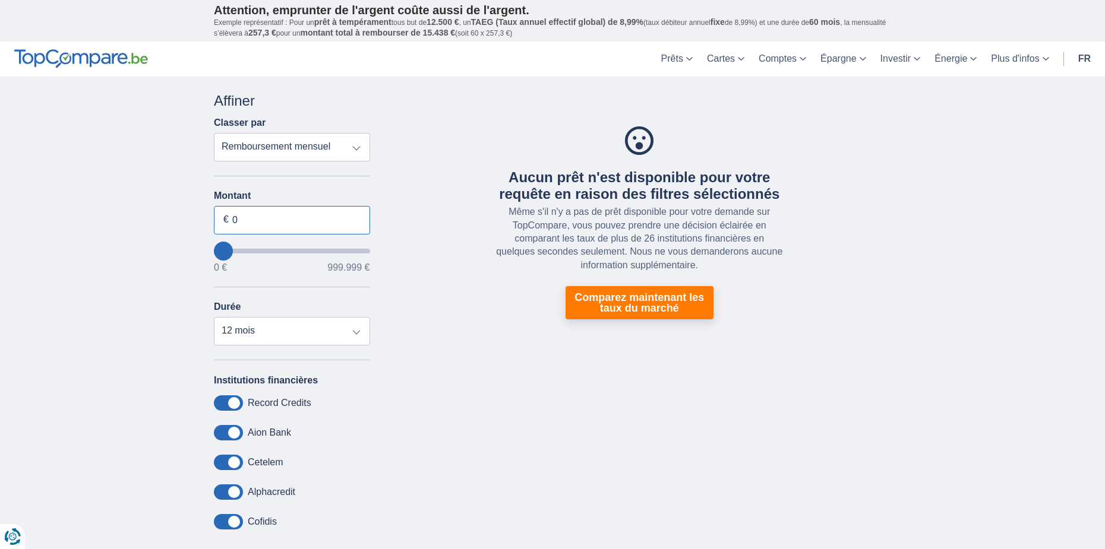
click at [240, 218] on input "0" at bounding box center [292, 220] width 156 height 29
type input "8.000"
type input "8000"
click at [424, 331] on div "Aucun prêt n'est disponible pour votre requête en raison des filtres sélectionn…" at bounding box center [639, 223] width 521 height 265
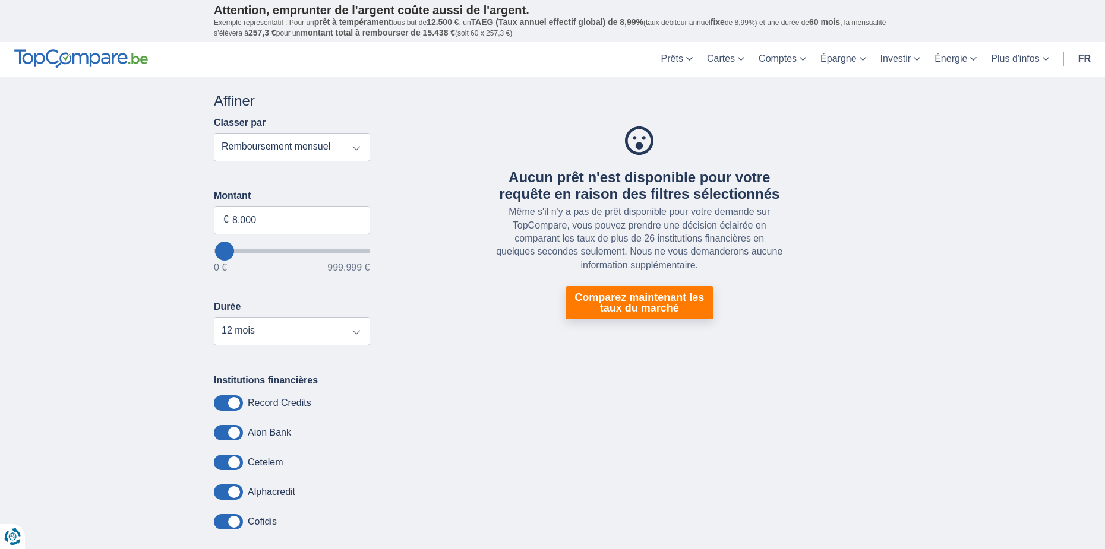
select select "48"
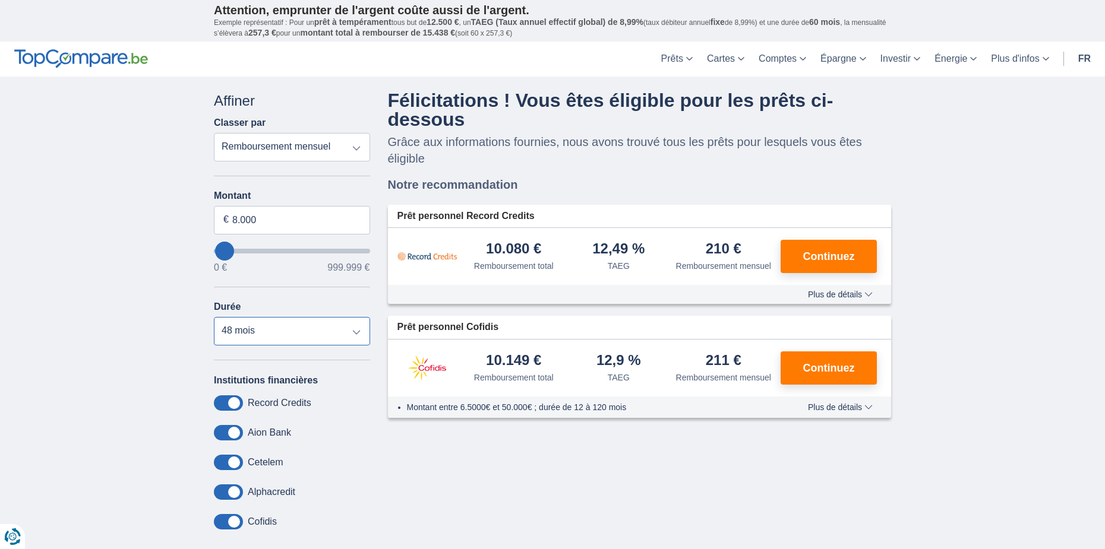
click at [344, 339] on select "12 mois 18 mois 24 mois 30 mois 36 mois 42 mois 48 mois" at bounding box center [292, 331] width 156 height 29
click at [534, 486] on div "Annuler Filtres Affiner Classer par Remboursement total TAEG Remboursement mens…" at bounding box center [552, 336] width 695 height 491
click at [235, 219] on input "8.000" at bounding box center [292, 220] width 156 height 29
type input "10.000"
type input "10000"
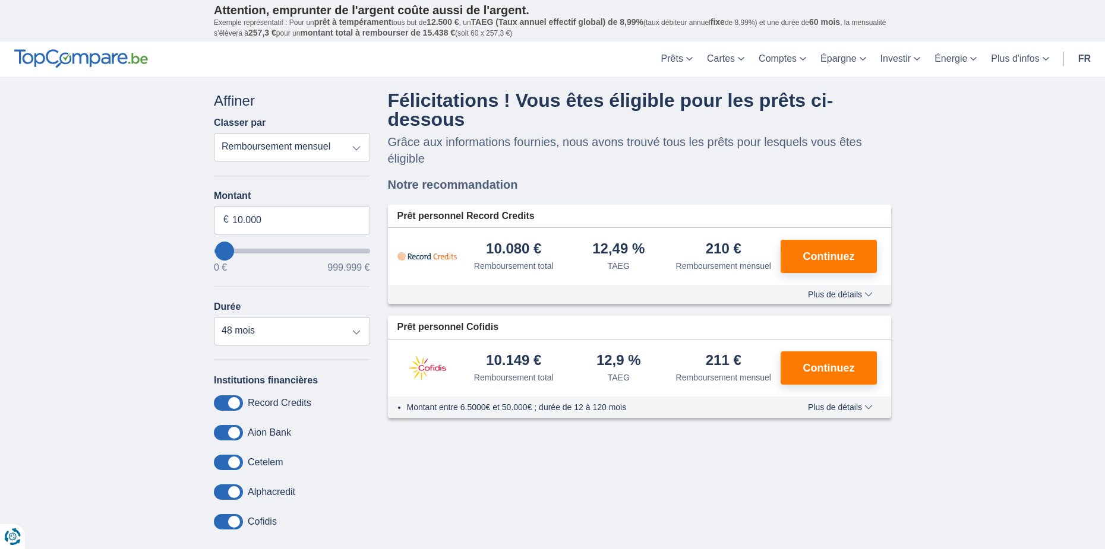
click at [533, 466] on div "Annuler Filtres Affiner Classer par Remboursement total TAEG Remboursement mens…" at bounding box center [552, 336] width 695 height 491
drag, startPoint x: 631, startPoint y: 264, endPoint x: 607, endPoint y: 262, distance: 24.4
click at [607, 262] on div "12,49 % TAEG" at bounding box center [618, 257] width 105 height 30
click at [670, 463] on div "Annuler Filtres Affiner Classer par Remboursement total TAEG Remboursement mens…" at bounding box center [552, 336] width 695 height 491
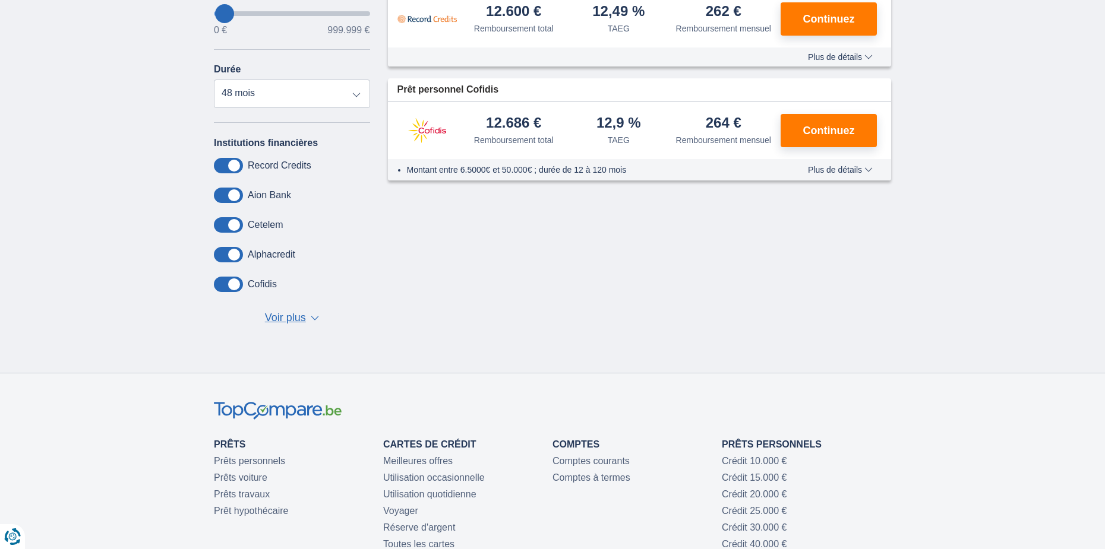
scroll to position [178, 0]
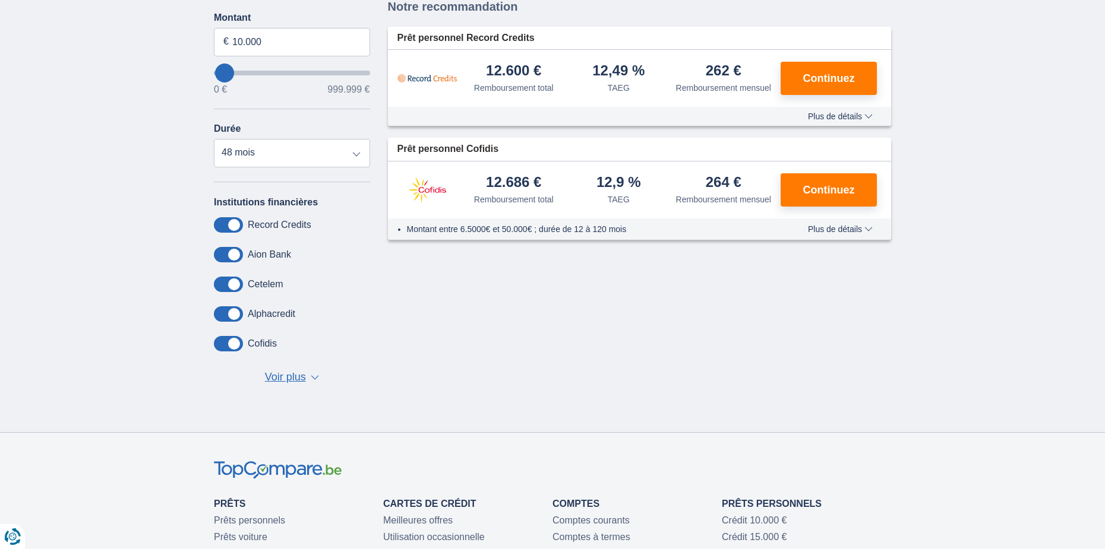
click at [302, 377] on span "Voir plus" at bounding box center [285, 377] width 41 height 15
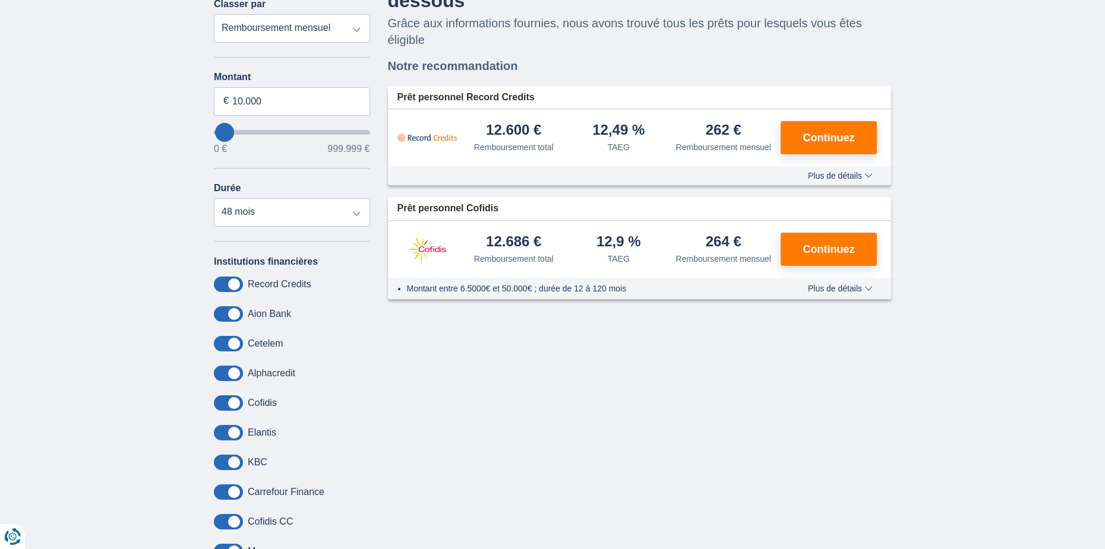
scroll to position [0, 0]
